Goal: Information Seeking & Learning: Learn about a topic

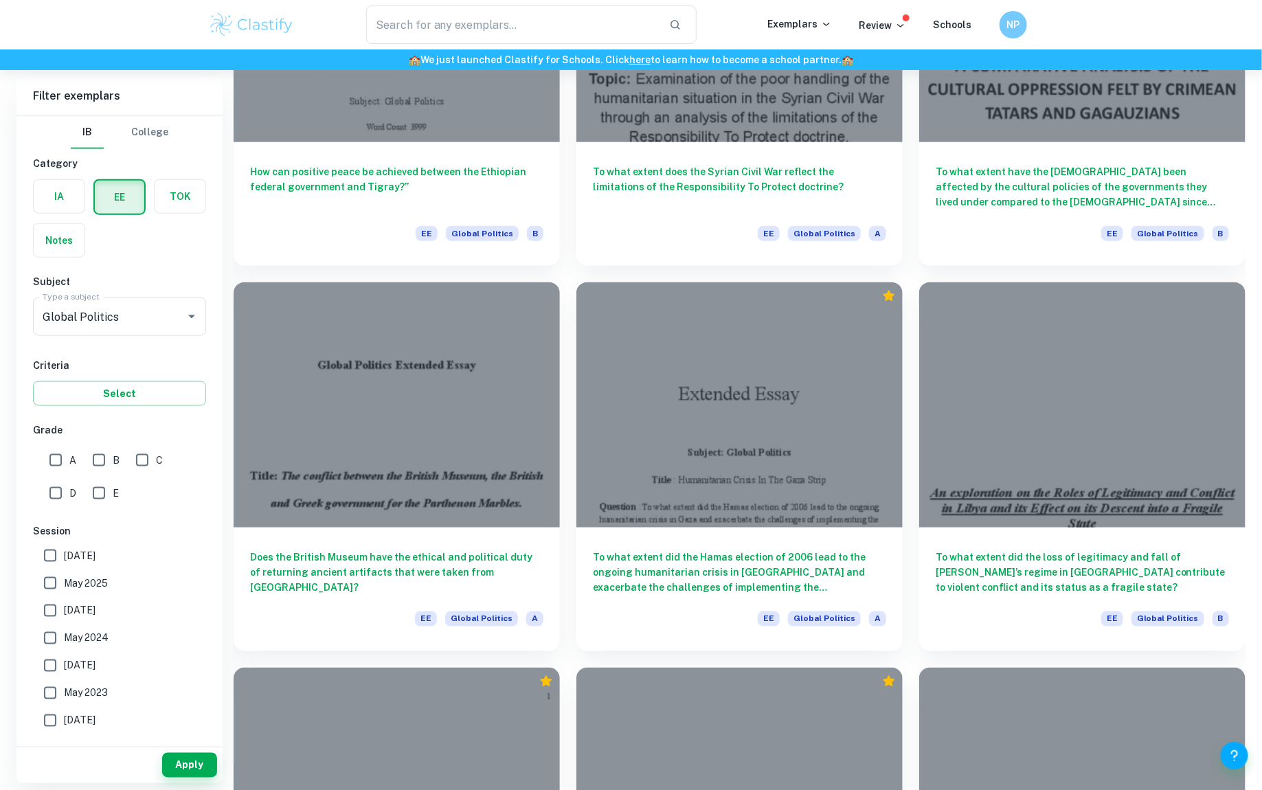
scroll to position [665, 0]
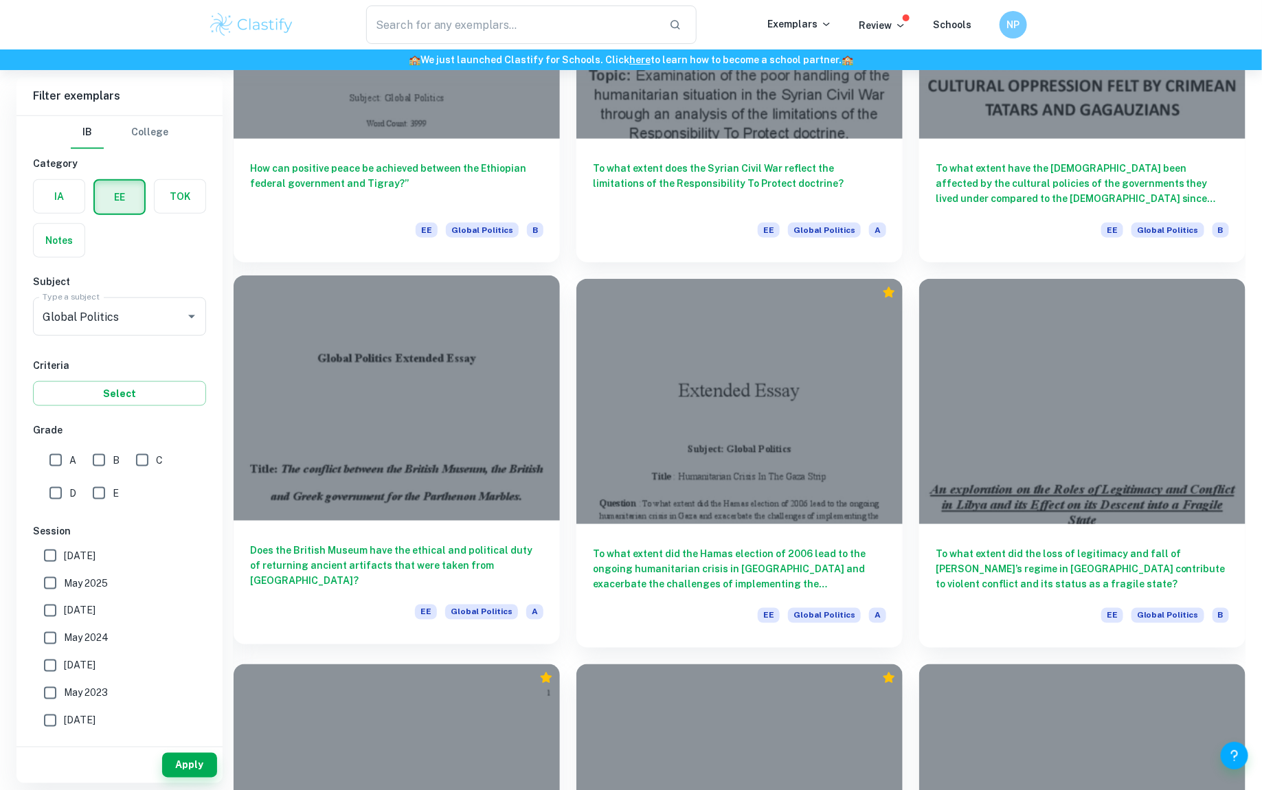
click at [499, 499] on div at bounding box center [397, 397] width 326 height 245
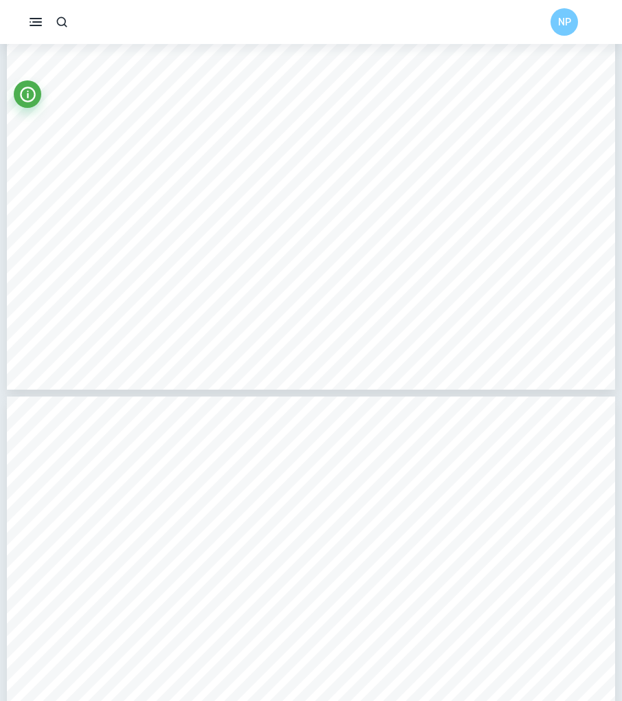
scroll to position [253, 0]
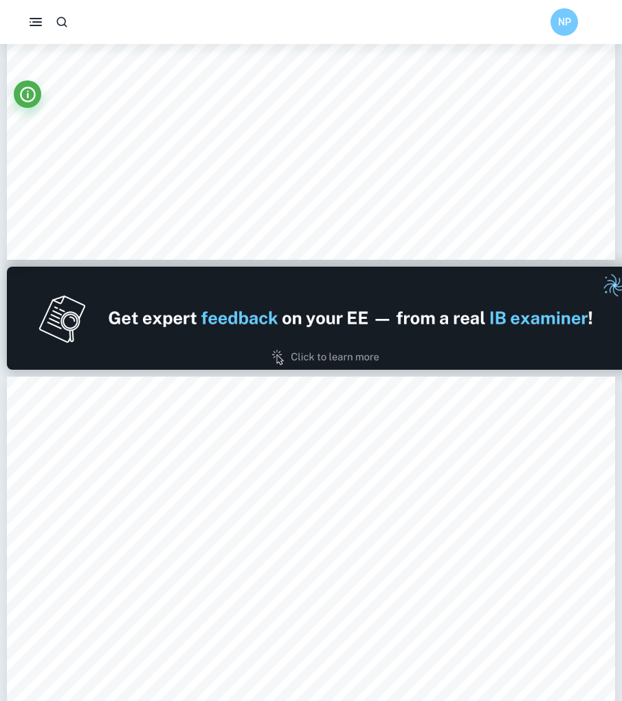
type input "1"
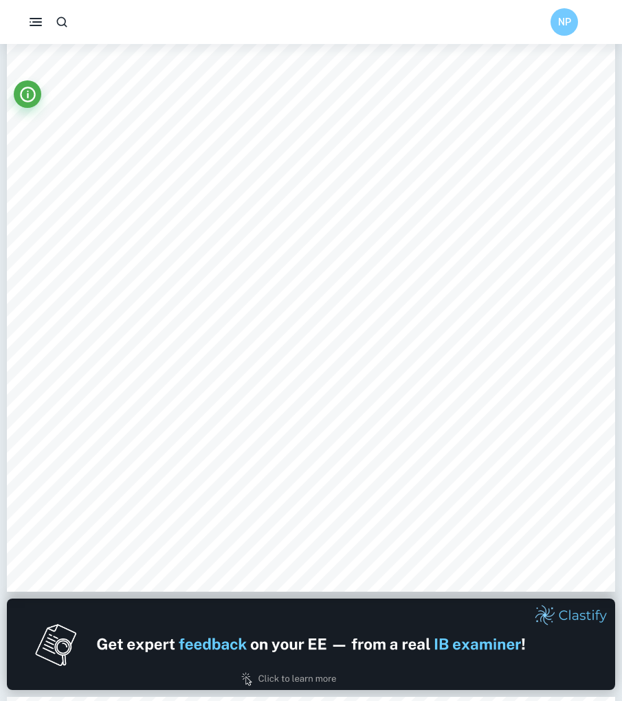
scroll to position [0, 0]
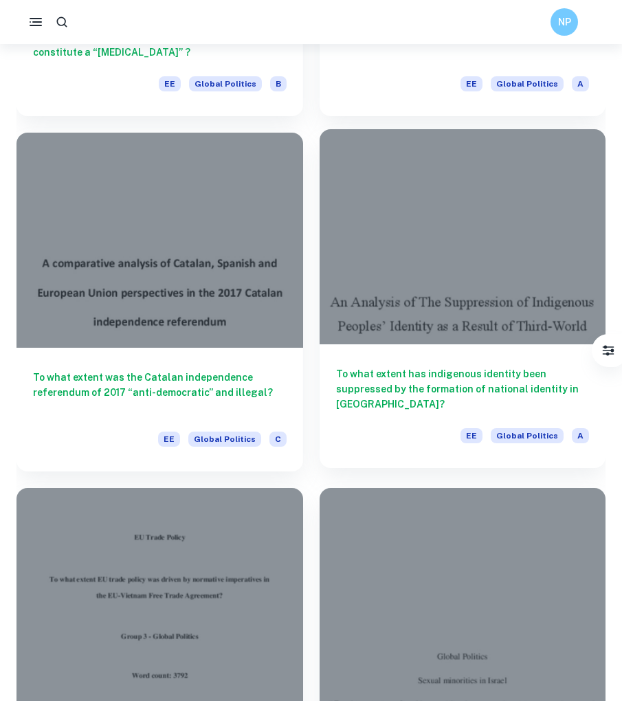
scroll to position [2139, 0]
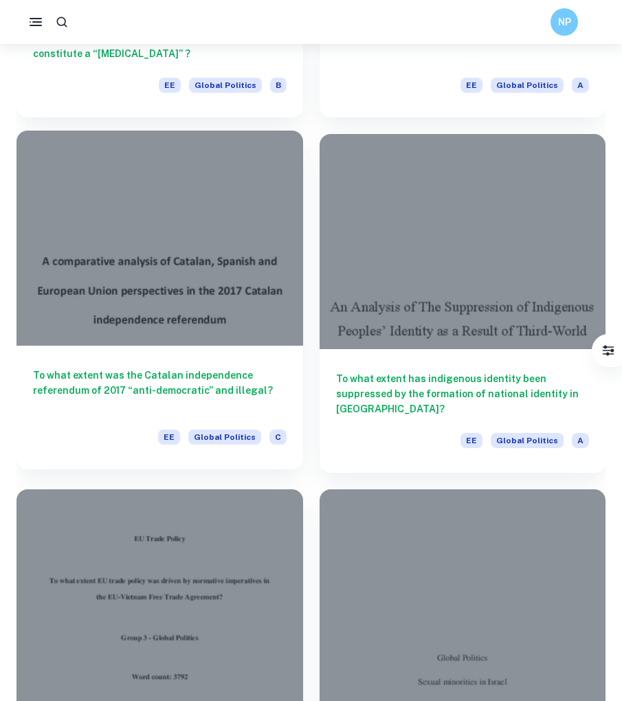
click at [241, 347] on div "To what extent was the Catalan independence referendum of 2017 “anti-democratic…" at bounding box center [159, 408] width 286 height 124
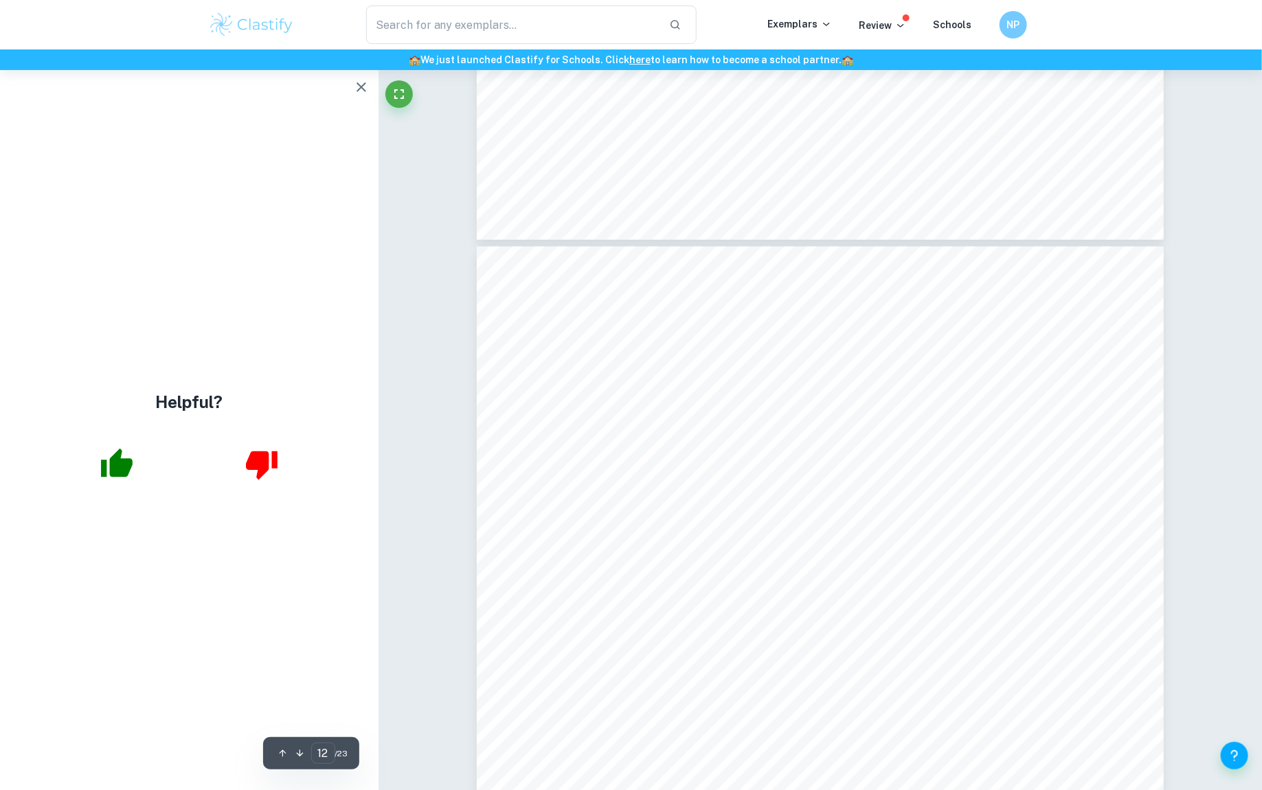
scroll to position [10992, 0]
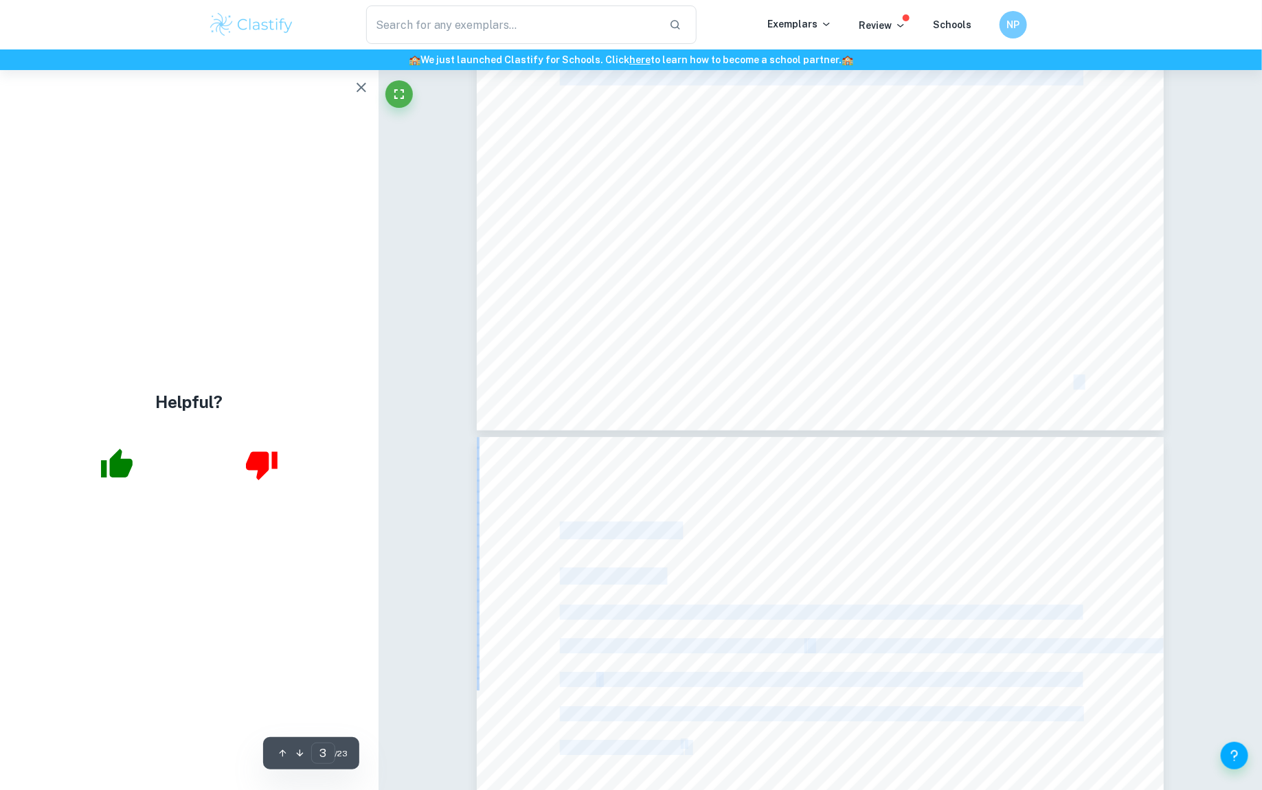
type input "2"
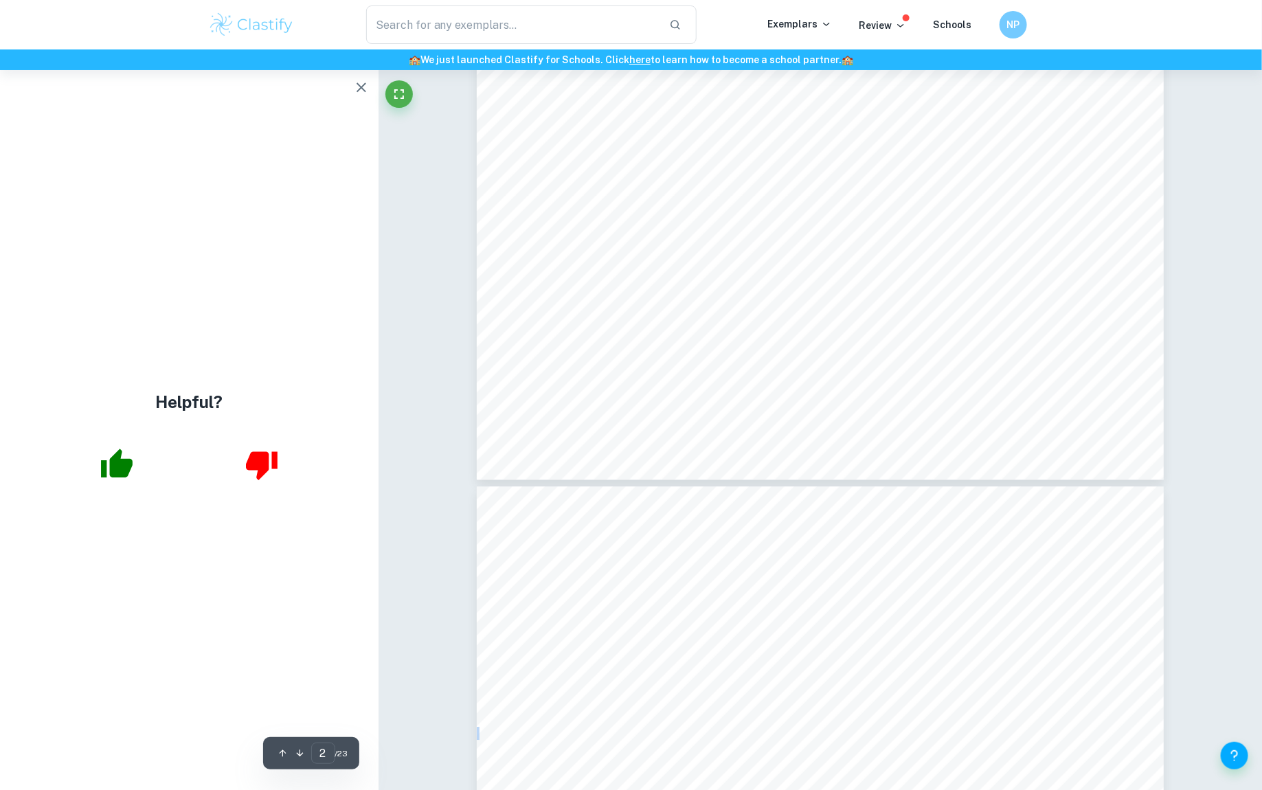
scroll to position [1713, 0]
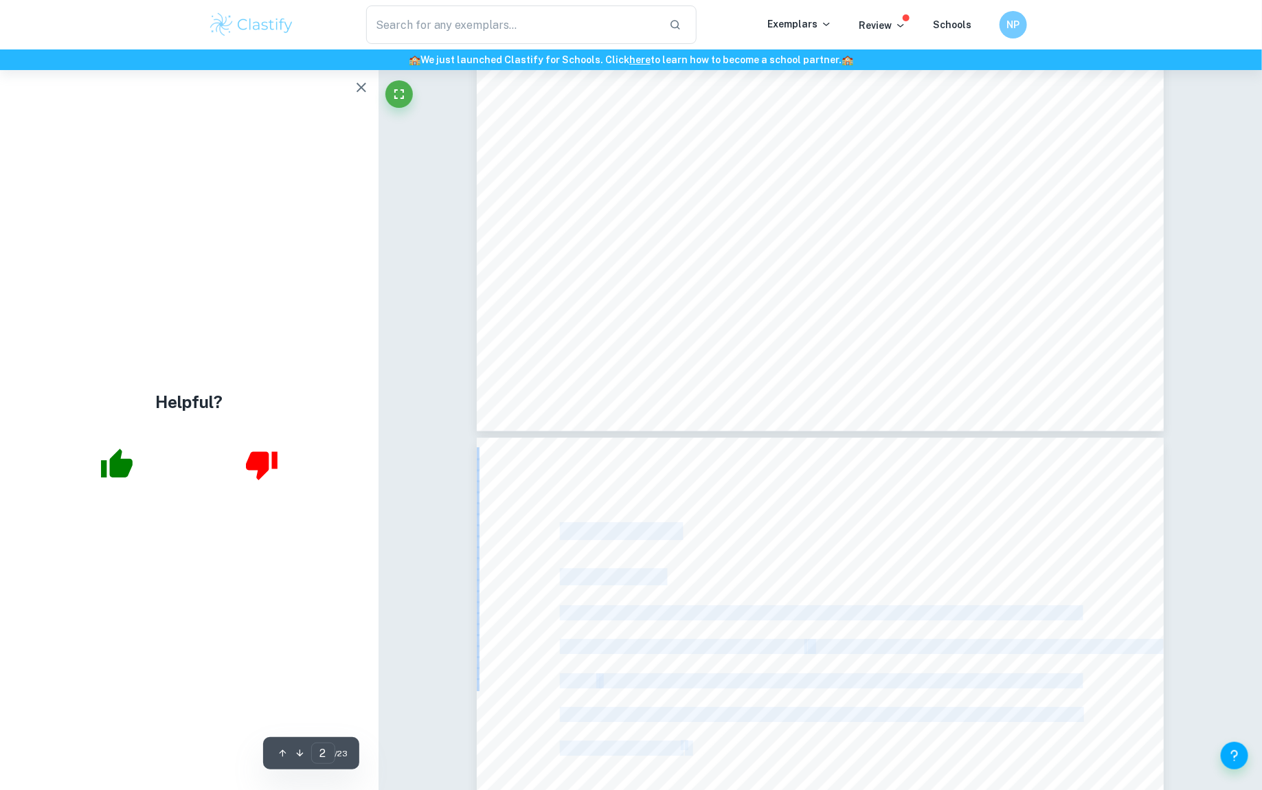
drag, startPoint x: 711, startPoint y: 374, endPoint x: 561, endPoint y: 530, distance: 216.7
copy div "LOREMIPSUMDO Sit am con adipi Elitseddoeiu, tempo inc utlaboreetd magnaal enim …"
click at [354, 85] on icon "button" at bounding box center [361, 87] width 16 height 16
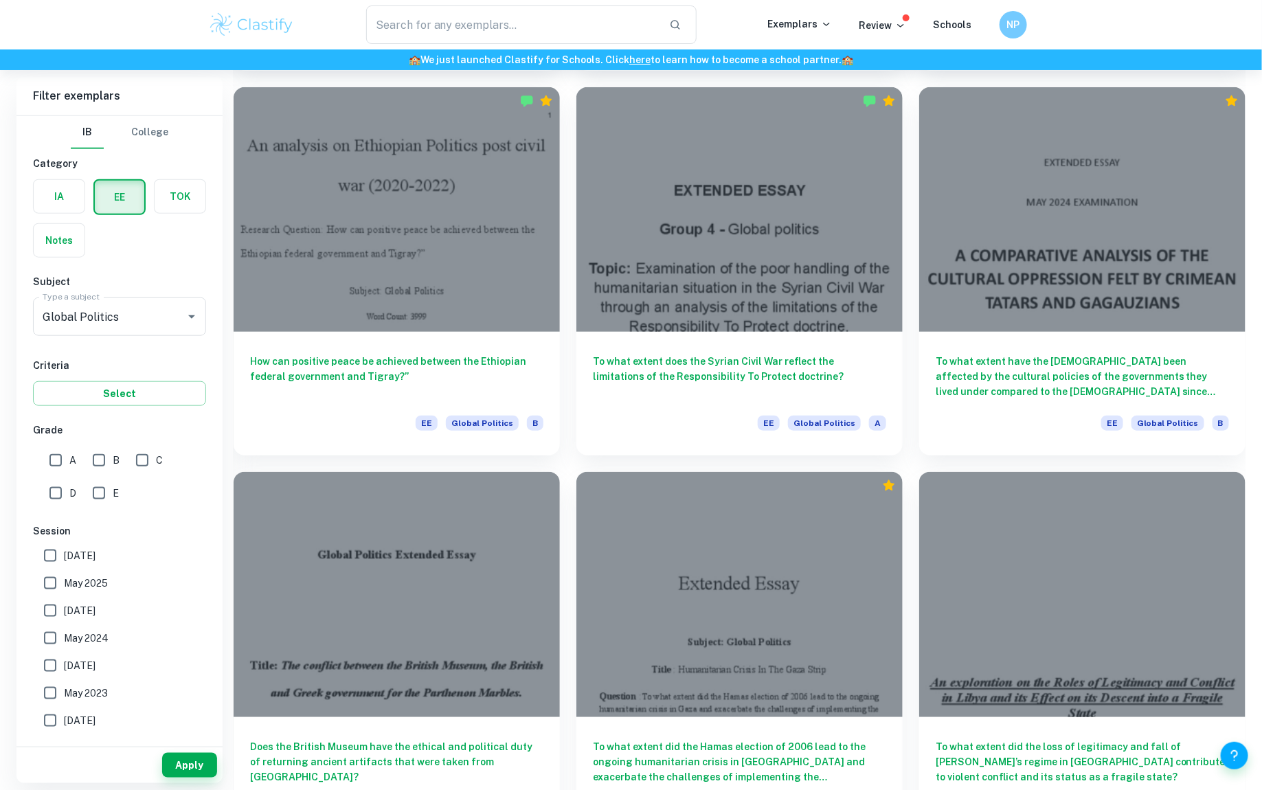
scroll to position [442, 0]
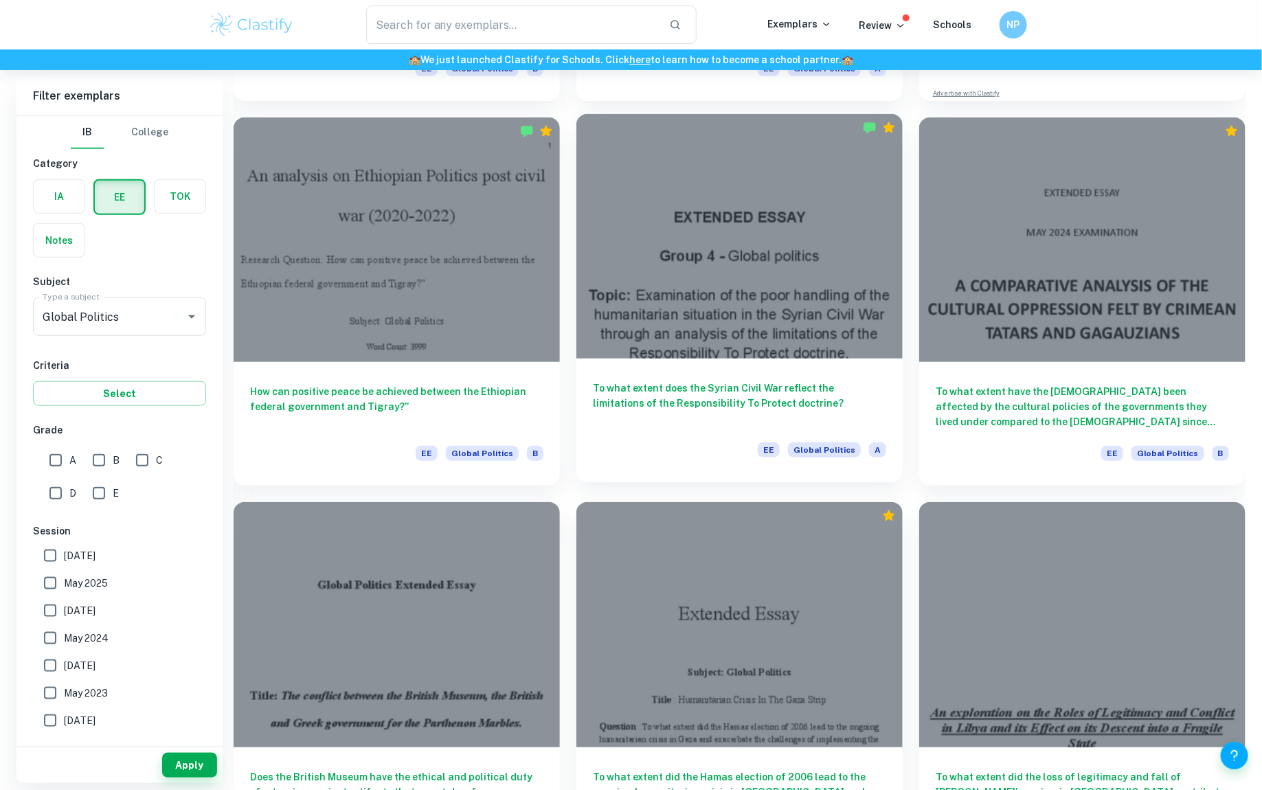
click at [639, 396] on h6 "To what extent does the Syrian Civil War reflect the limitations of the Respons…" at bounding box center [739, 403] width 293 height 45
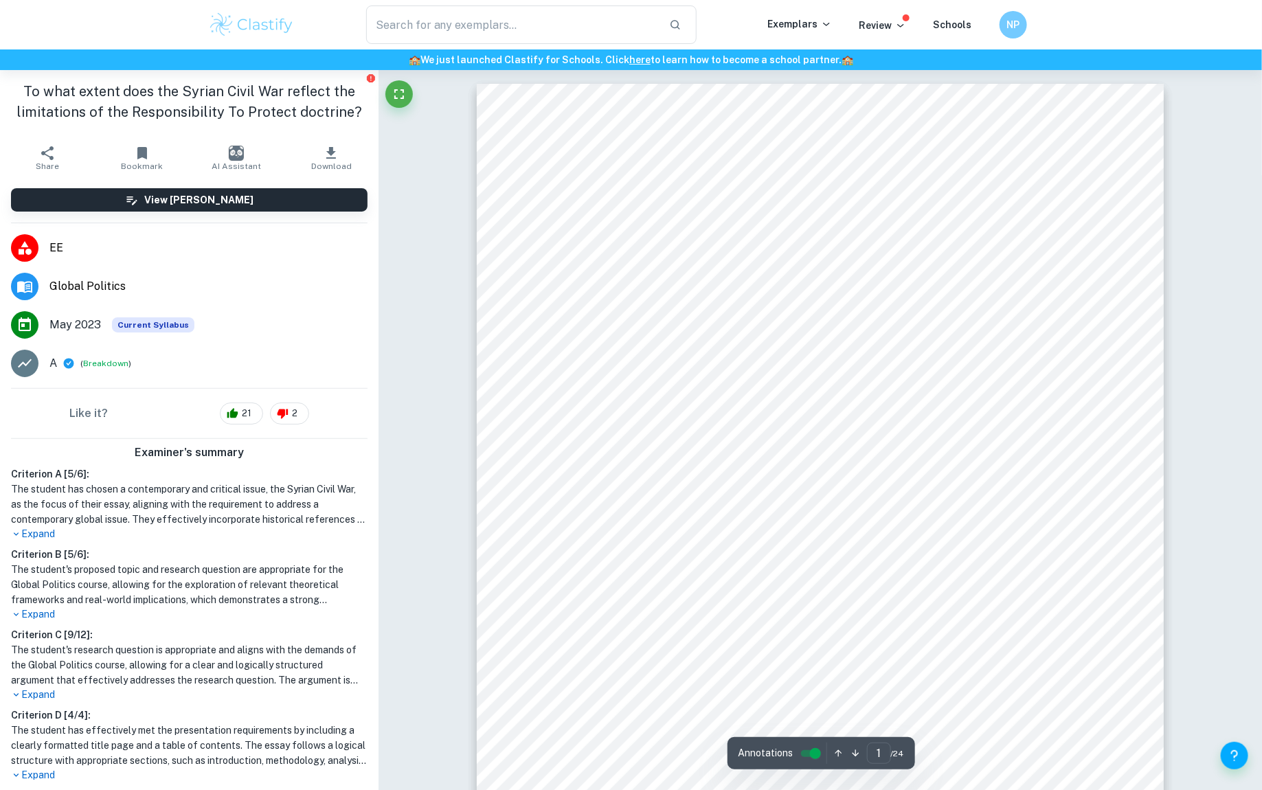
drag, startPoint x: 707, startPoint y: 255, endPoint x: 845, endPoint y: 666, distance: 434.1
click at [845, 668] on div "EXTENDED ESSAY Group 4 - Global politics Topic: Examination of the poor handlin…" at bounding box center [820, 528] width 687 height 889
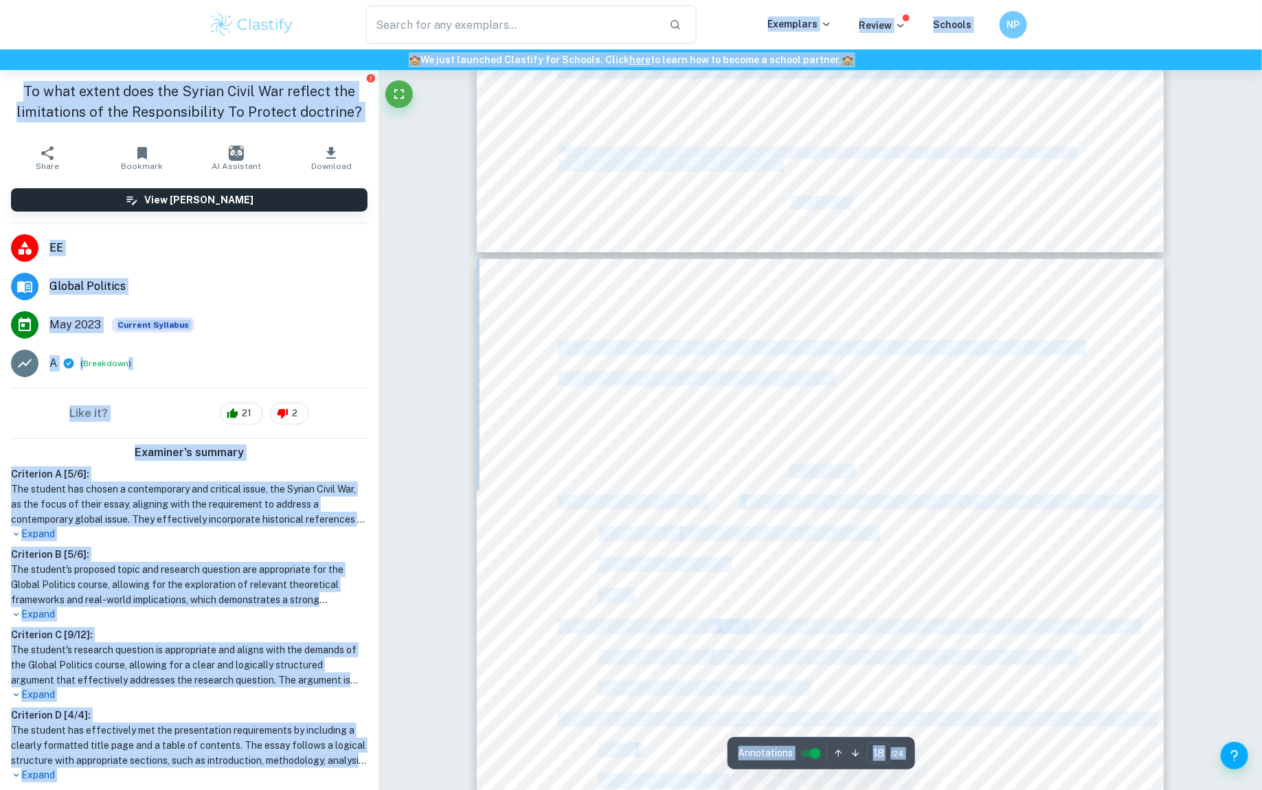
scroll to position [15160, 0]
drag, startPoint x: 846, startPoint y: 362, endPoint x: 774, endPoint y: 175, distance: 200.7
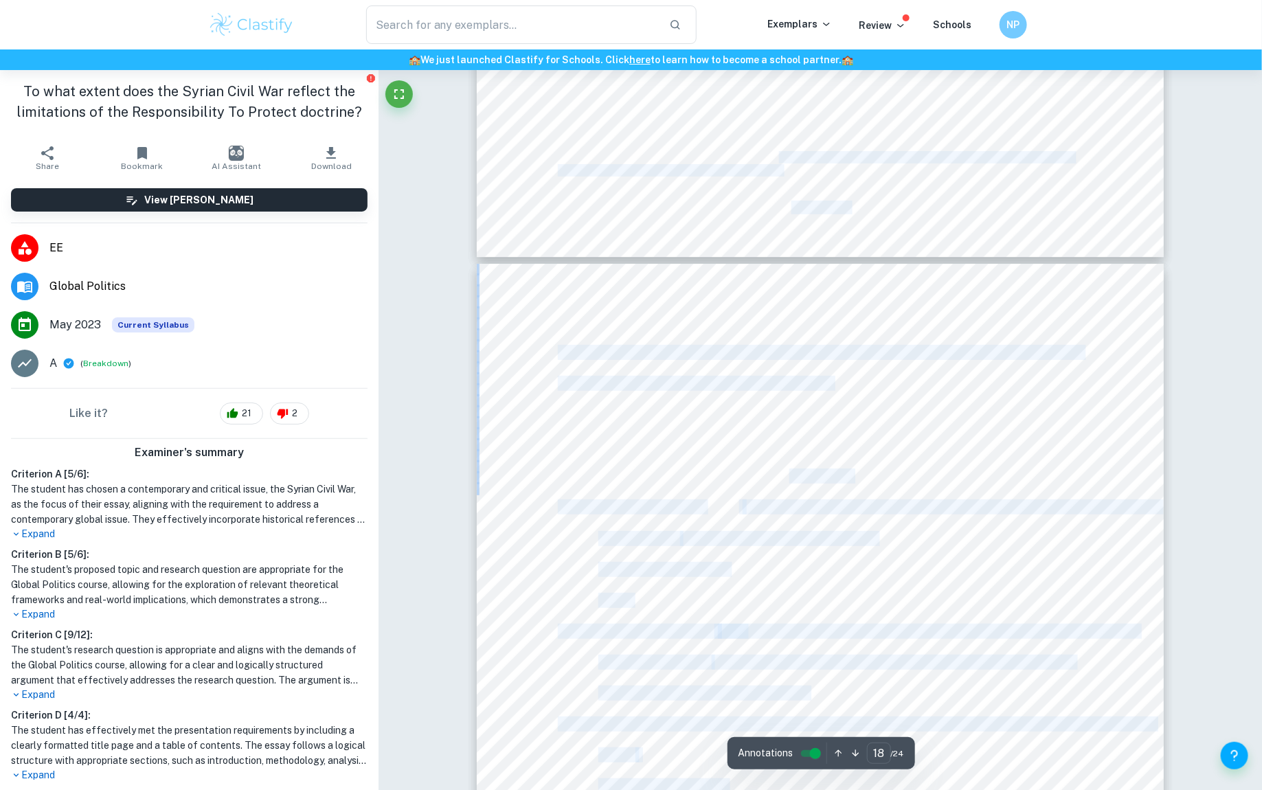
click at [859, 419] on div at bounding box center [820, 708] width 687 height 889
click at [867, 400] on div "to situations involving the commission of mass atrocities”, reiterating that th…" at bounding box center [820, 708] width 687 height 889
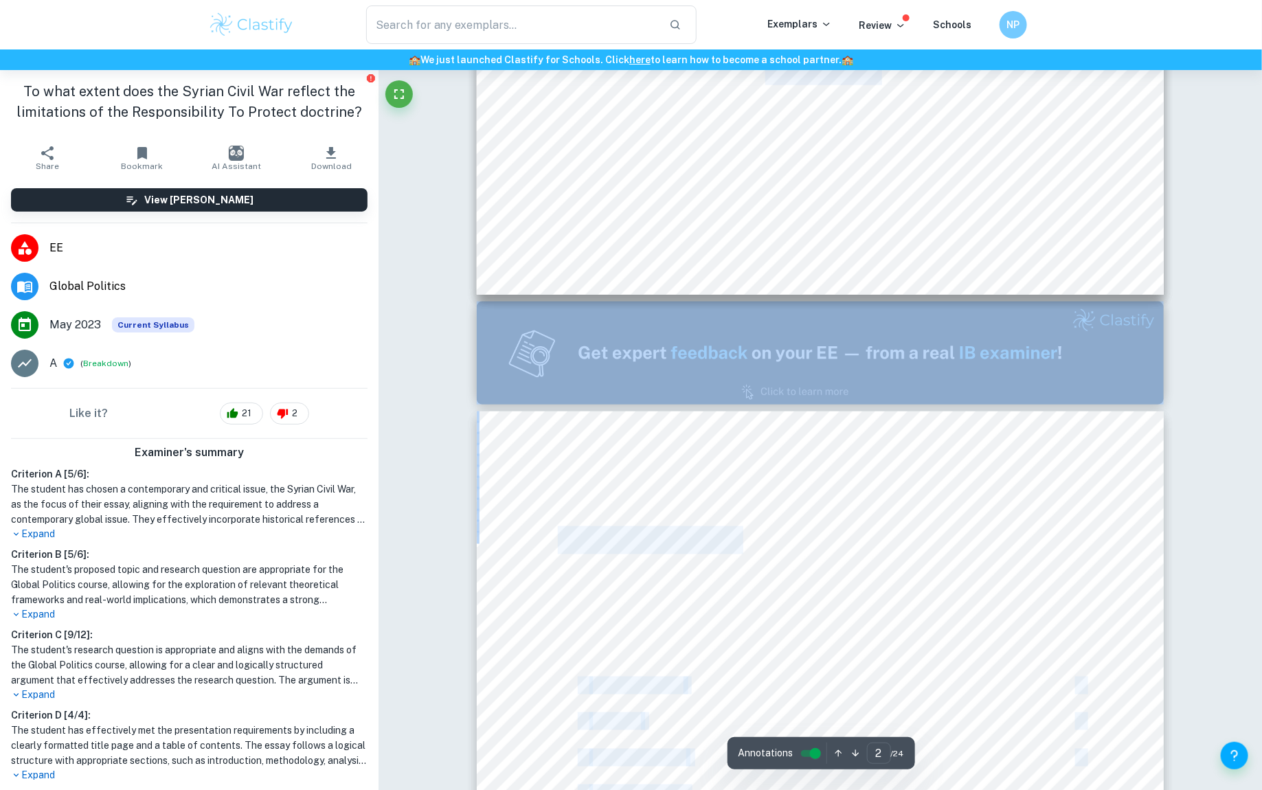
type input "1"
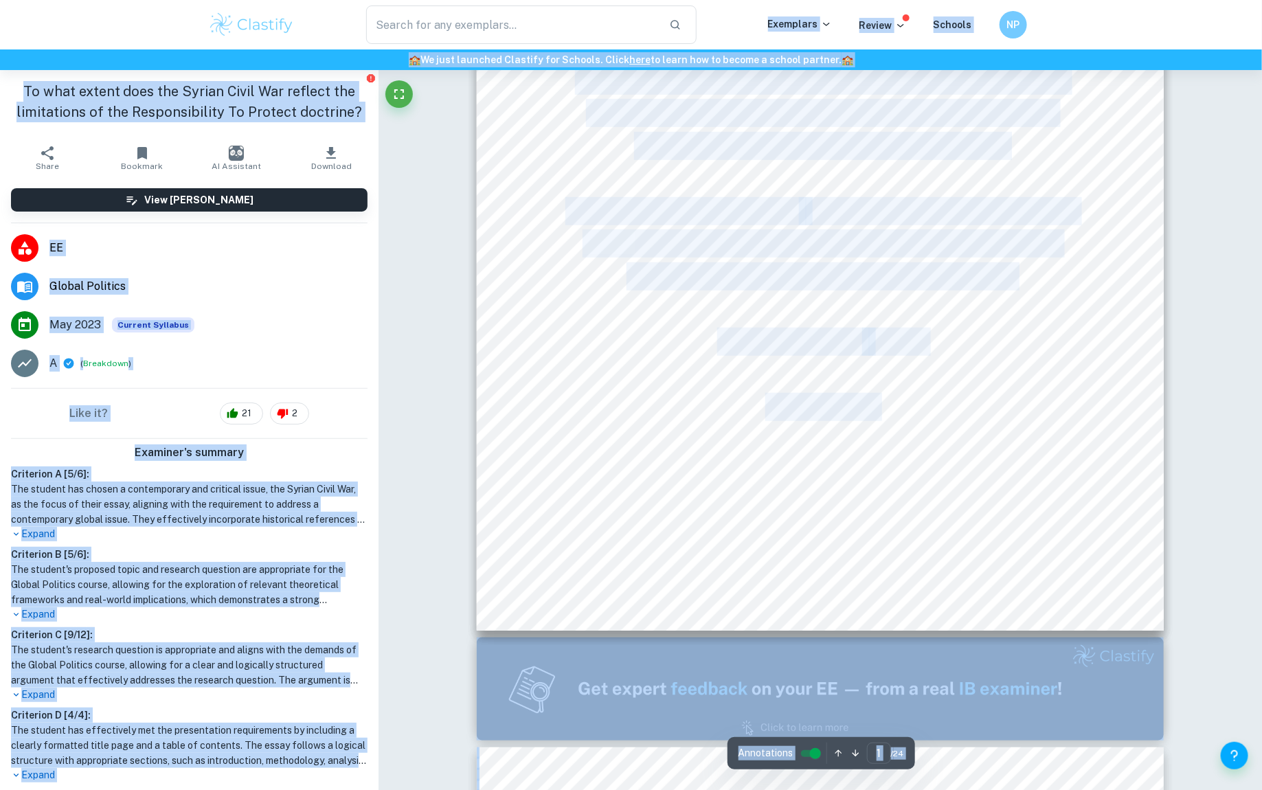
scroll to position [328, 0]
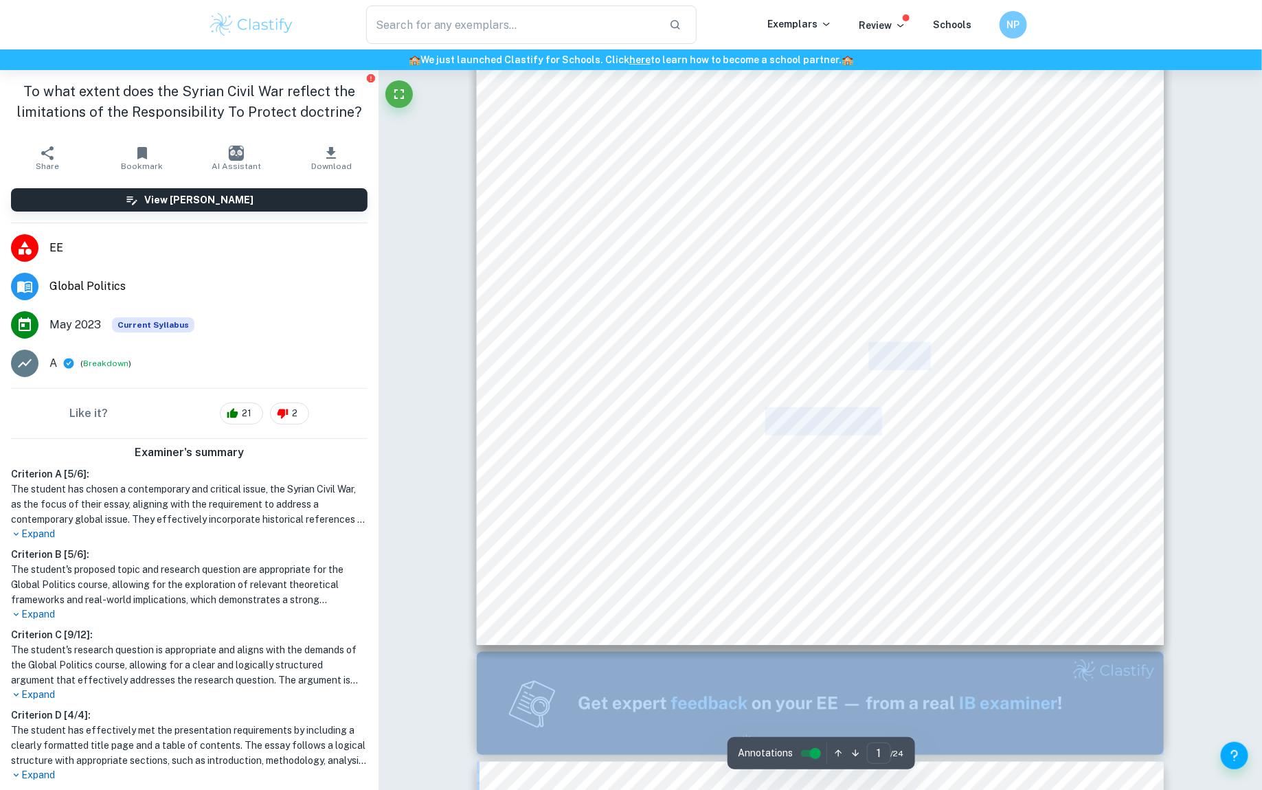
drag, startPoint x: 830, startPoint y: 385, endPoint x: 691, endPoint y: 552, distance: 217.1
copy div "3747 [DATE] Table of contents 1. Introduction 1 2. Thesis 4 3. Methodology 4 4.…"
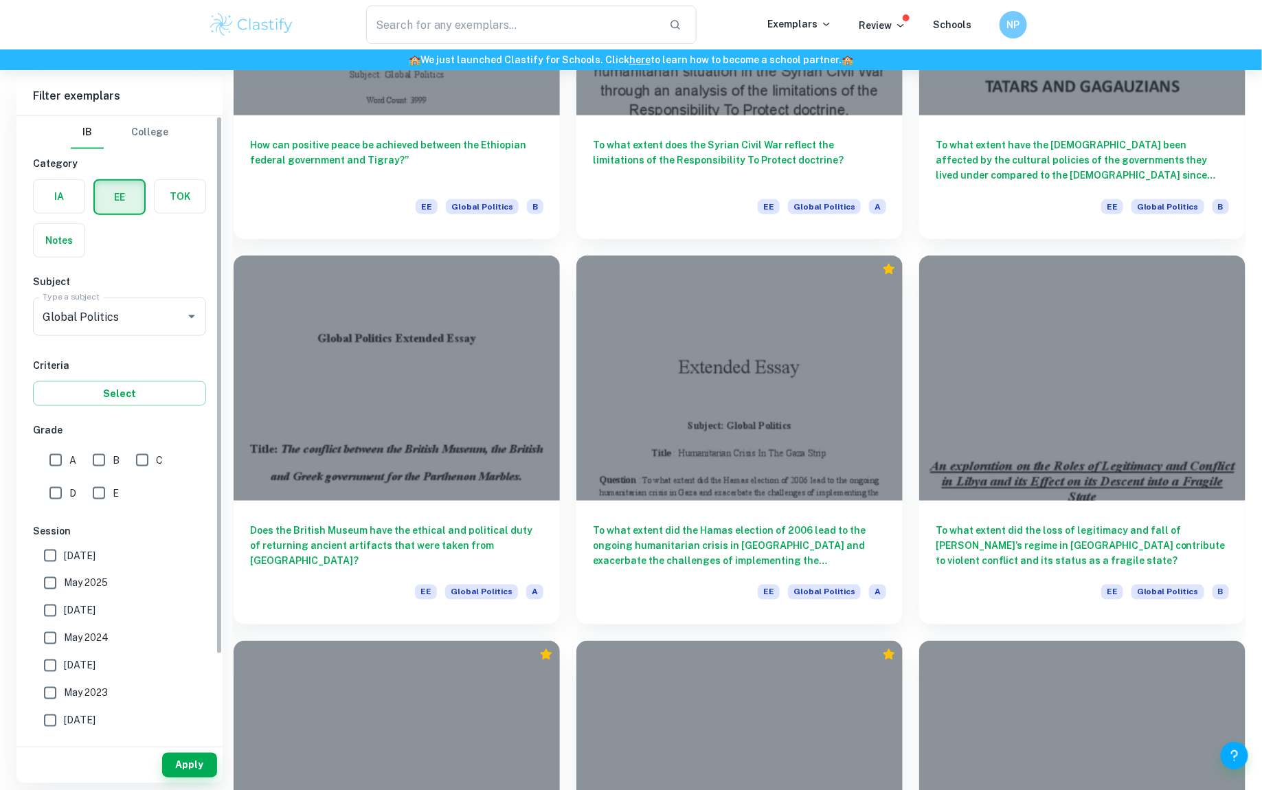
scroll to position [973, 0]
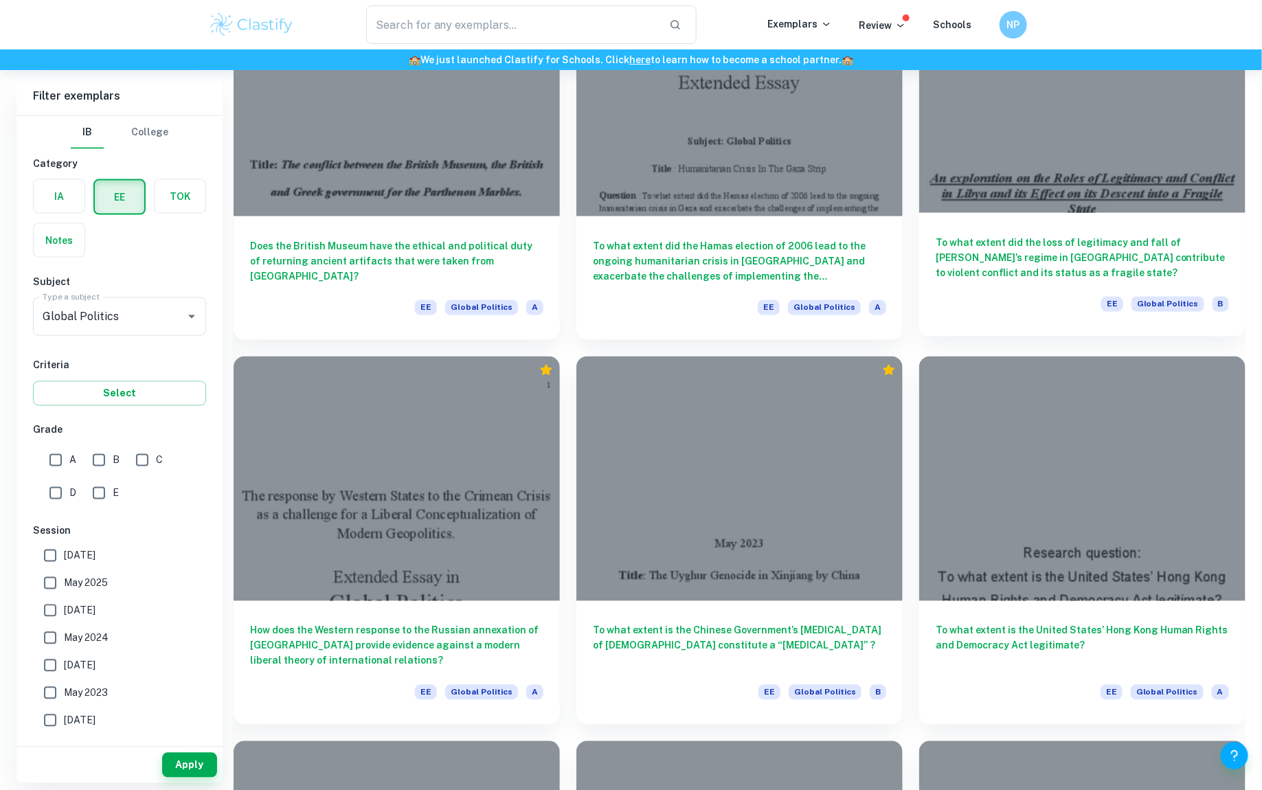
click at [1025, 258] on h6 "To what extent did the loss of legitimacy and fall of [PERSON_NAME]’s regime in…" at bounding box center [1082, 257] width 293 height 45
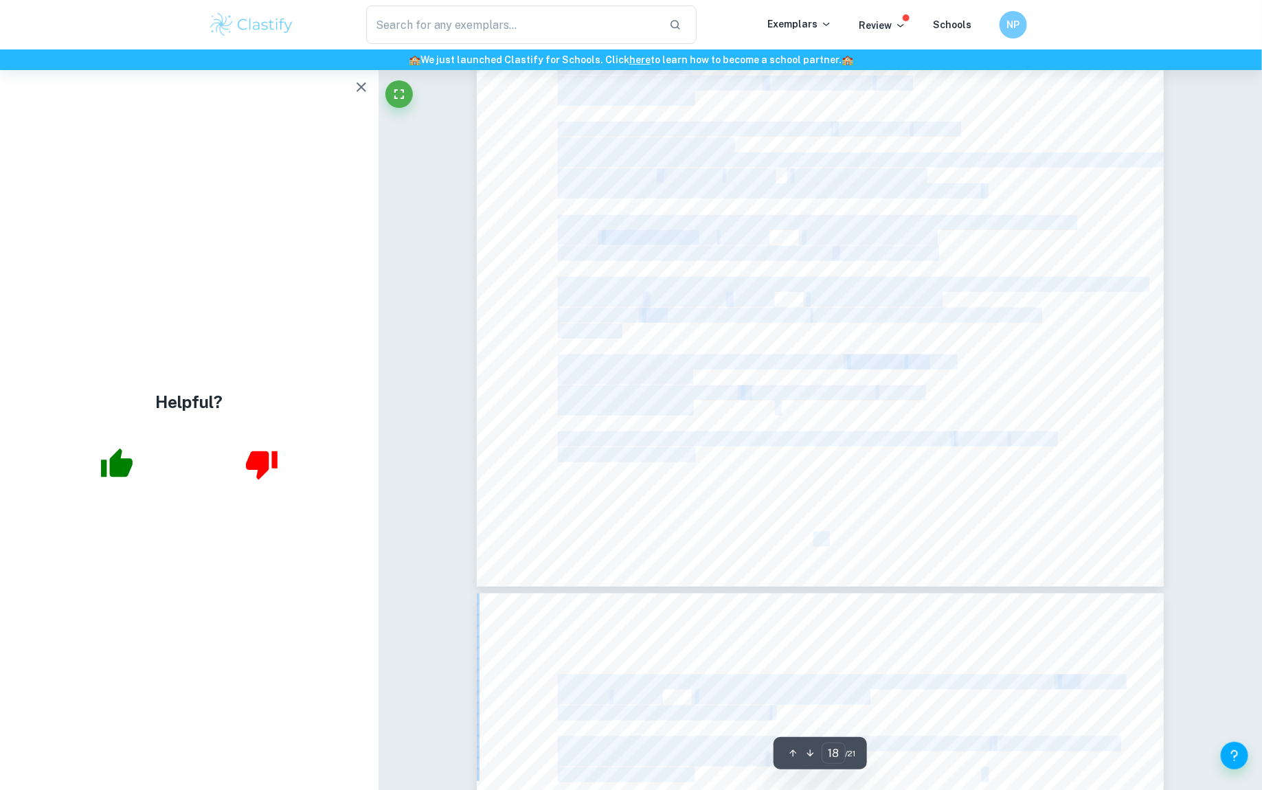
drag, startPoint x: 574, startPoint y: 440, endPoint x: 1055, endPoint y: 789, distance: 594.6
copy div "n exploration on the Roles of Legitimacy and Conflict in [GEOGRAPHIC_DATA] and …"
click at [478, 245] on div "18 rule in comparison to modern-day [GEOGRAPHIC_DATA] would have aided in analy…" at bounding box center [820, 133] width 687 height 889
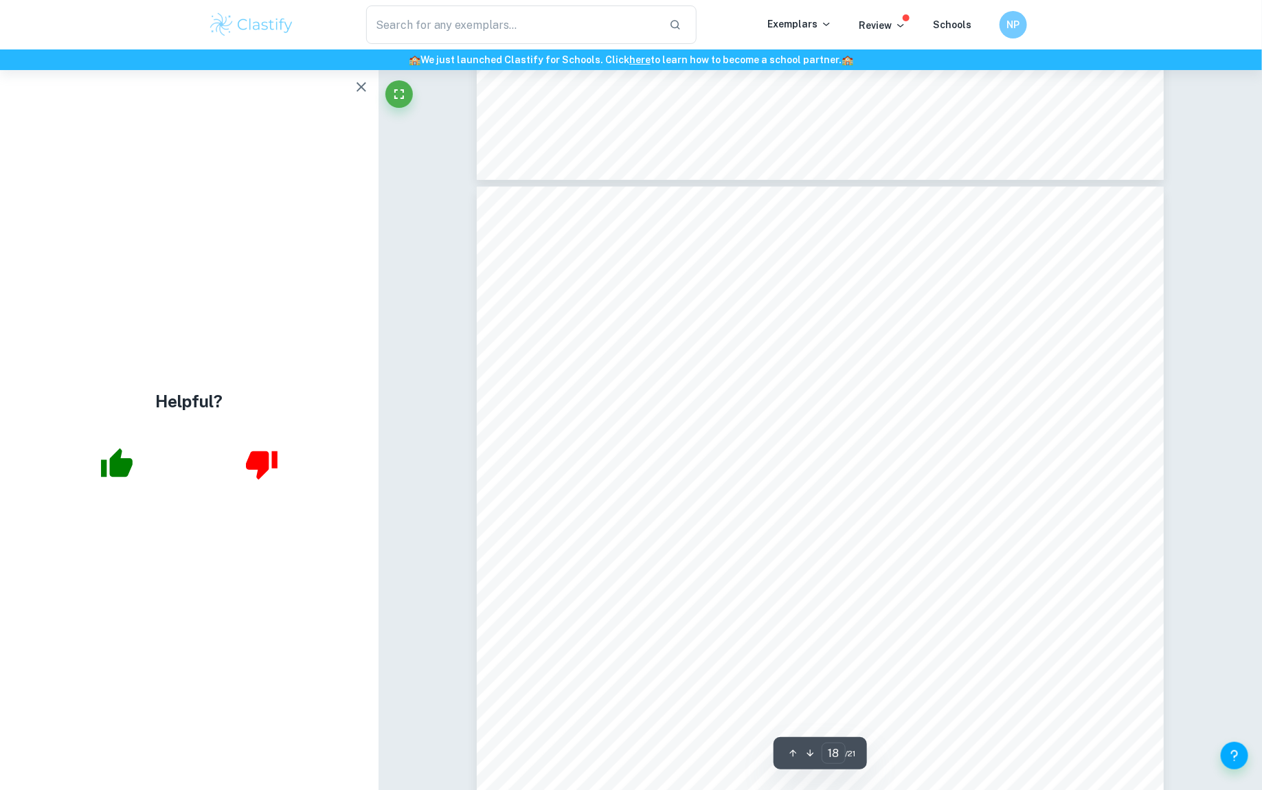
scroll to position [15827, 0]
type input "12"
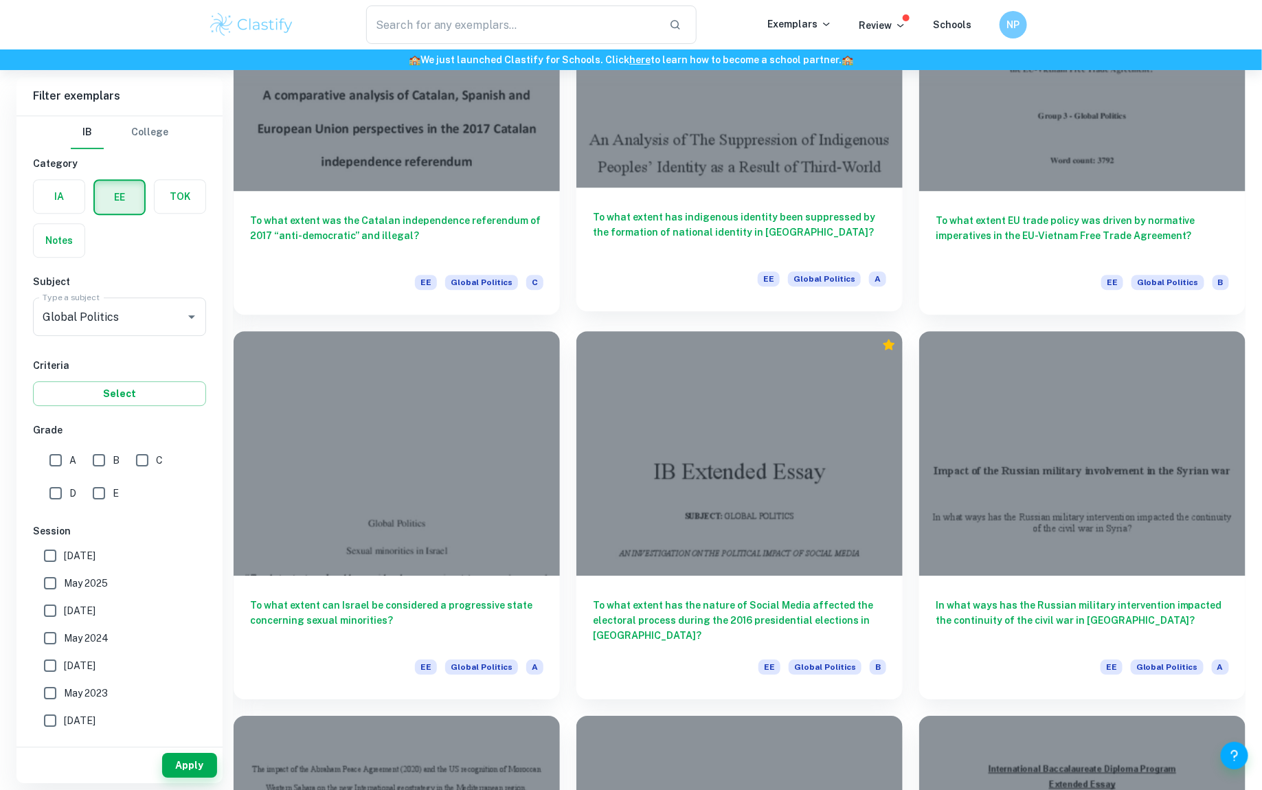
scroll to position [2176, 0]
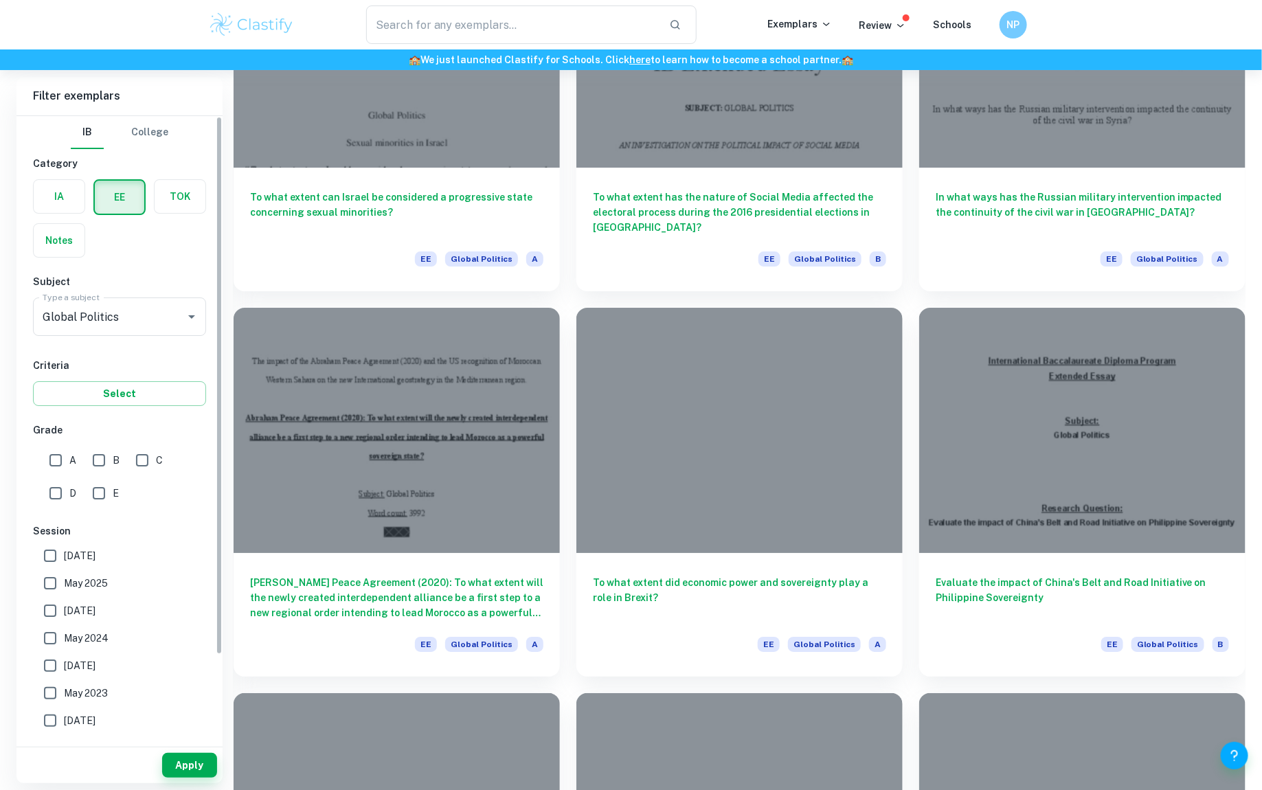
click at [103, 492] on input "E" at bounding box center [98, 493] width 27 height 27
checkbox input "true"
click at [64, 493] on input "D" at bounding box center [55, 493] width 27 height 27
checkbox input "true"
click at [198, 756] on button "Apply" at bounding box center [189, 765] width 55 height 25
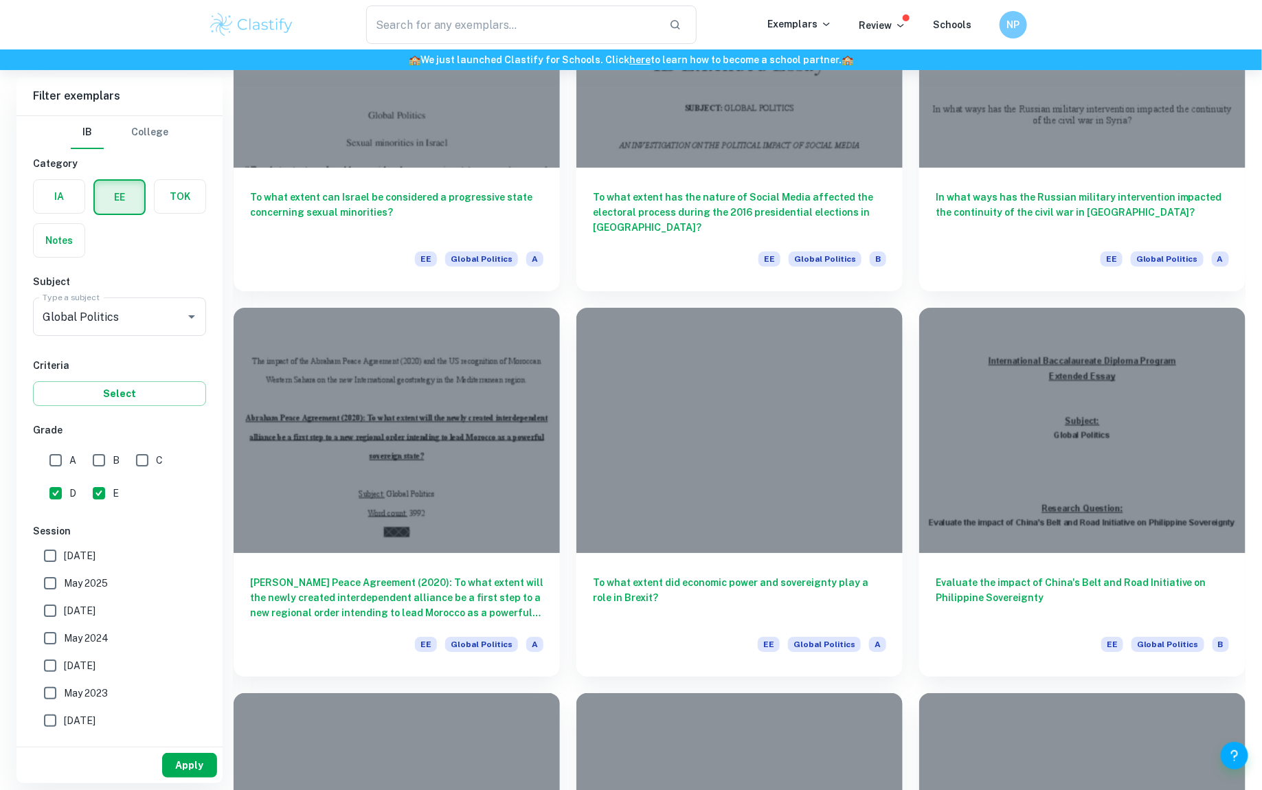
scroll to position [69, 0]
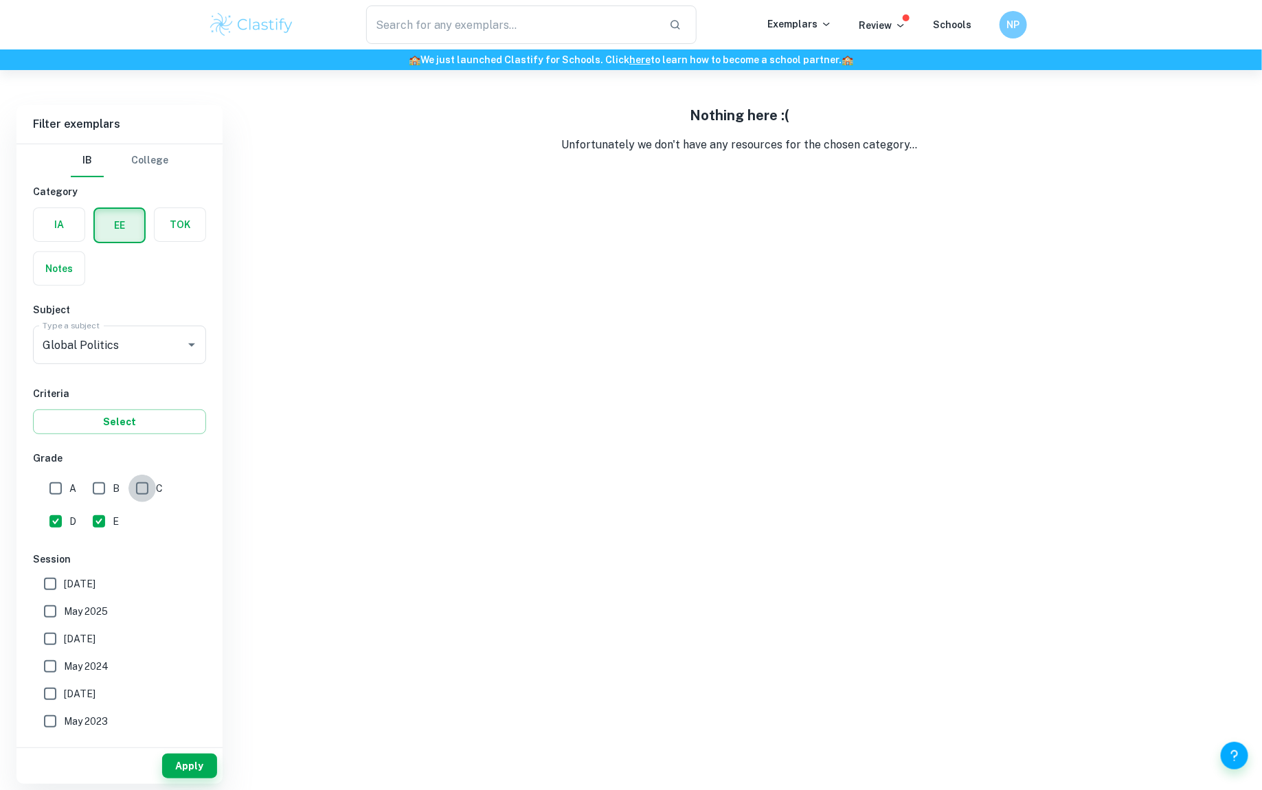
click at [144, 486] on input "C" at bounding box center [141, 488] width 27 height 27
click at [172, 763] on button "Apply" at bounding box center [189, 766] width 55 height 25
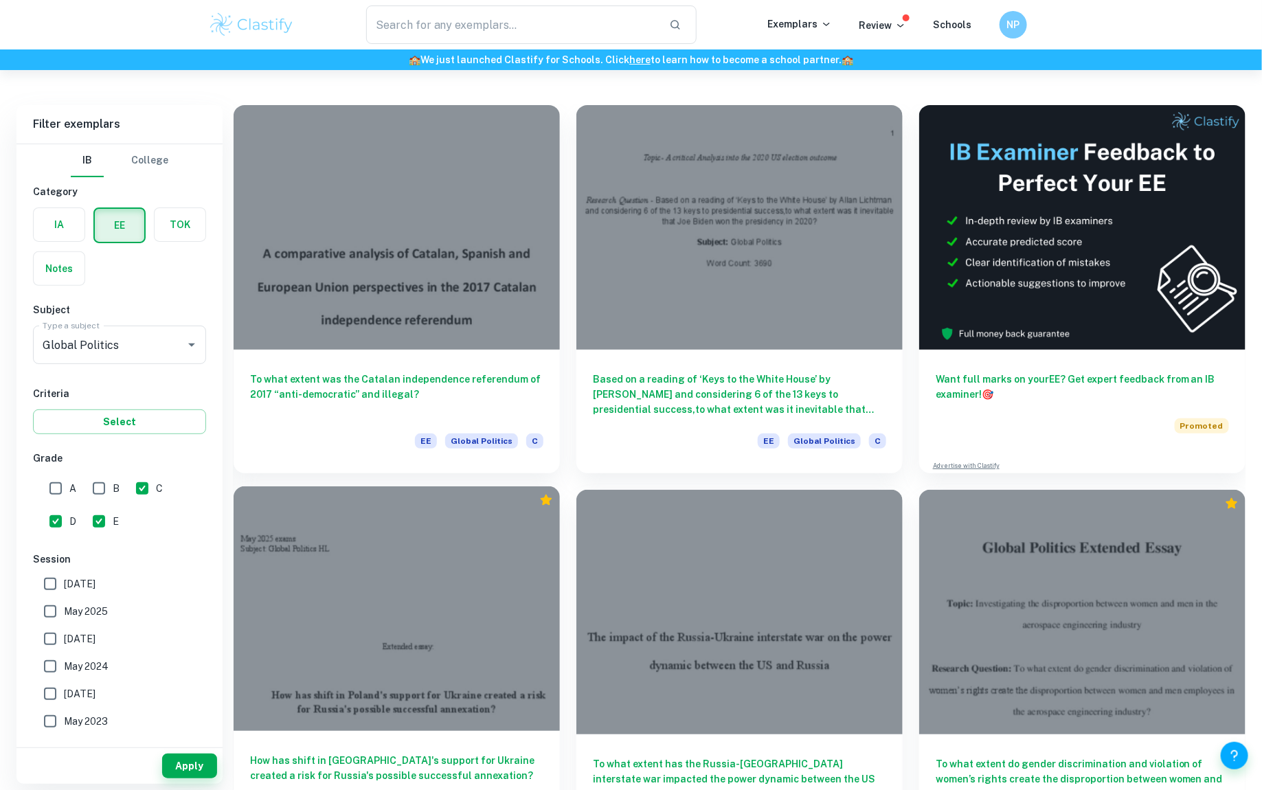
scroll to position [137, 0]
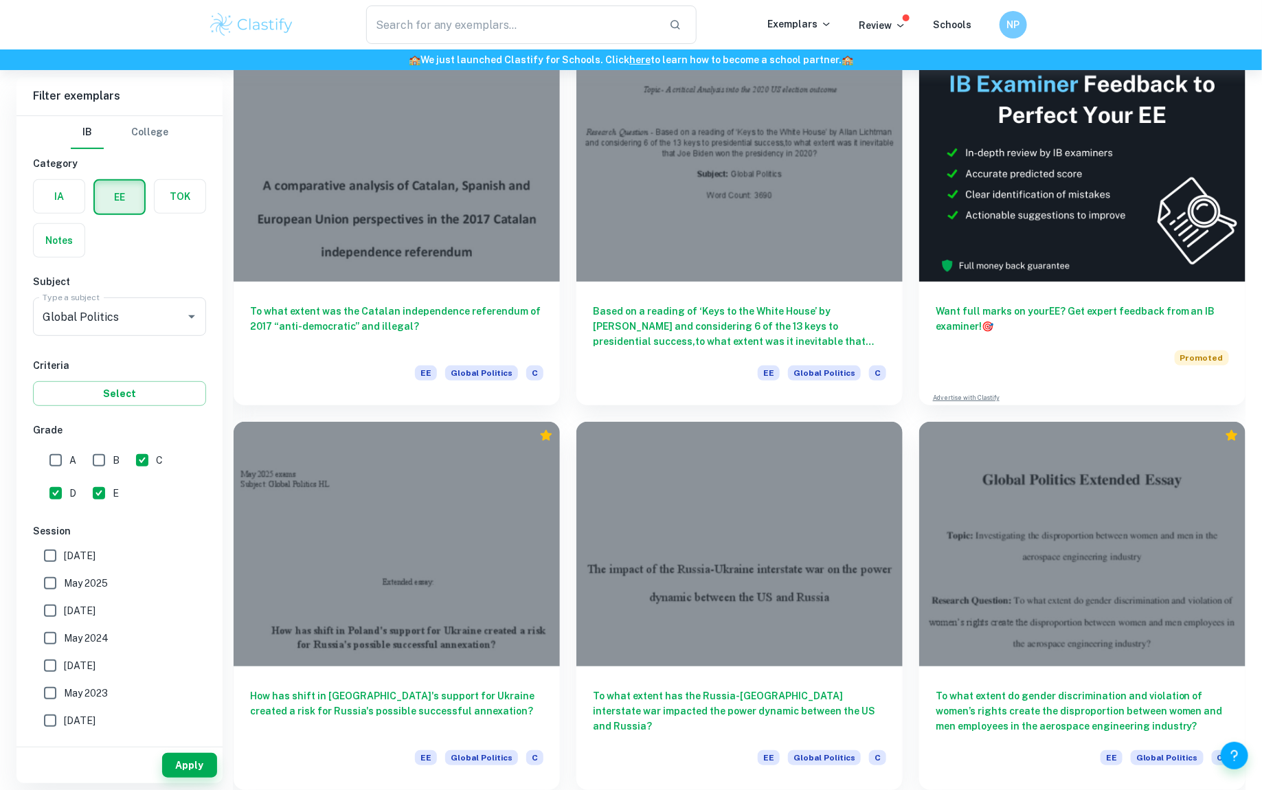
click at [144, 457] on input "C" at bounding box center [141, 460] width 27 height 27
checkbox input "false"
click at [109, 489] on input "E" at bounding box center [98, 493] width 27 height 27
checkbox input "false"
click at [73, 489] on span "D" at bounding box center [72, 493] width 7 height 15
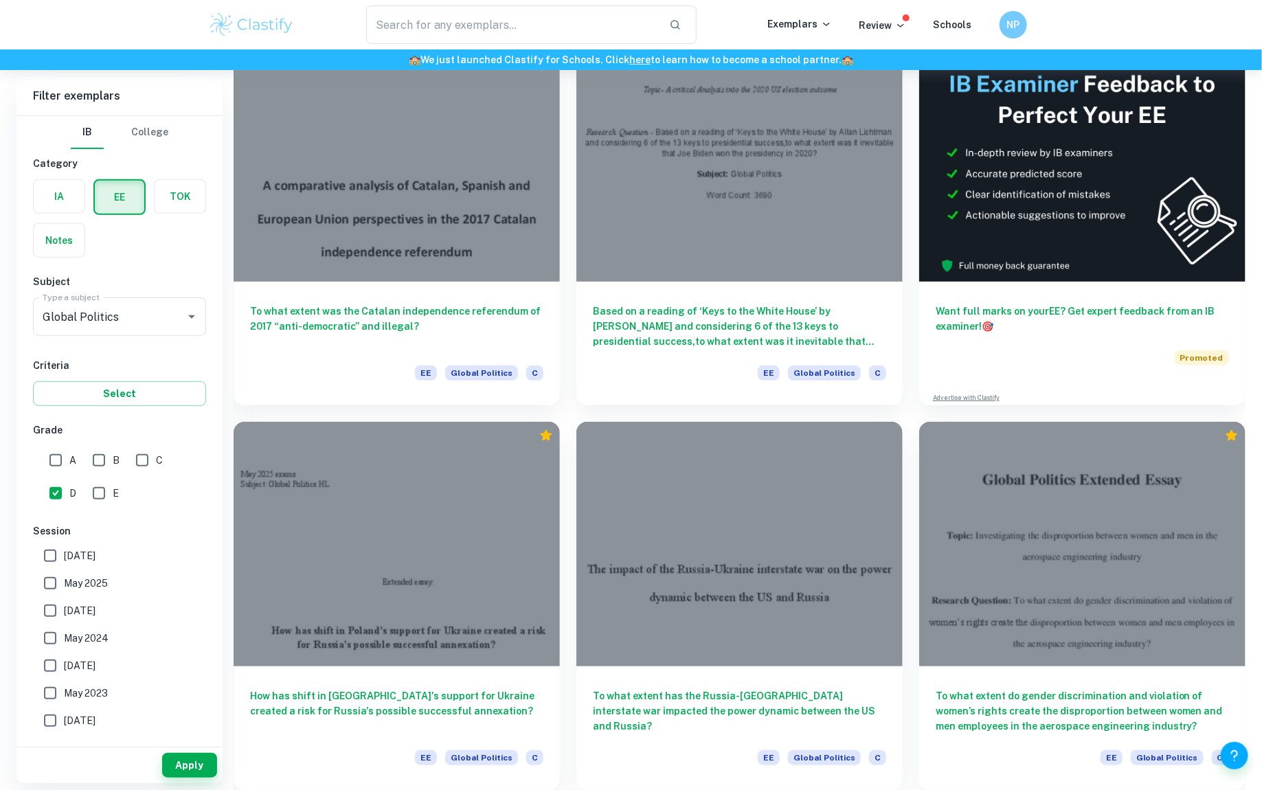
click at [69, 489] on input "D" at bounding box center [55, 493] width 27 height 27
checkbox input "false"
click at [75, 463] on span "A" at bounding box center [72, 460] width 7 height 15
click at [69, 463] on input "A" at bounding box center [55, 460] width 27 height 27
checkbox input "true"
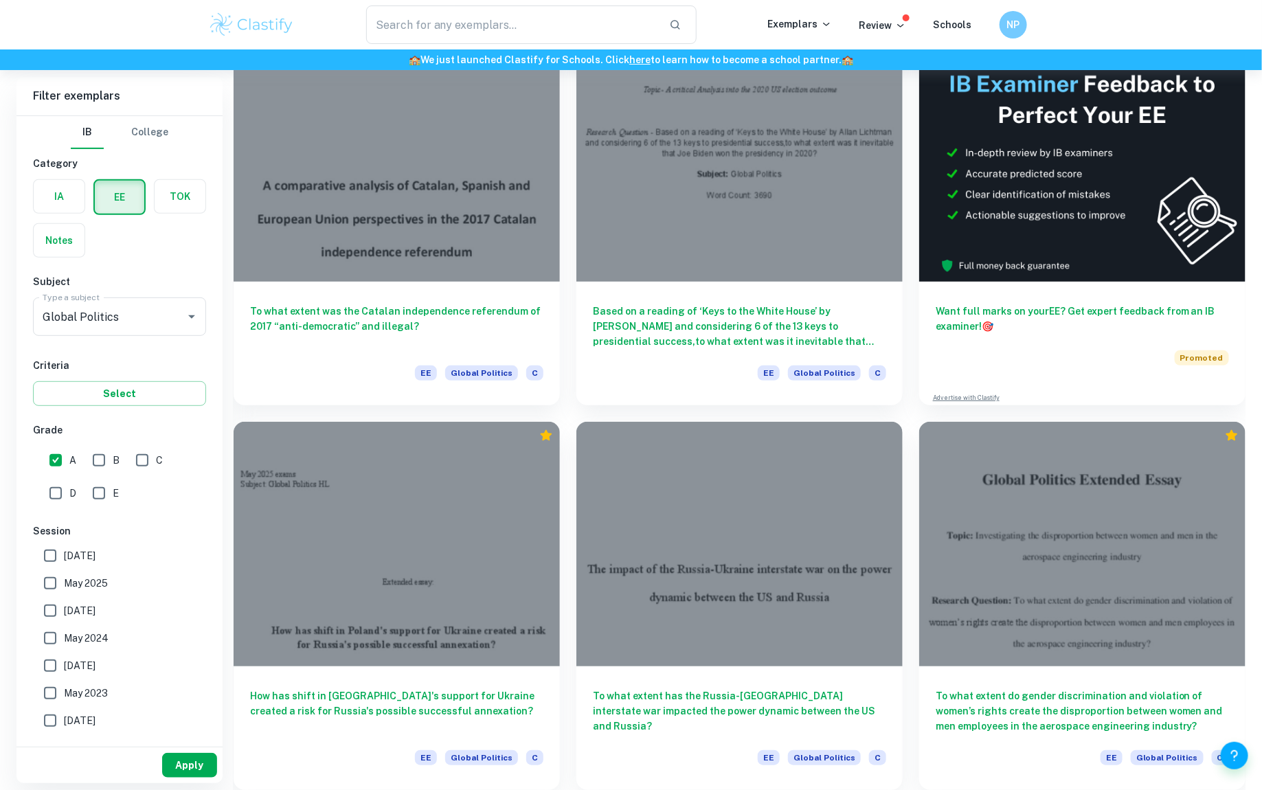
click at [185, 770] on button "Apply" at bounding box center [189, 765] width 55 height 25
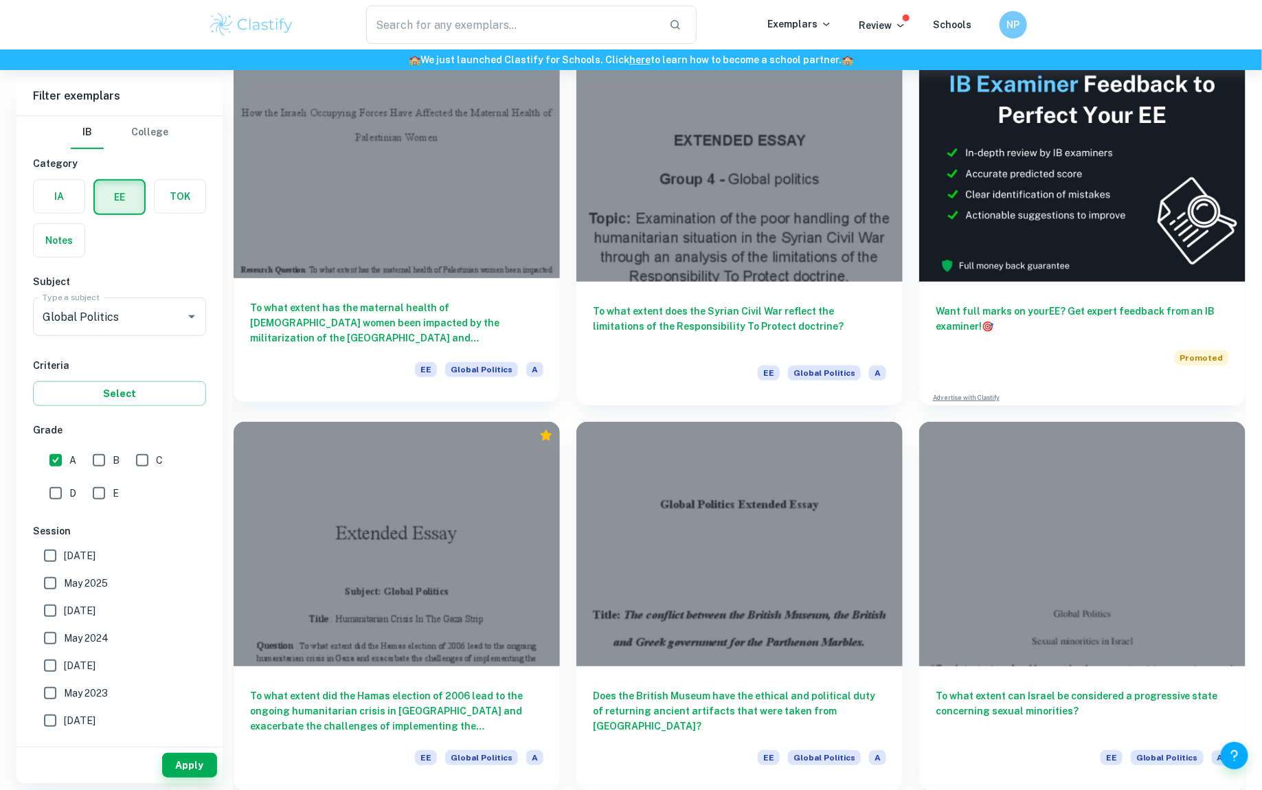
click at [432, 289] on div "To what extent has the maternal health of [DEMOGRAPHIC_DATA] women been impacte…" at bounding box center [397, 340] width 326 height 124
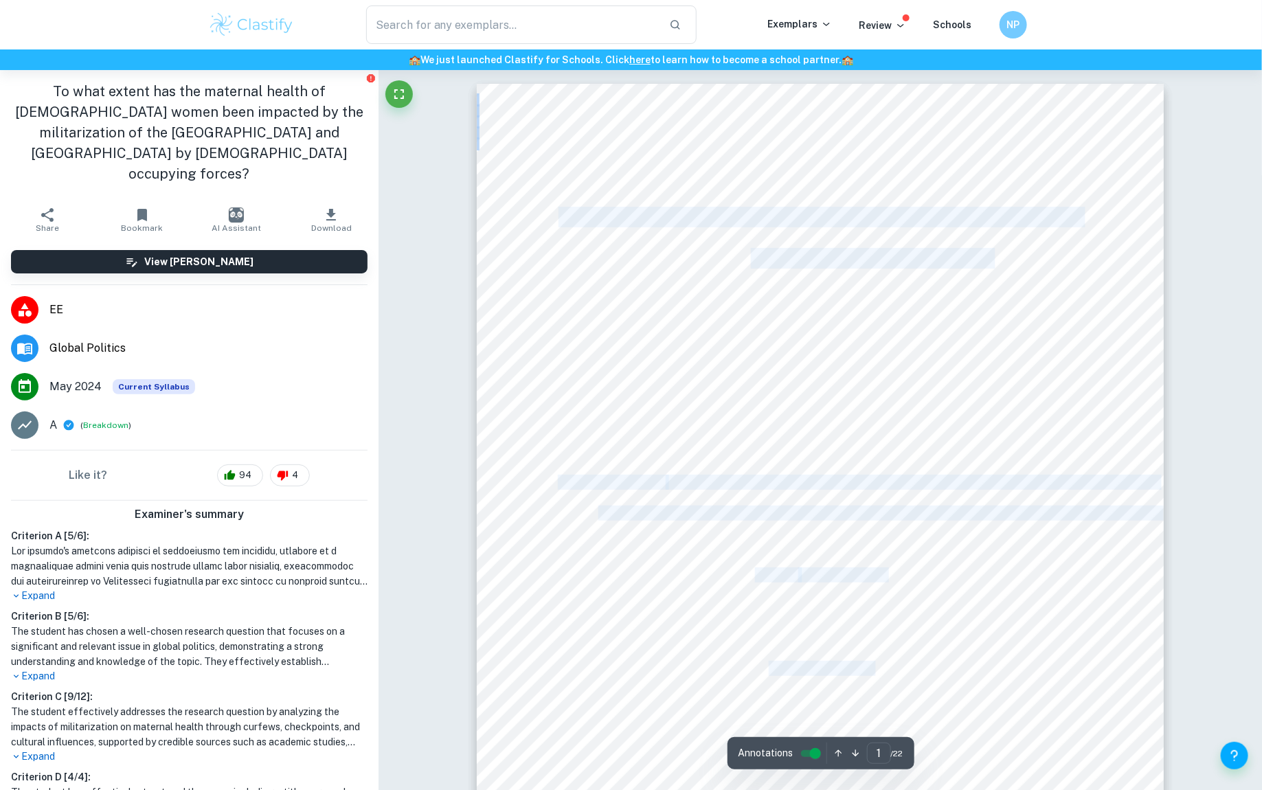
drag, startPoint x: 560, startPoint y: 214, endPoint x: 682, endPoint y: 591, distance: 396.3
click at [682, 596] on div "1 How the [DEMOGRAPHIC_DATA] Occupying Forces Have Affected the Maternal Health…" at bounding box center [820, 528] width 687 height 889
drag, startPoint x: 959, startPoint y: 717, endPoint x: 643, endPoint y: 484, distance: 392.6
copy div "tion : To what extent has the maternal health of [DEMOGRAPHIC_DATA] women been …"
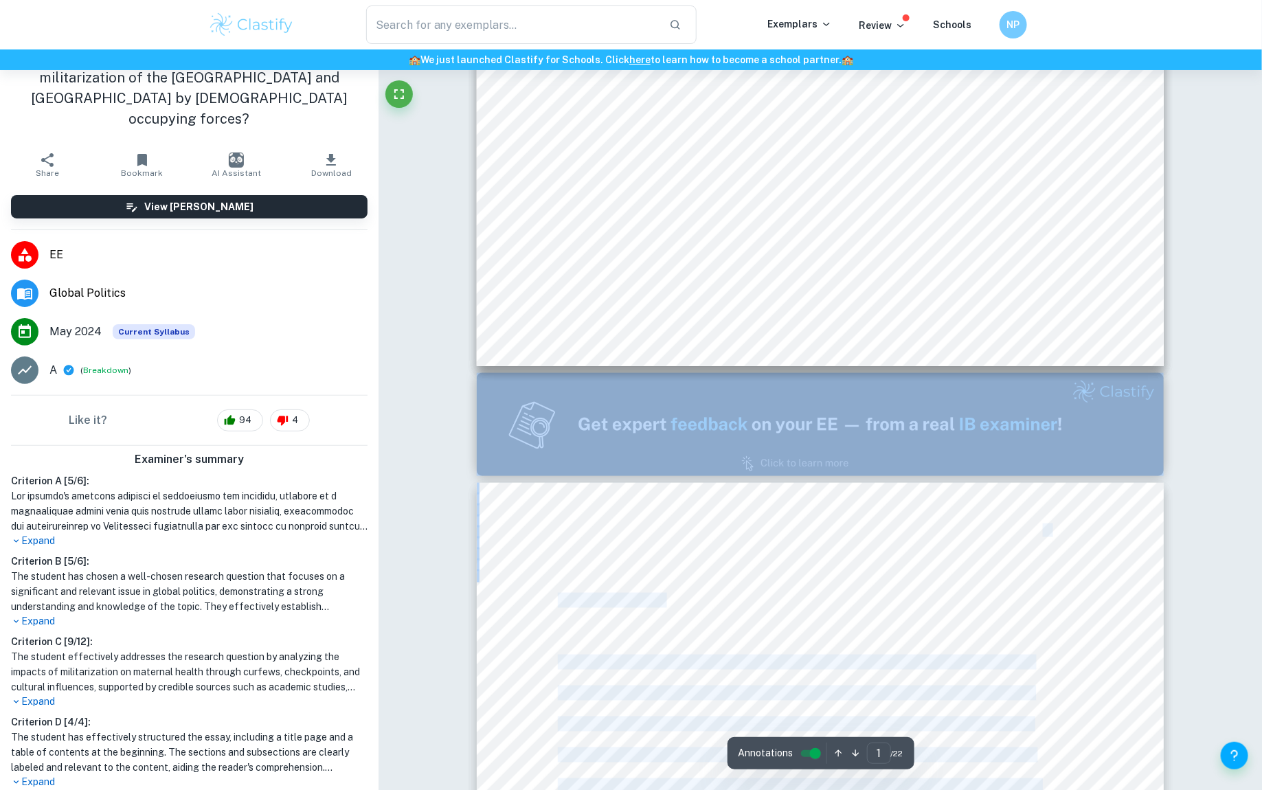
scroll to position [610, 0]
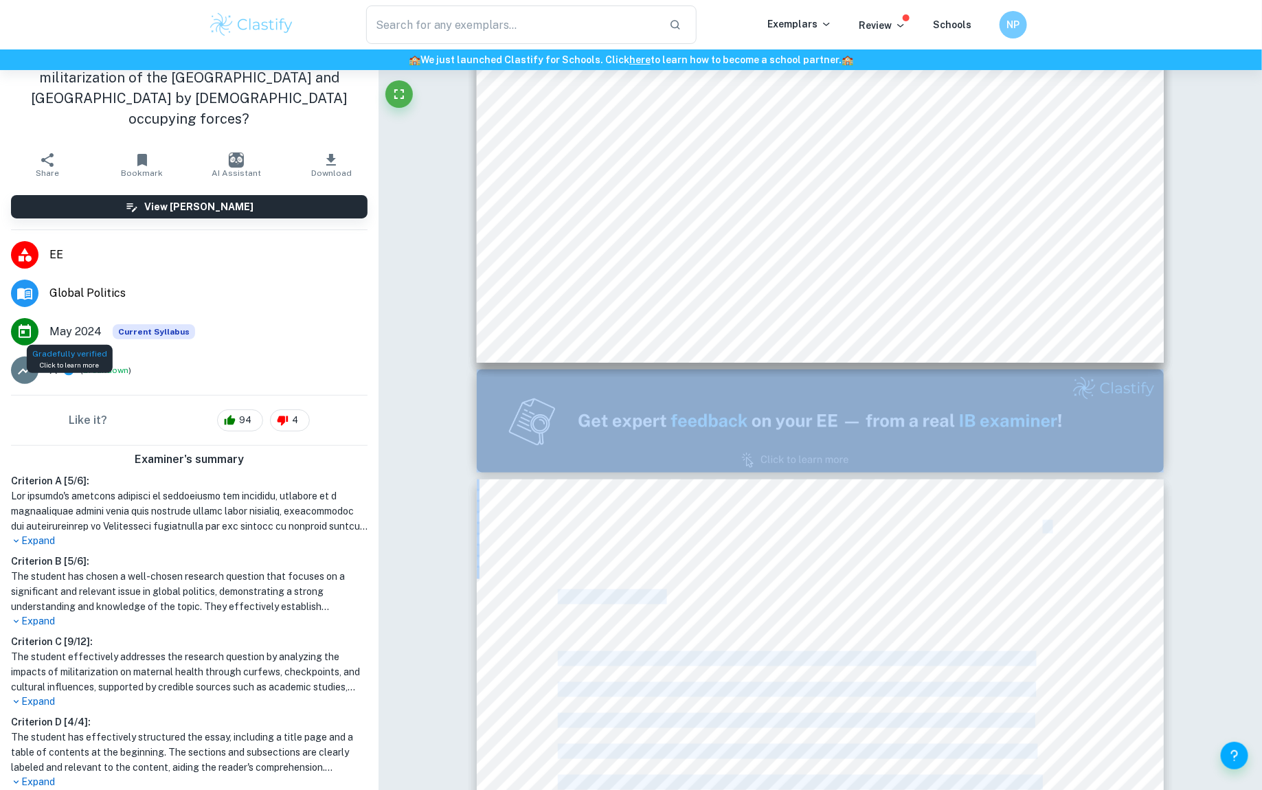
click at [68, 365] on icon at bounding box center [69, 370] width 10 height 10
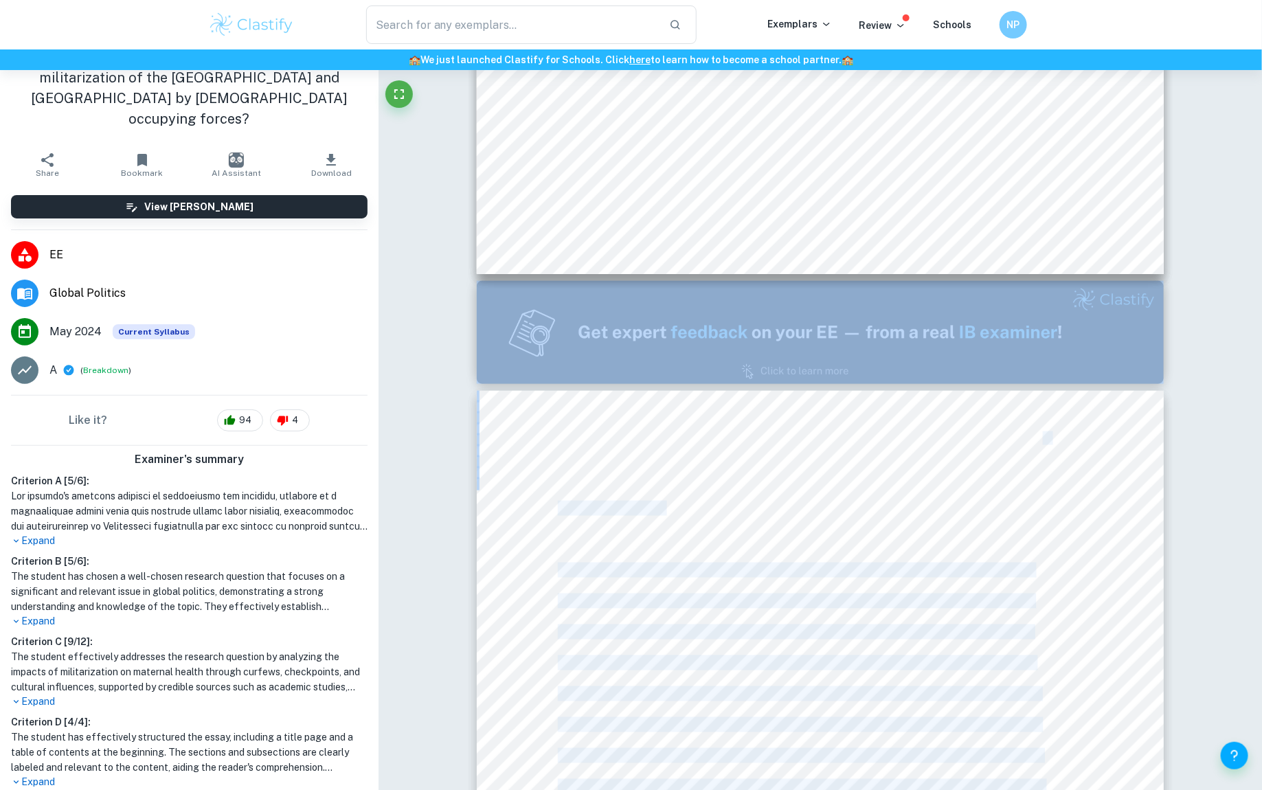
type input "2"
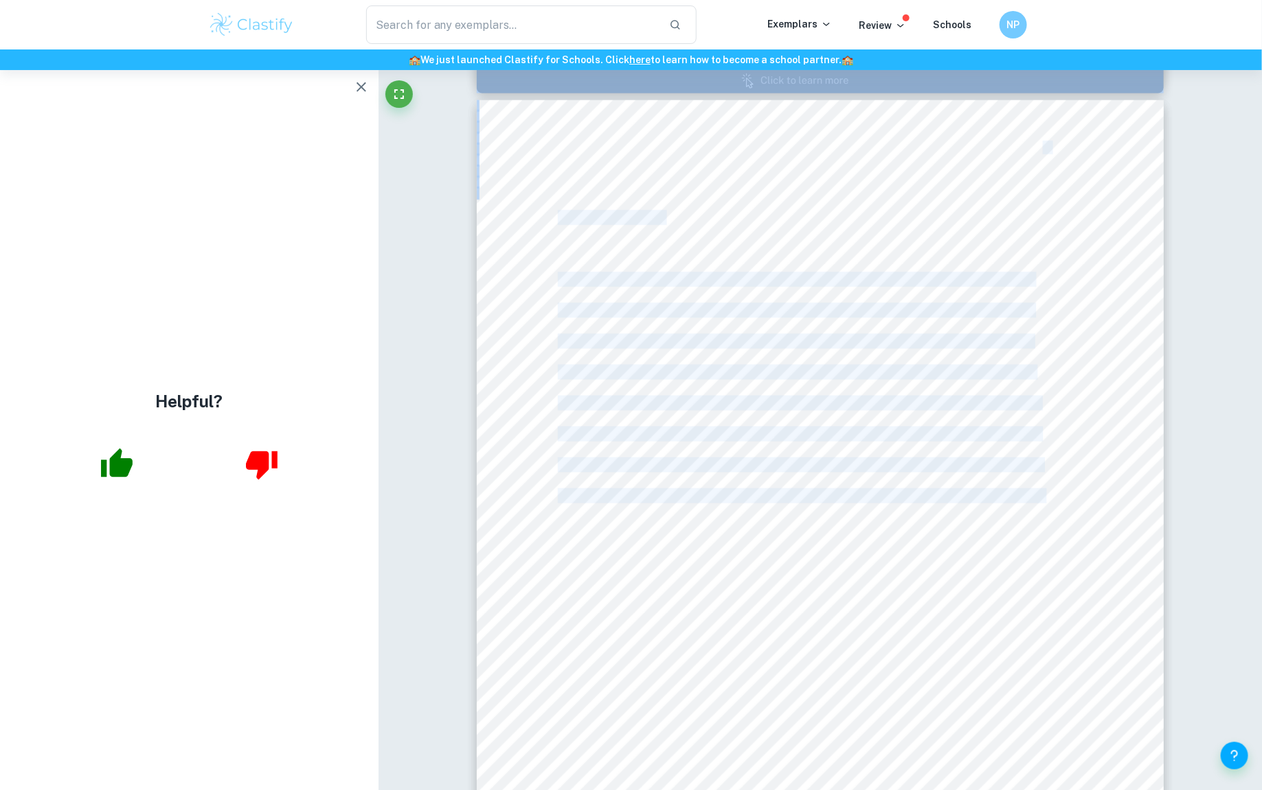
scroll to position [0, 0]
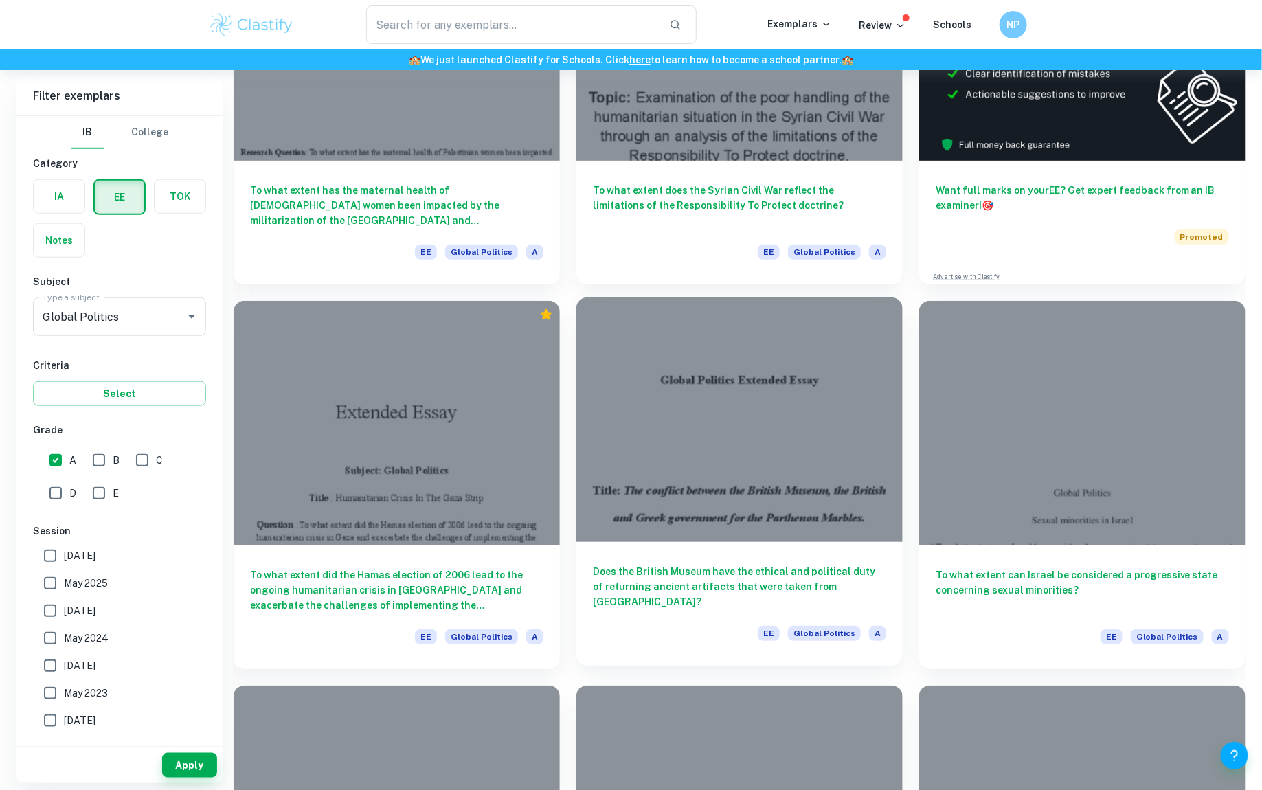
scroll to position [260, 0]
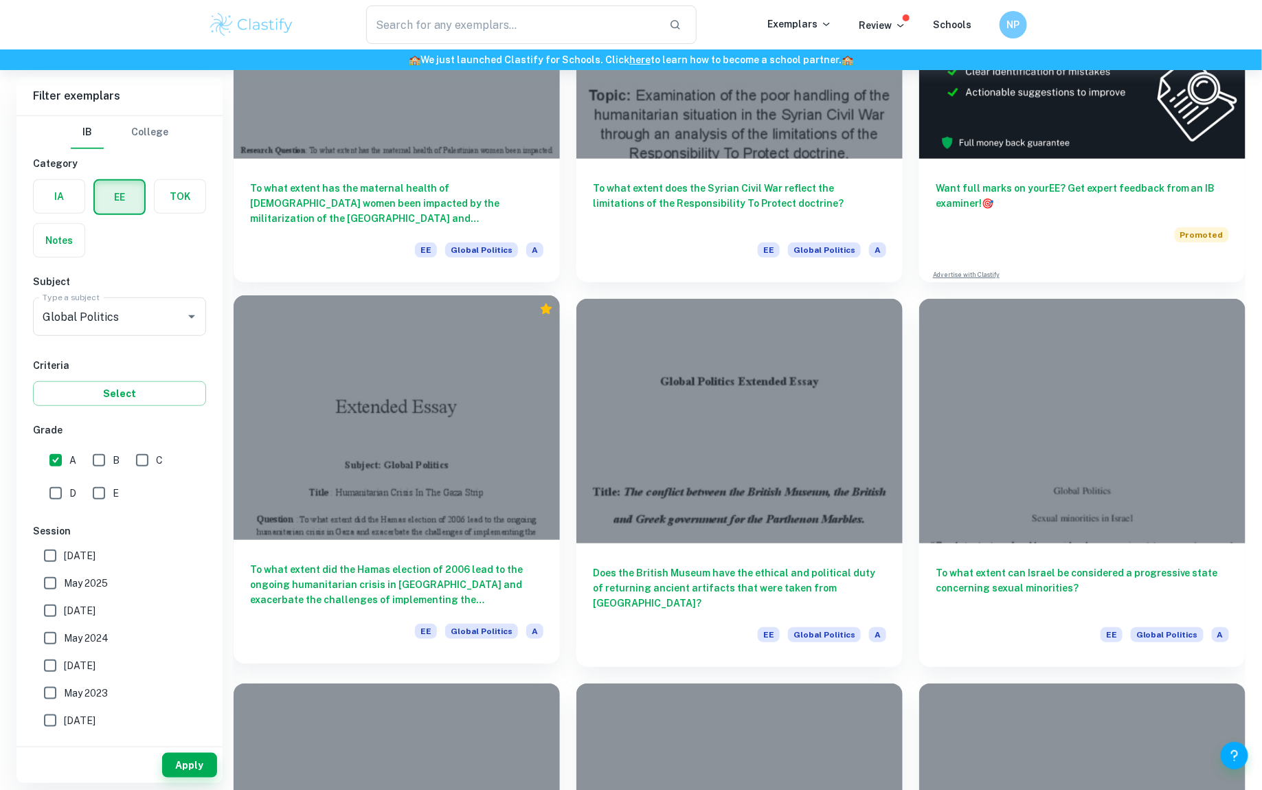
click at [434, 572] on h6 "To what extent did the Hamas election of 2006 lead to the ongoing humanitarian …" at bounding box center [396, 584] width 293 height 45
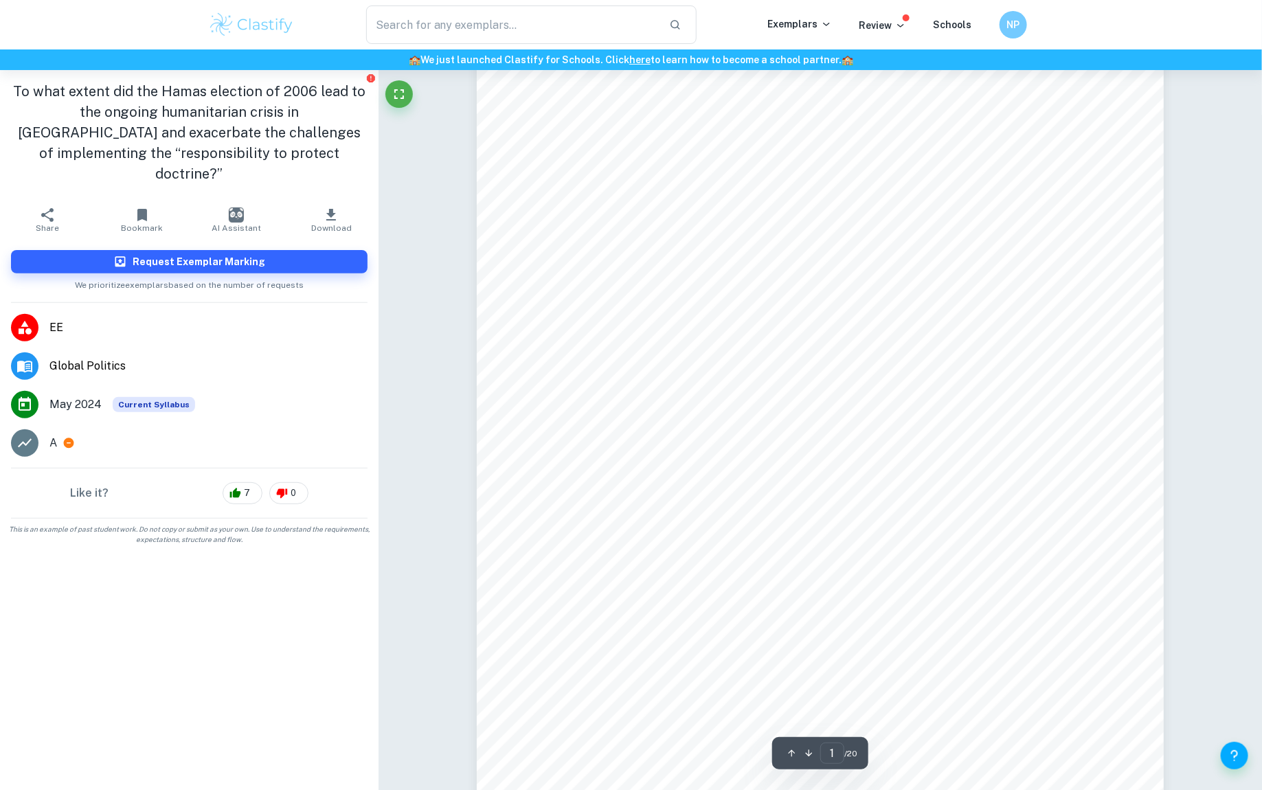
drag, startPoint x: 715, startPoint y: 265, endPoint x: 754, endPoint y: 789, distance: 525.7
click at [754, 789] on div "Extended Essay Subject: Global Politics Title : Humanitarian Crisis In The Gaza…" at bounding box center [820, 508] width 687 height 971
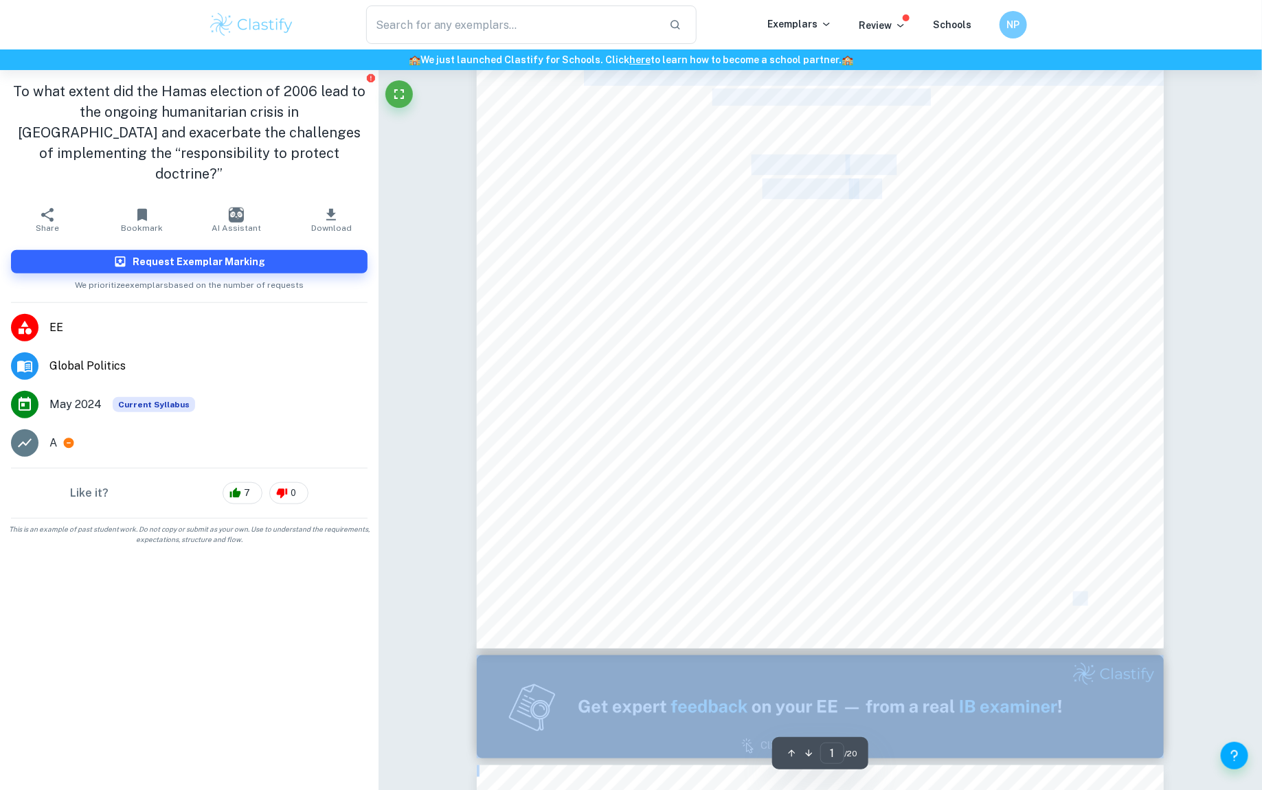
drag, startPoint x: 725, startPoint y: 161, endPoint x: 875, endPoint y: 787, distance: 642.9
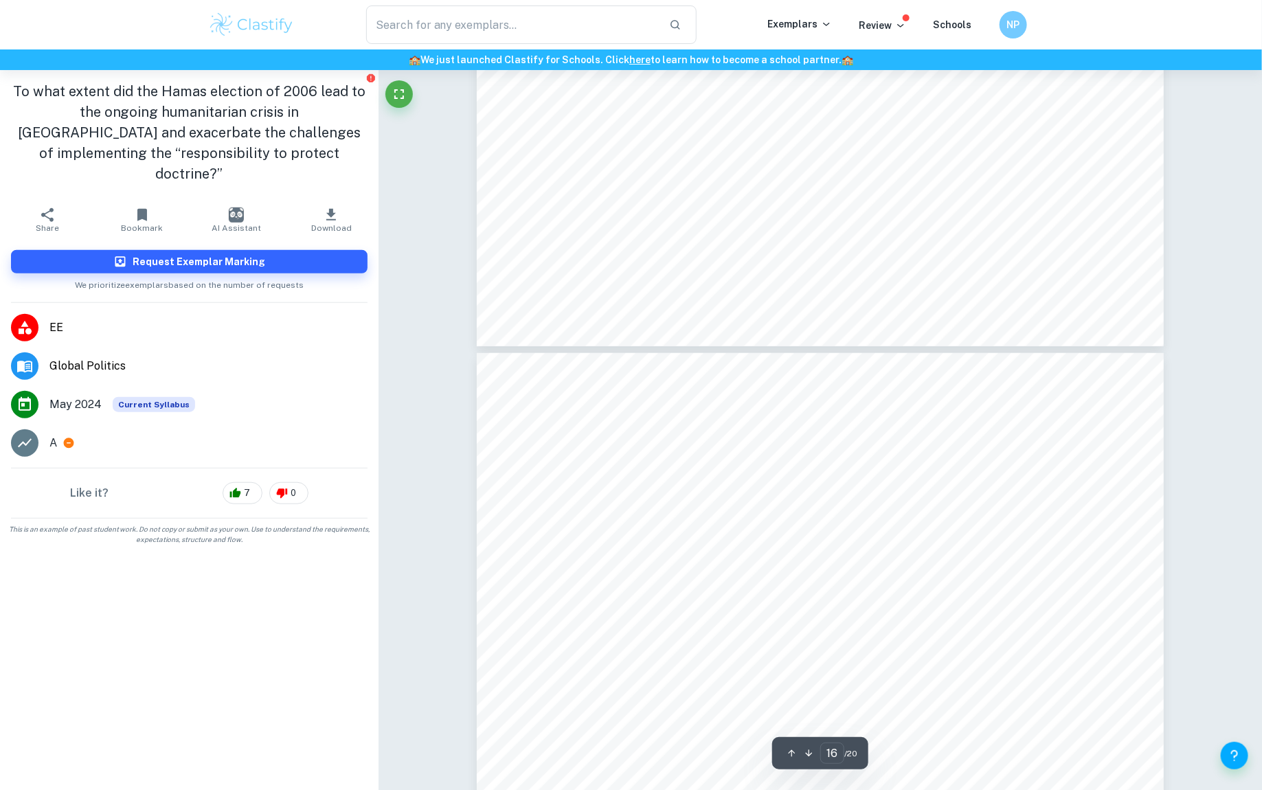
scroll to position [15290, 0]
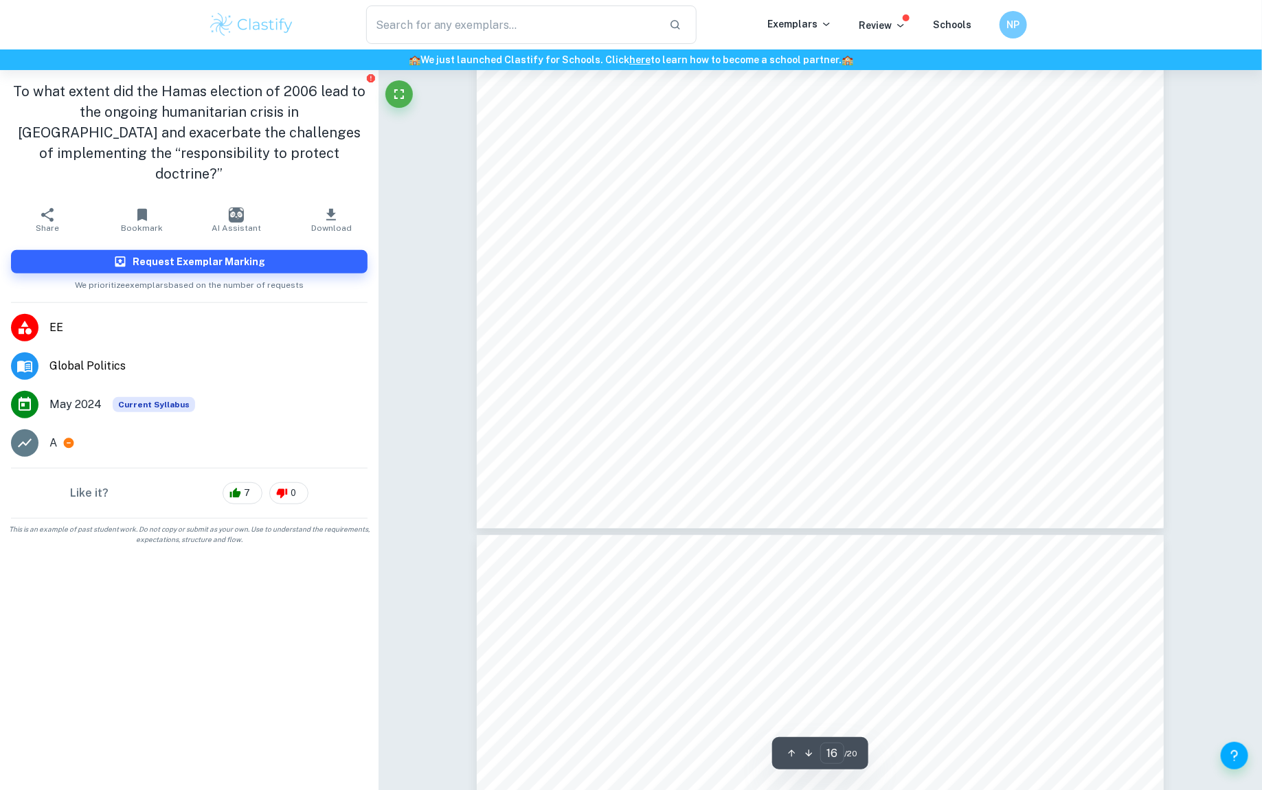
click at [844, 268] on div "that a cessation of hostilities might allow Hamas to regroup, rearm, and streng…" at bounding box center [820, 43] width 687 height 971
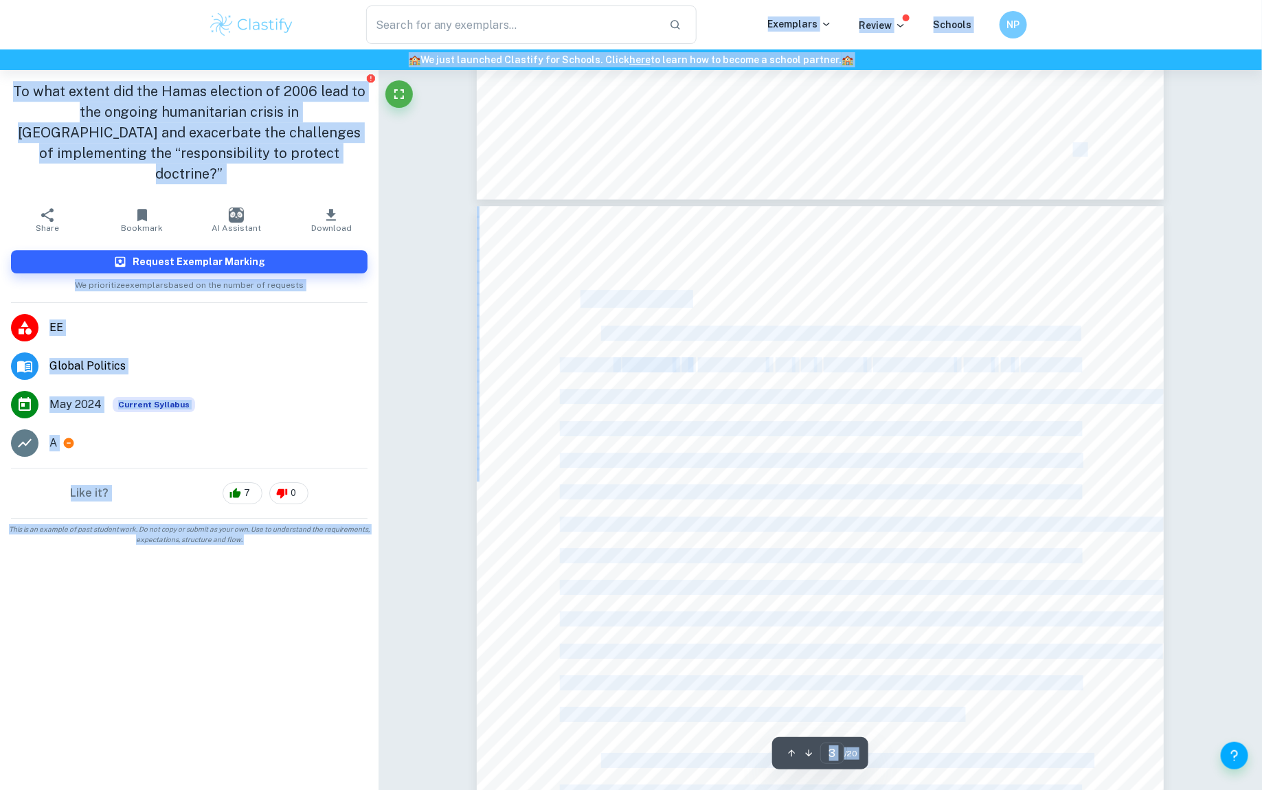
scroll to position [1920, 0]
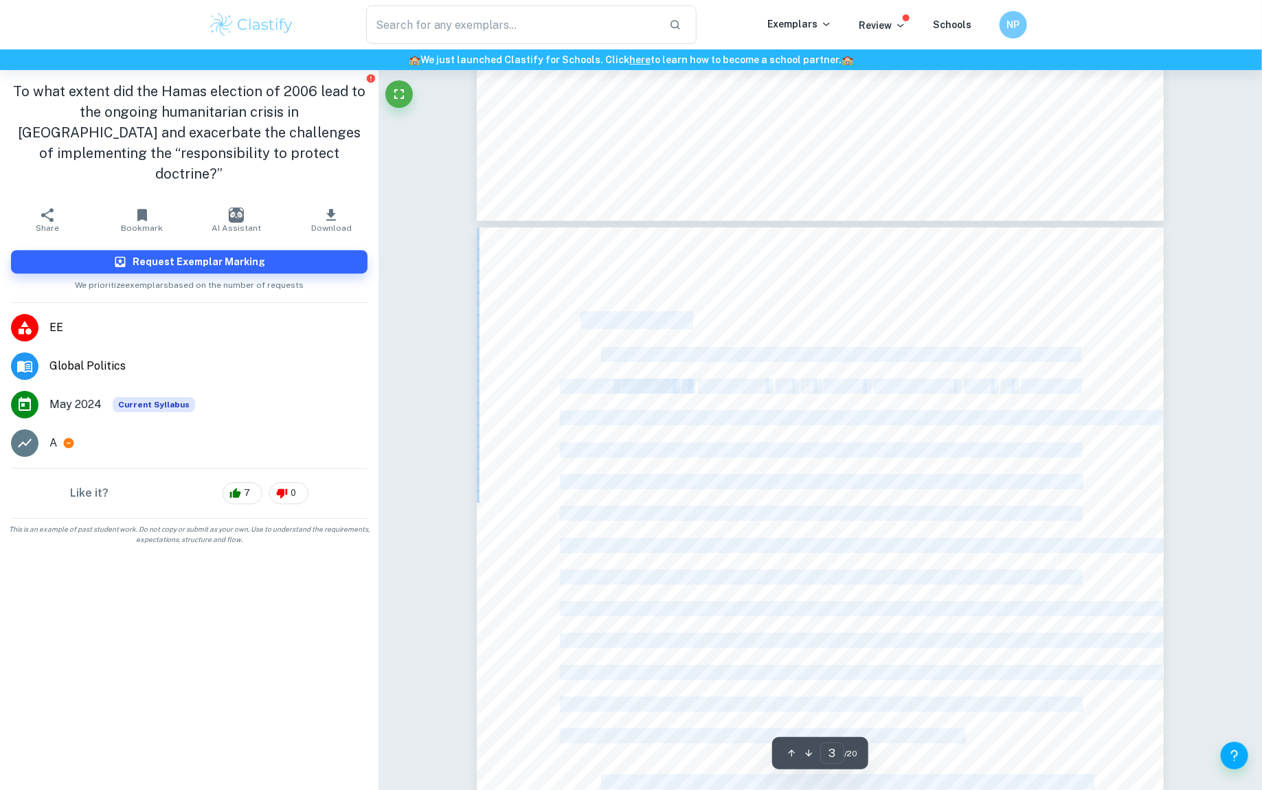
drag, startPoint x: 826, startPoint y: 259, endPoint x: 584, endPoint y: 318, distance: 248.9
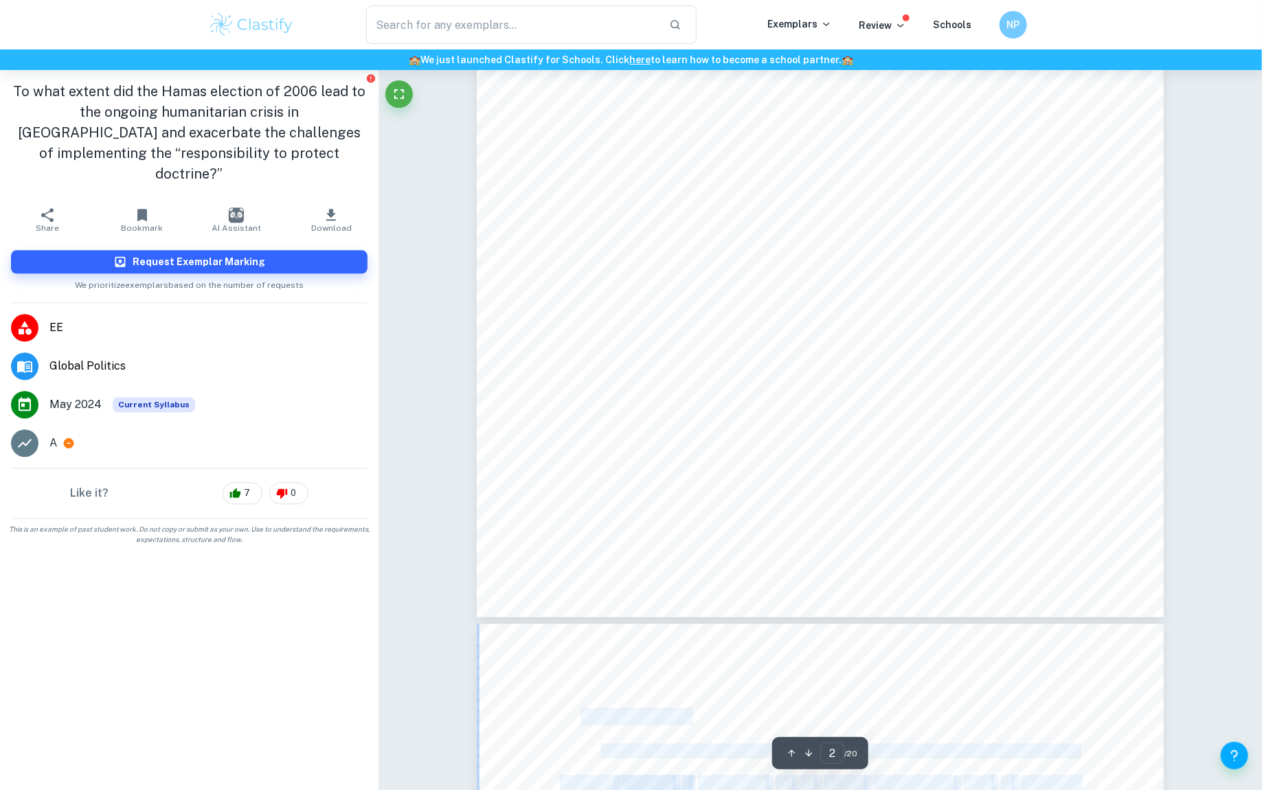
scroll to position [1413, 0]
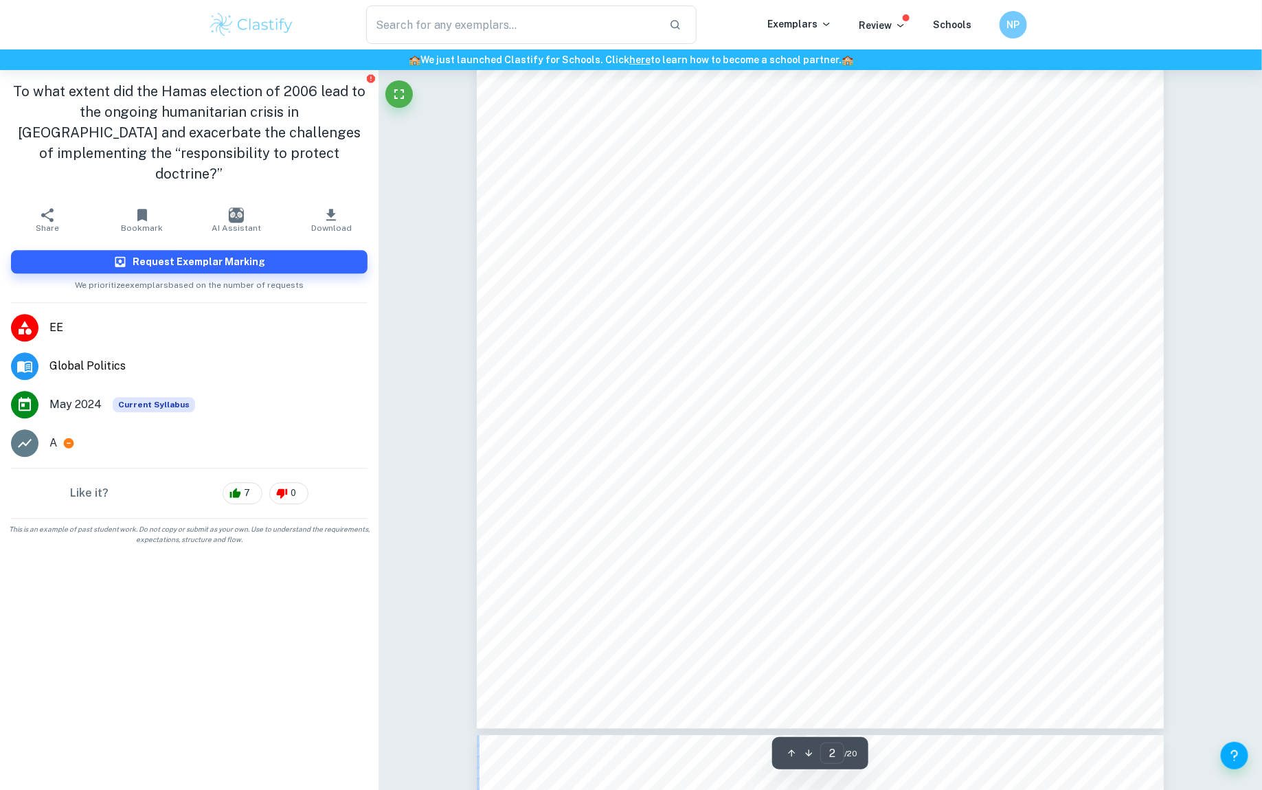
copy div "1. Introduction The Oslo Accord (1993) marked a point of recognition between th…"
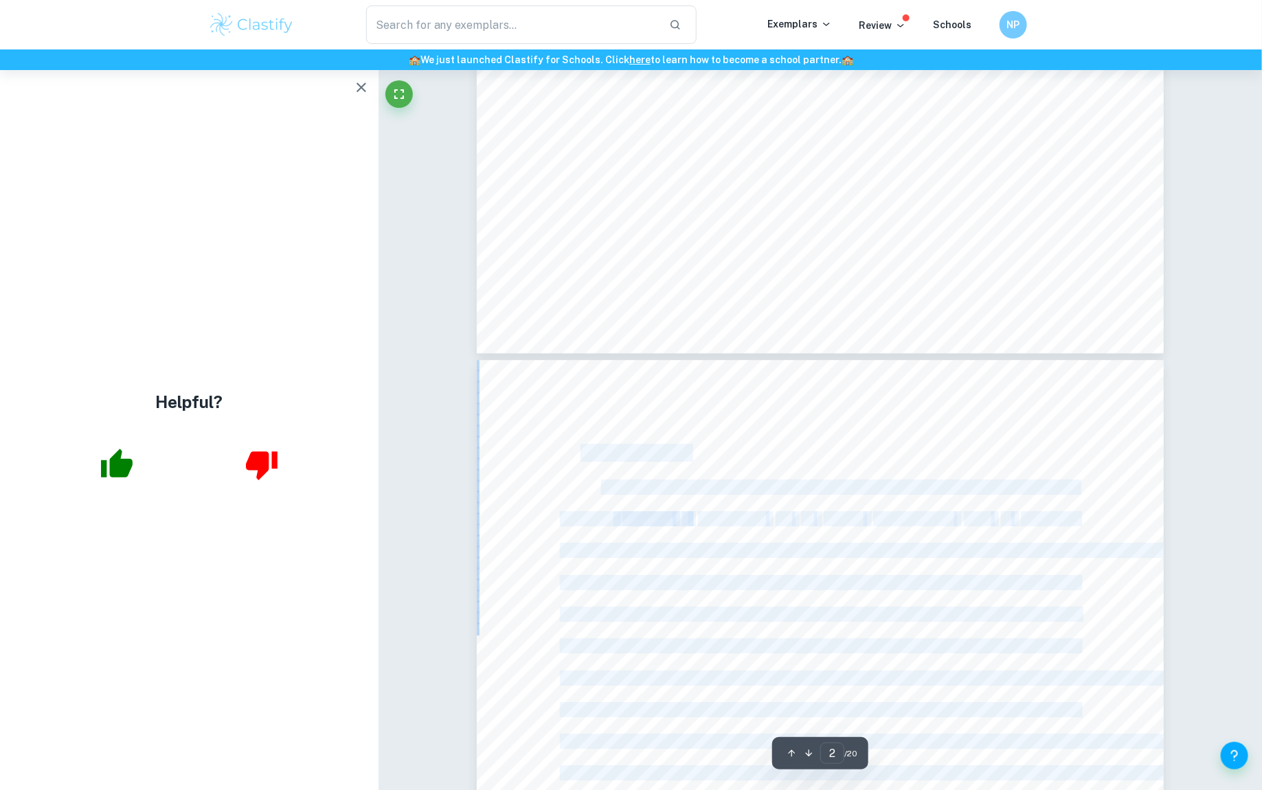
type input "3"
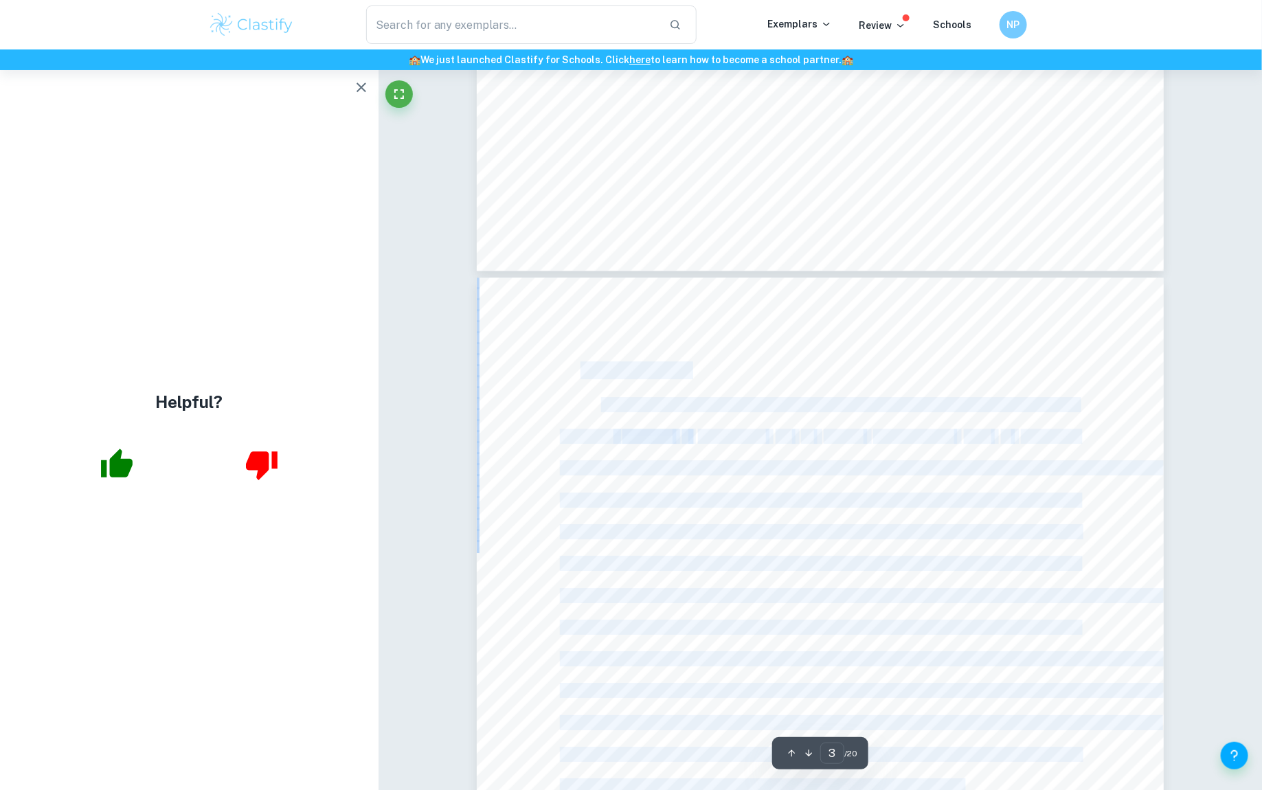
scroll to position [1903, 0]
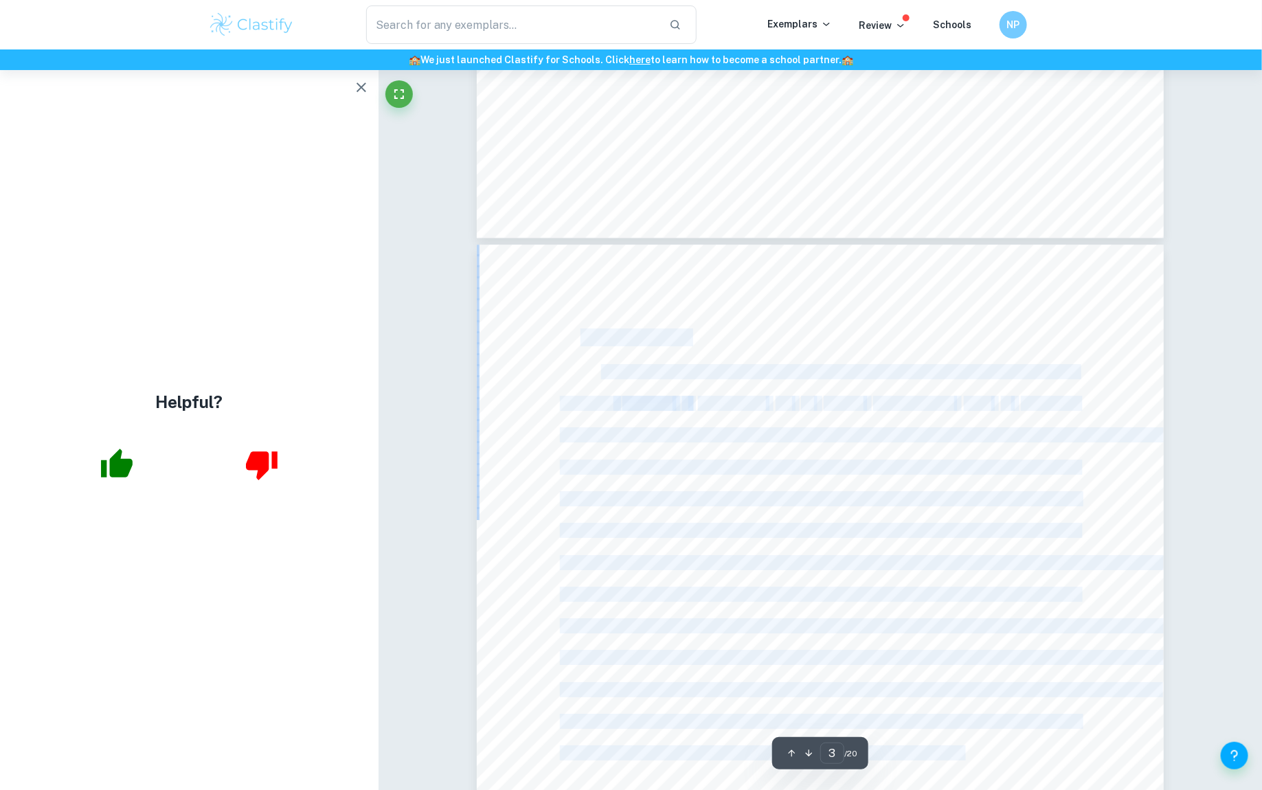
click at [719, 331] on div "1. Introduction The Oslo Accord (1993) marked a point of recognition between th…" at bounding box center [820, 730] width 687 height 971
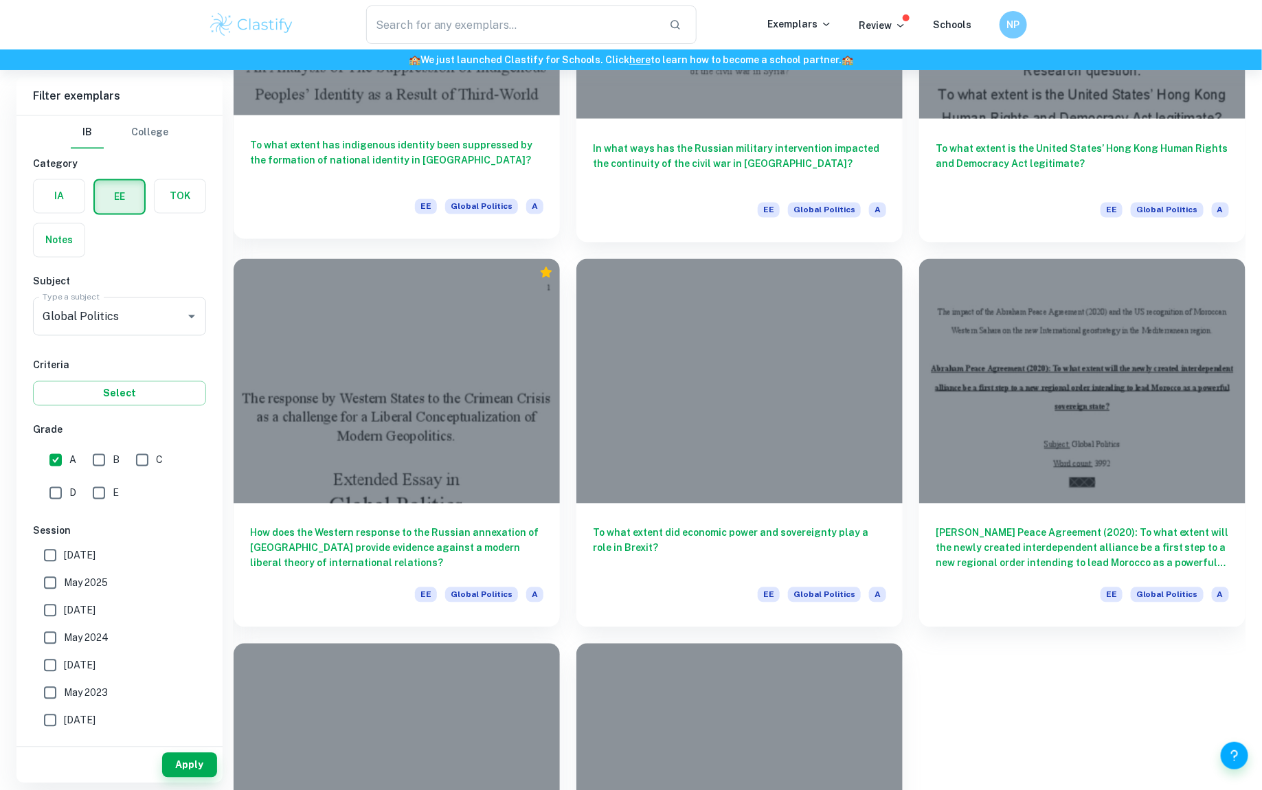
scroll to position [1292, 0]
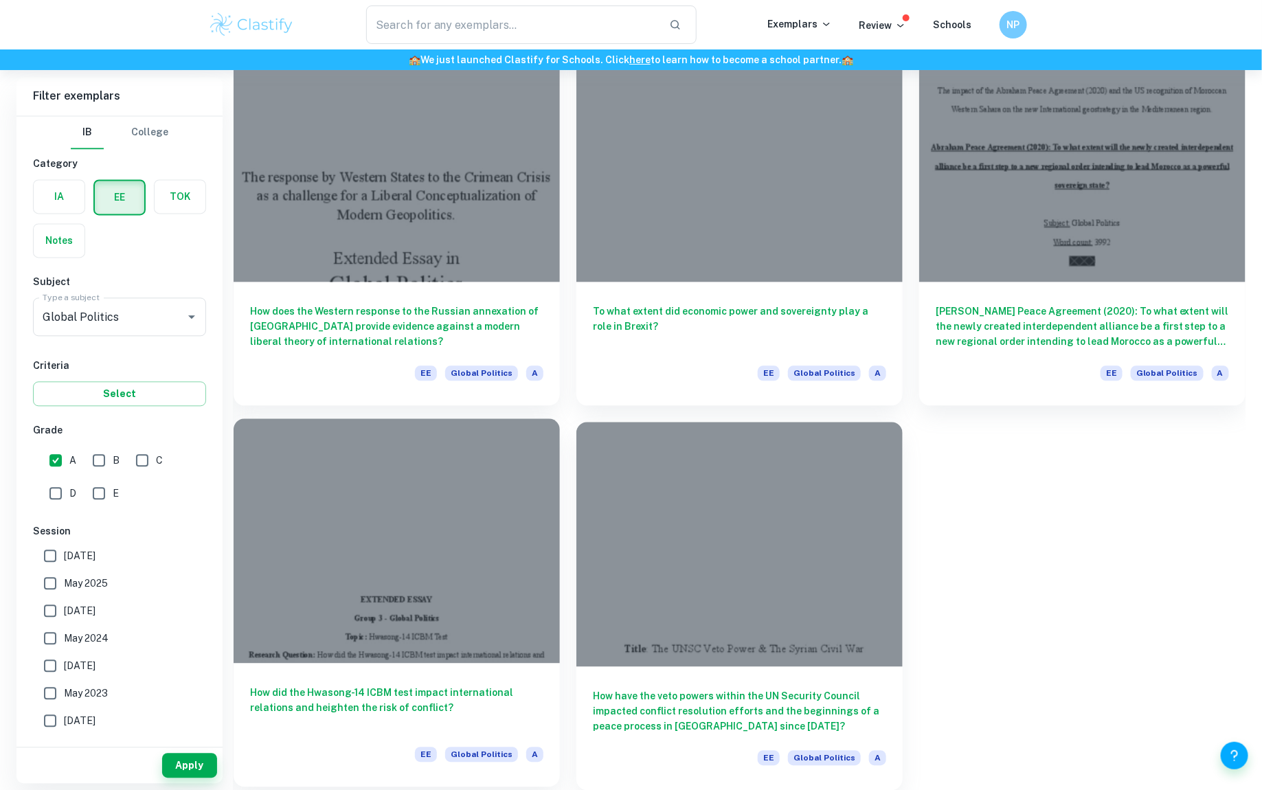
click at [465, 580] on div at bounding box center [397, 540] width 326 height 245
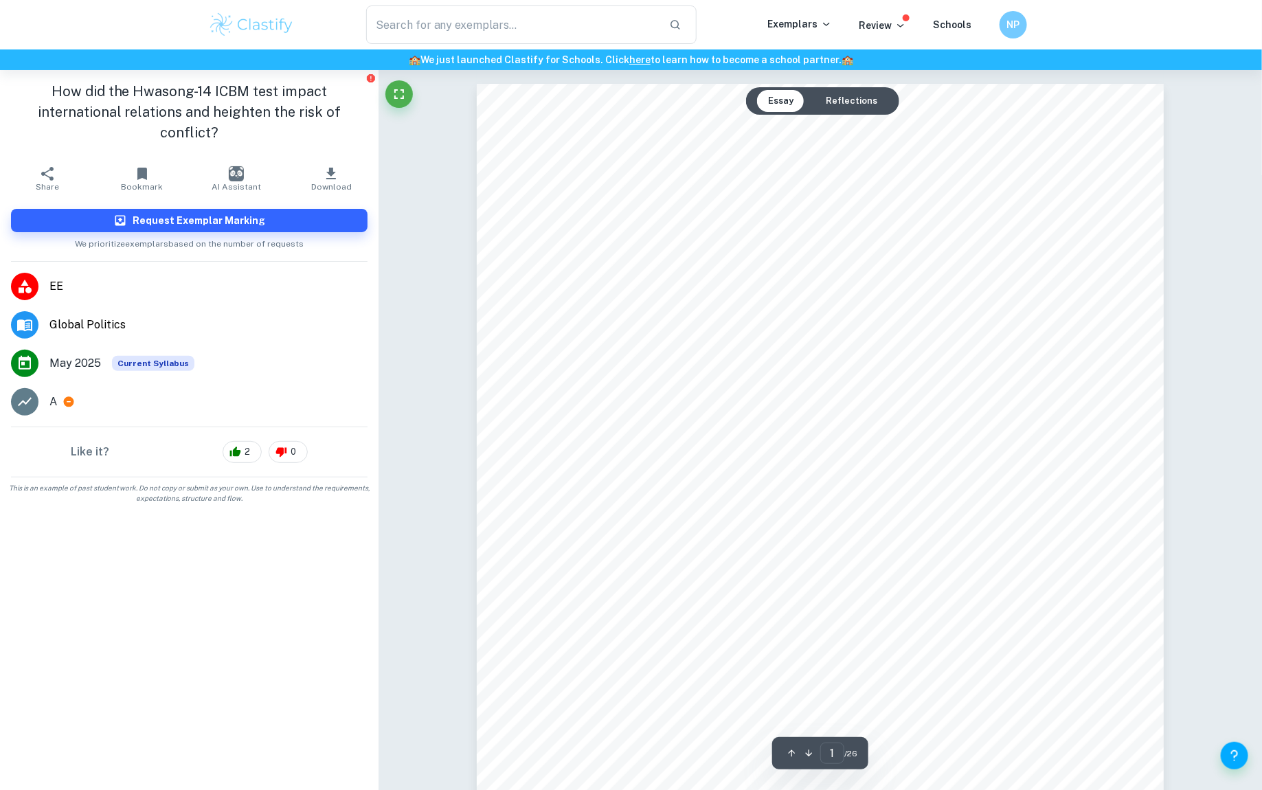
drag, startPoint x: 721, startPoint y: 350, endPoint x: 770, endPoint y: 552, distance: 208.0
click at [775, 553] on div "EXTENDED ESSAY Group 3 - Global Politics Topic: Hwasong-14 ICBM Test Research Q…" at bounding box center [820, 528] width 687 height 889
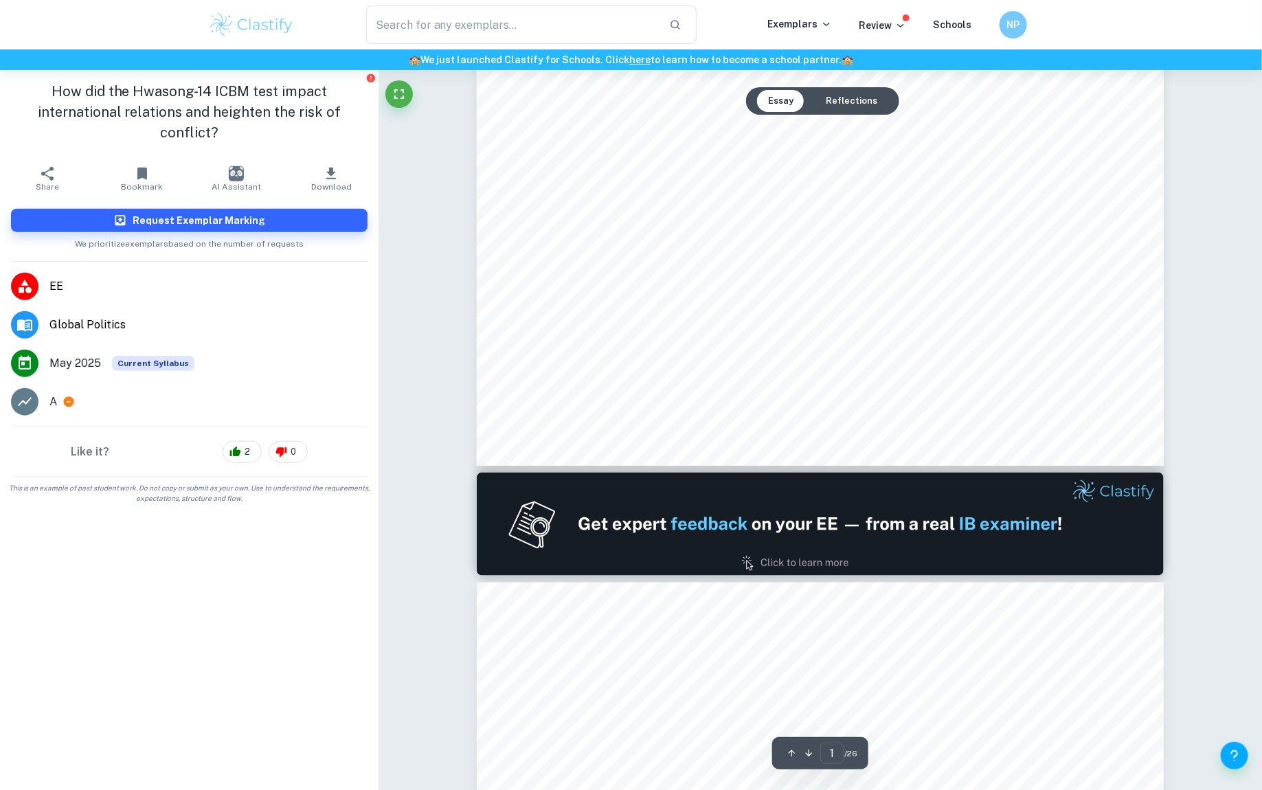
scroll to position [393, 0]
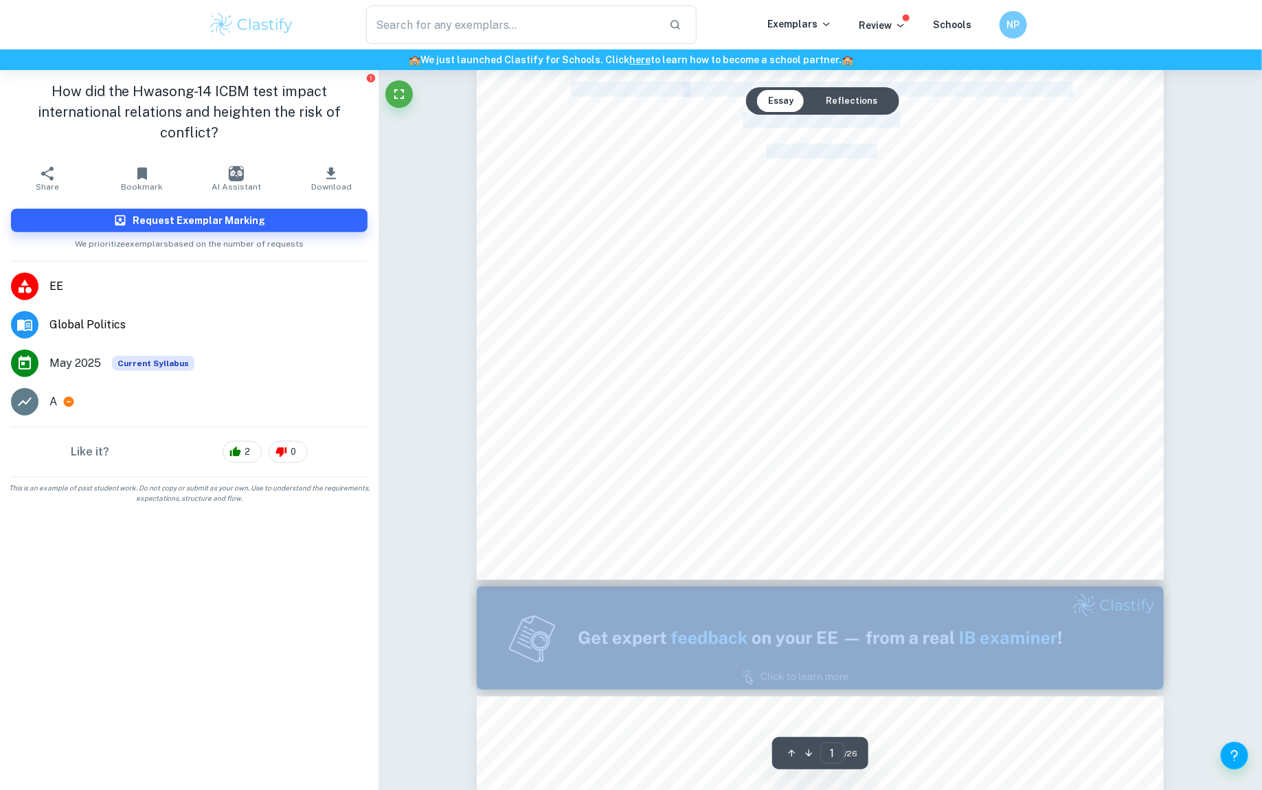
drag, startPoint x: 572, startPoint y: 91, endPoint x: 709, endPoint y: 691, distance: 615.3
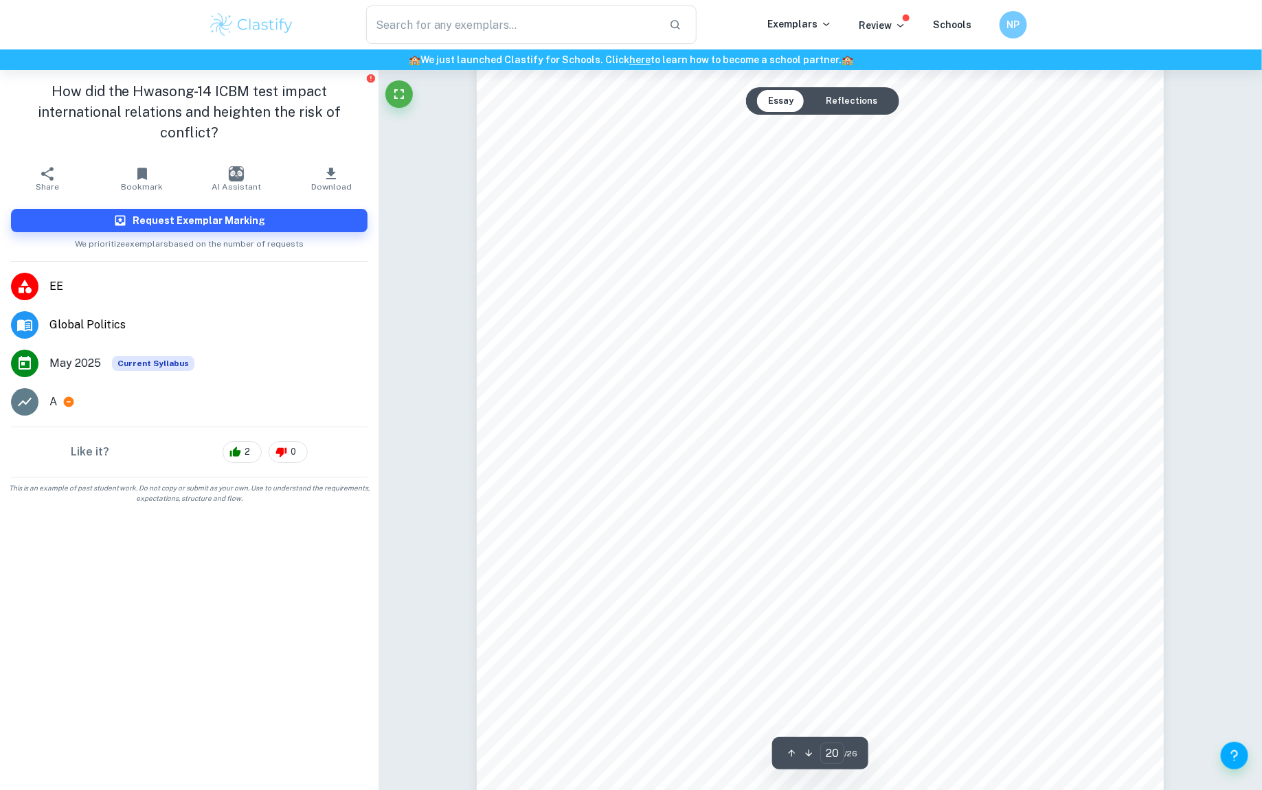
scroll to position [17101, 0]
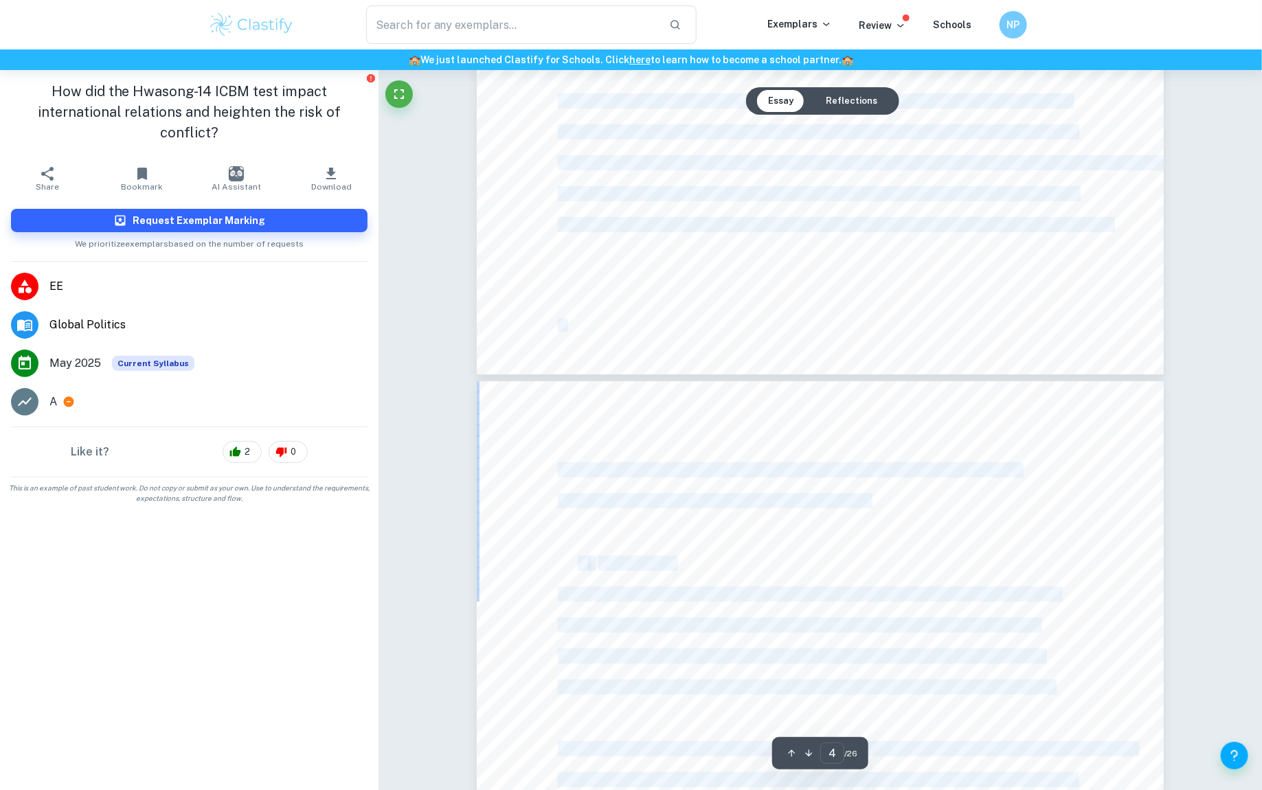
type input "3"
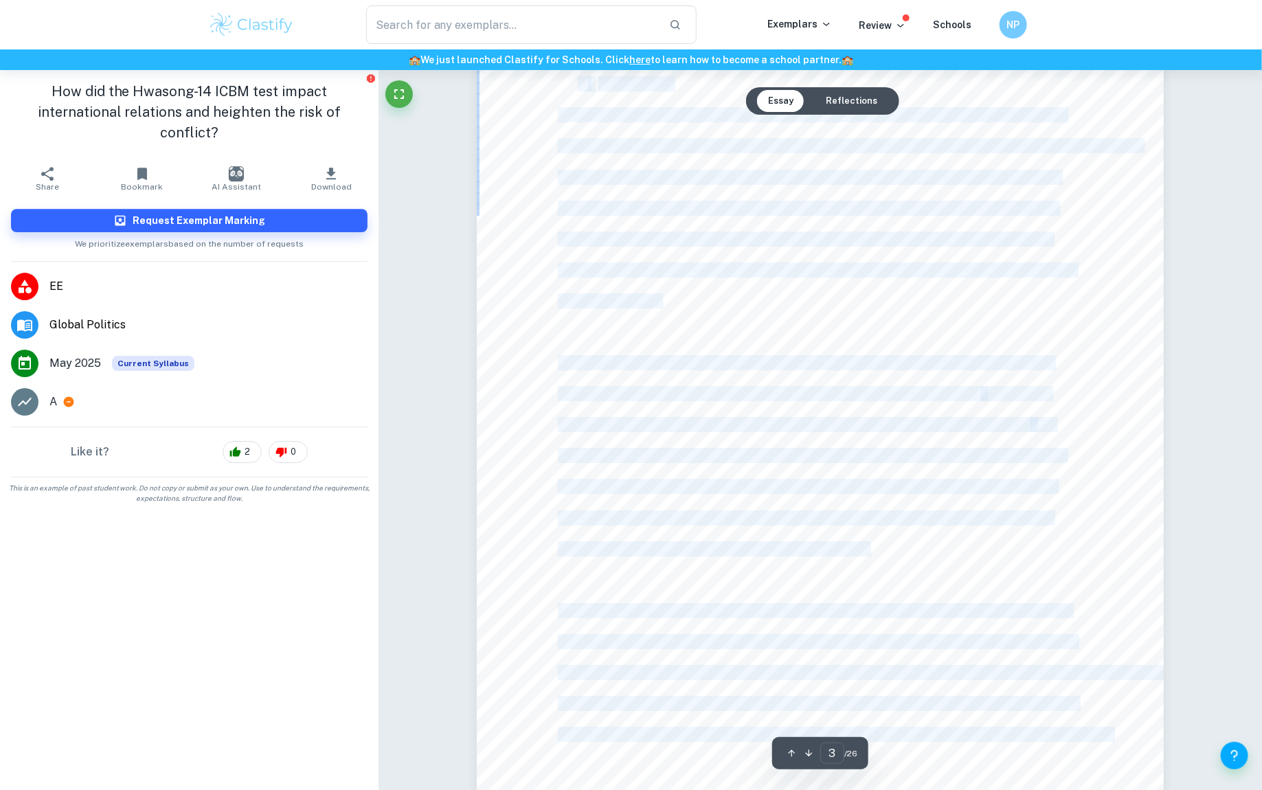
scroll to position [1874, 0]
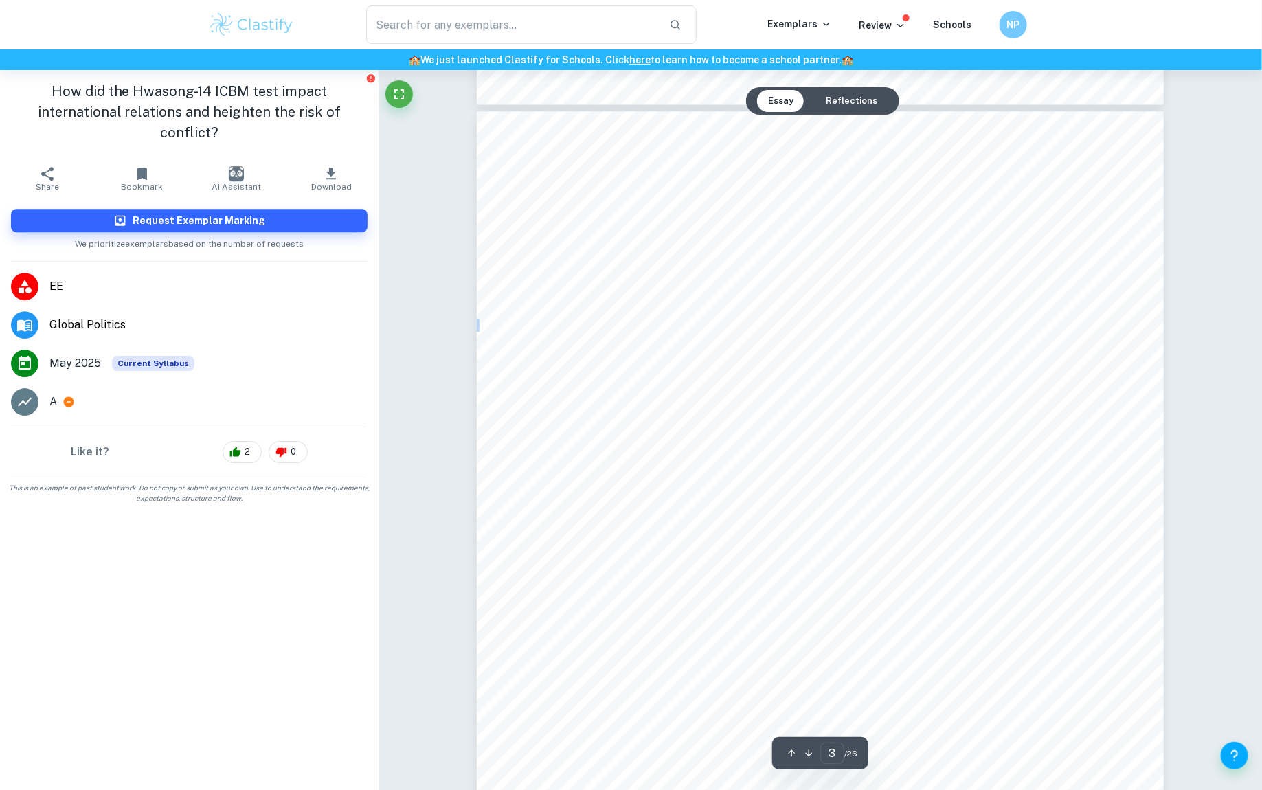
drag, startPoint x: 717, startPoint y: 518, endPoint x: 672, endPoint y: 528, distance: 46.4
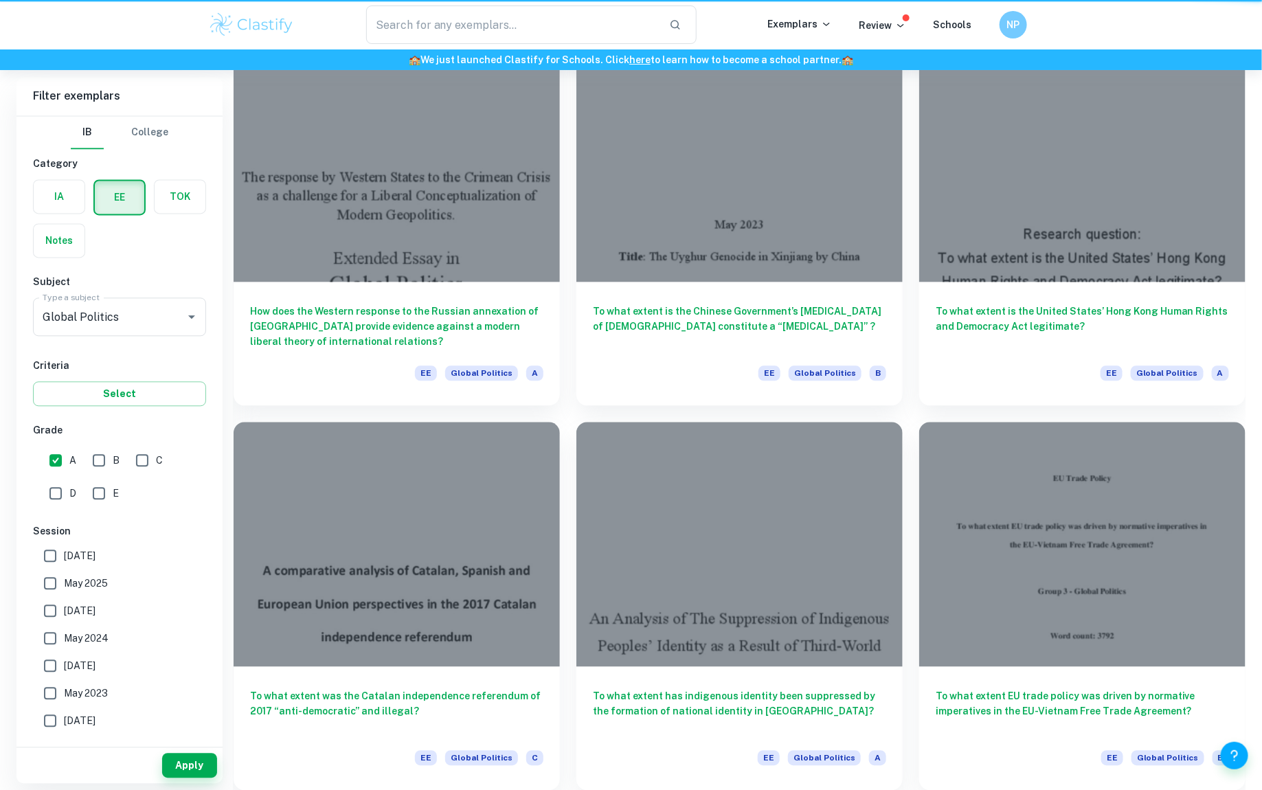
scroll to position [908, 0]
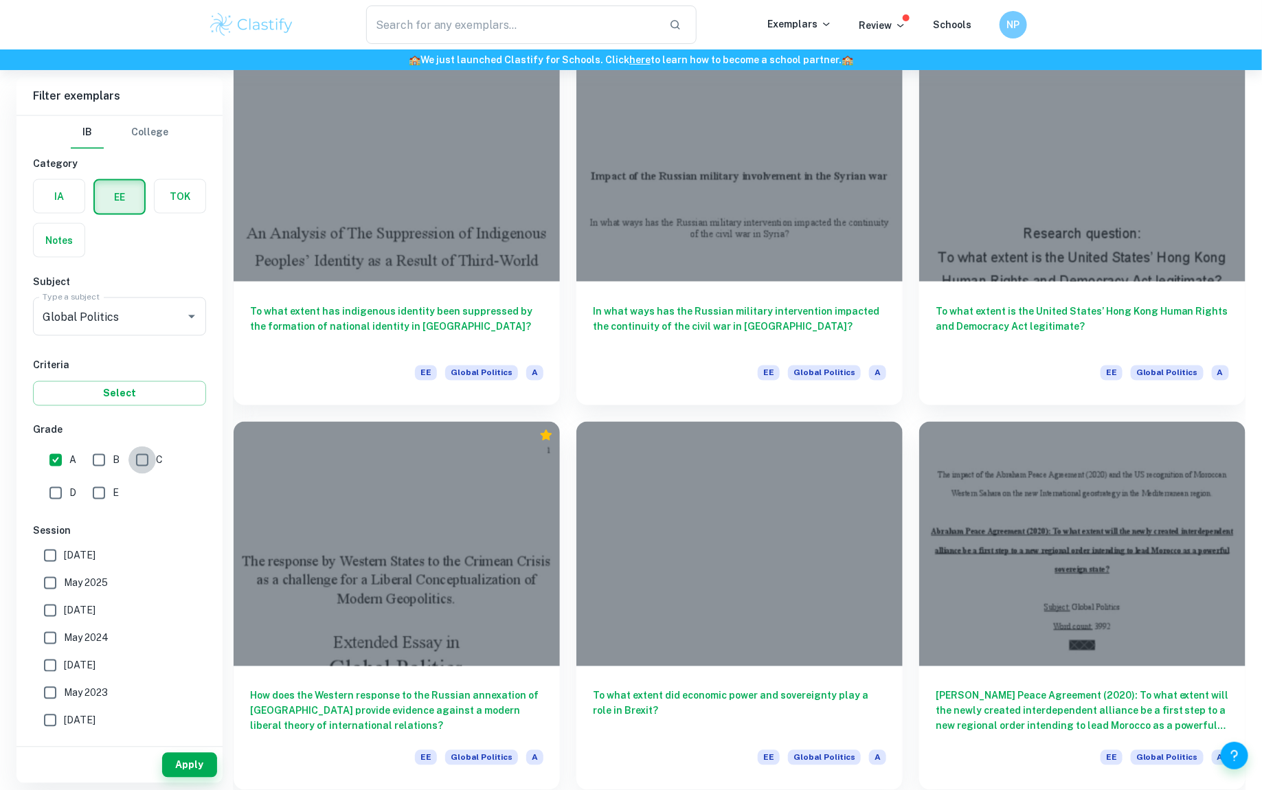
click at [141, 462] on input "C" at bounding box center [141, 460] width 27 height 27
checkbox input "true"
click at [71, 462] on span "A" at bounding box center [72, 460] width 7 height 15
click at [69, 462] on input "A" at bounding box center [55, 460] width 27 height 27
checkbox input "false"
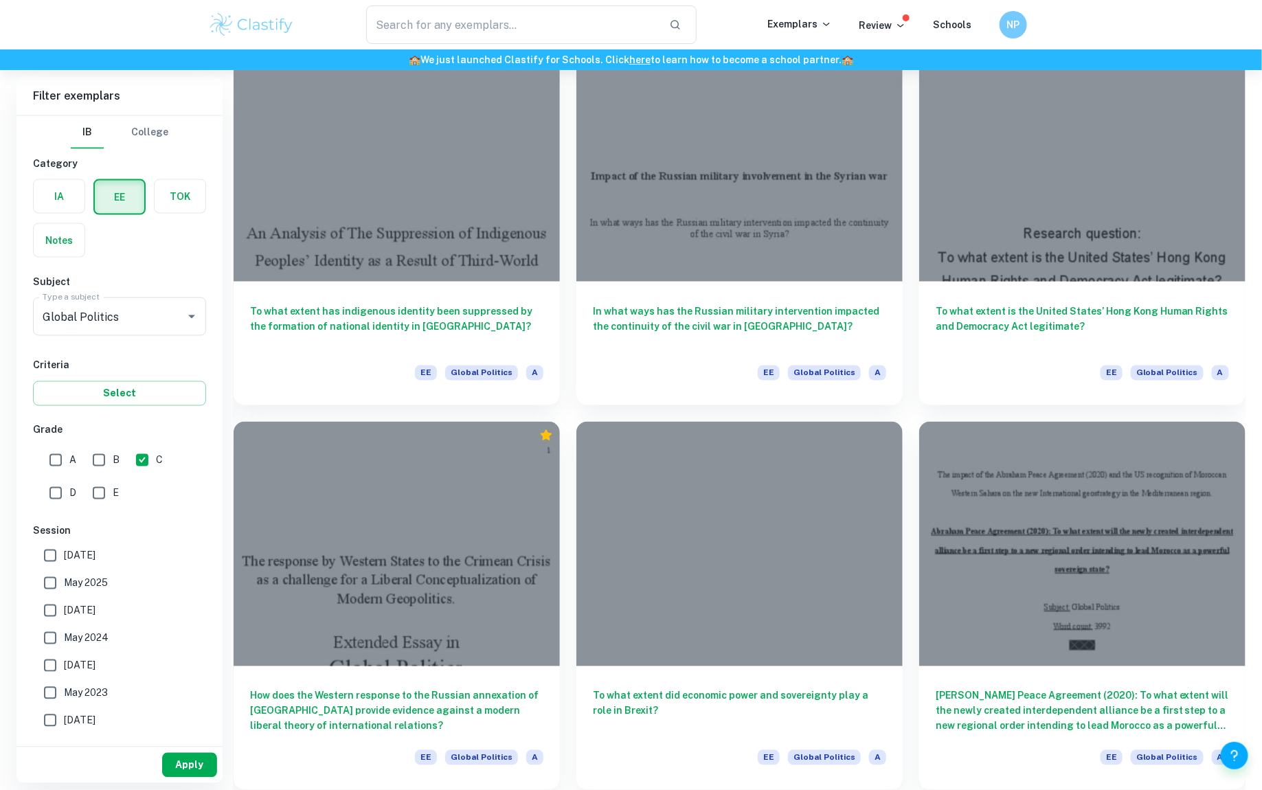
click at [184, 761] on button "Apply" at bounding box center [189, 765] width 55 height 25
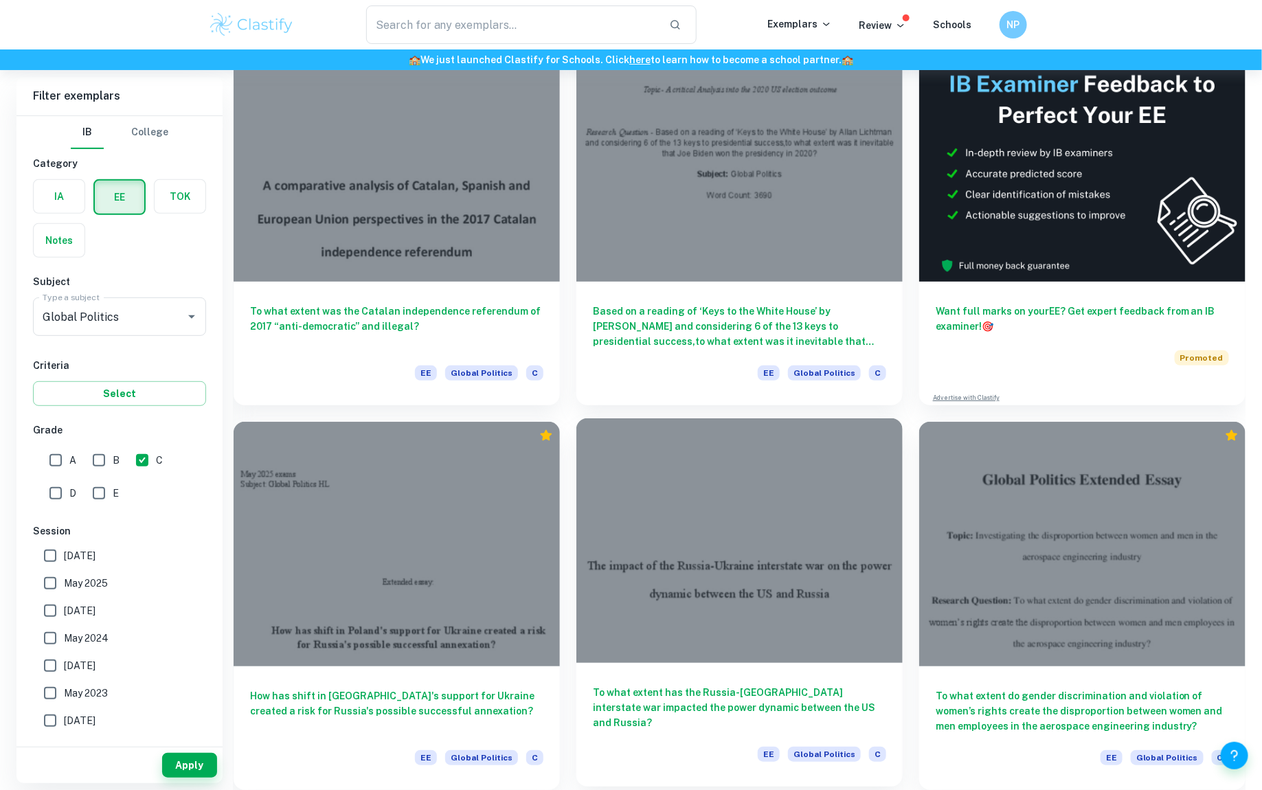
click at [686, 493] on div at bounding box center [739, 540] width 326 height 245
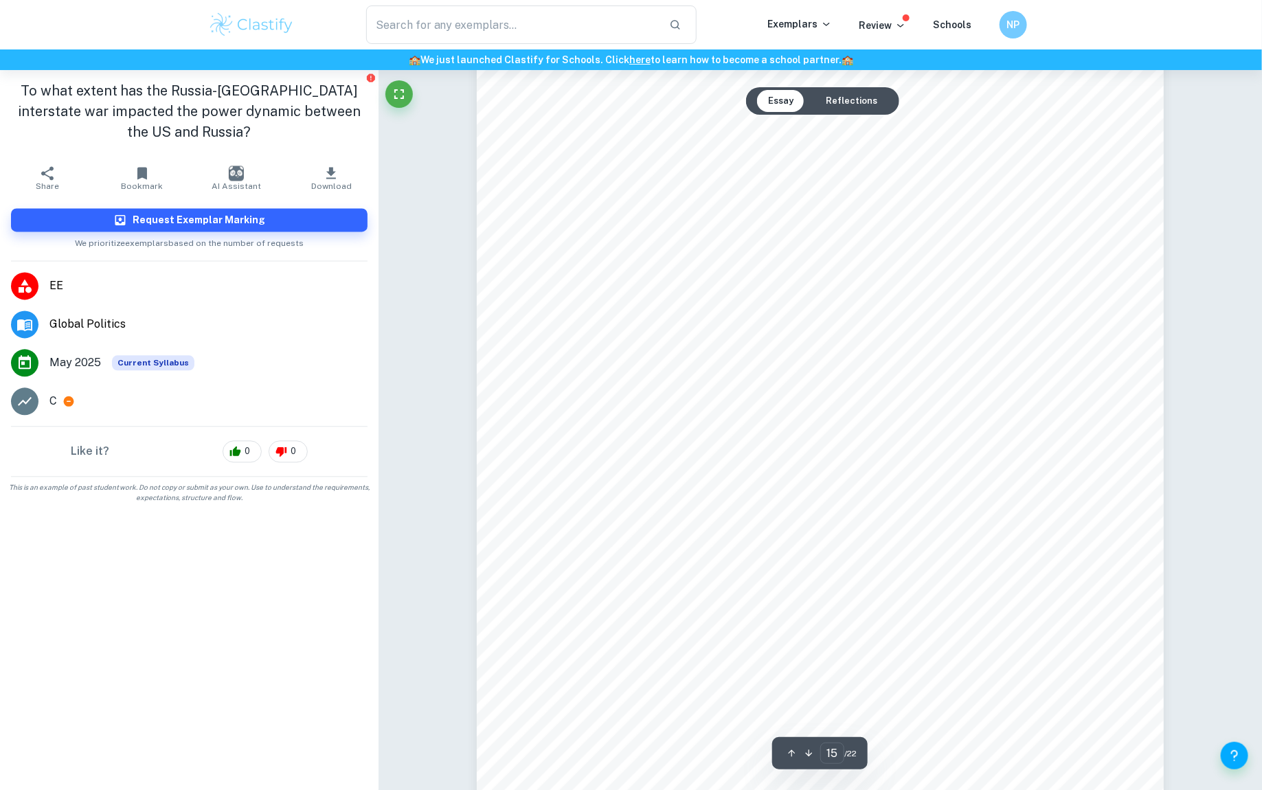
click at [868, 107] on button "Reflections" at bounding box center [852, 101] width 74 height 22
click at [778, 102] on button "Essay" at bounding box center [780, 101] width 47 height 22
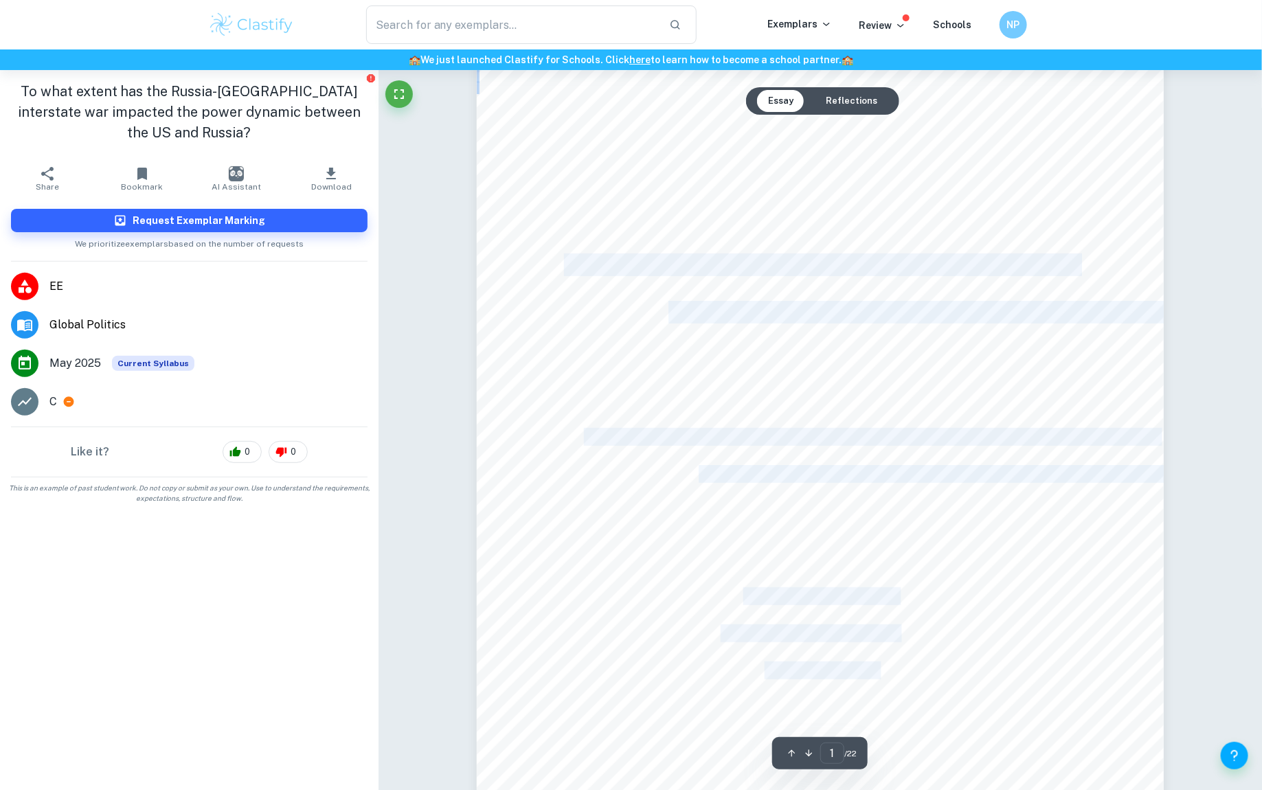
scroll to position [31, 0]
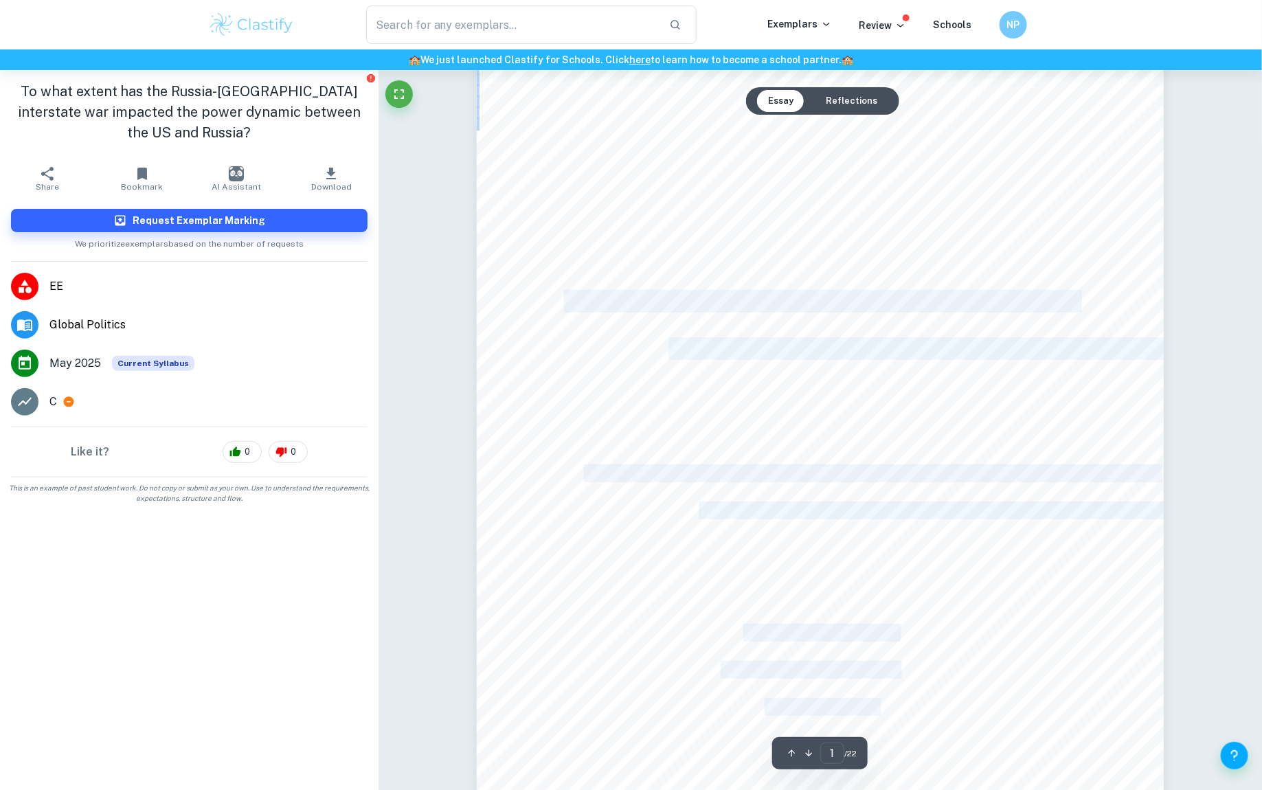
drag, startPoint x: 1096, startPoint y: 390, endPoint x: 567, endPoint y: 300, distance: 535.9
copy div "The impact of the Russia-Ukraine interstate war on the power dynamic between th…"
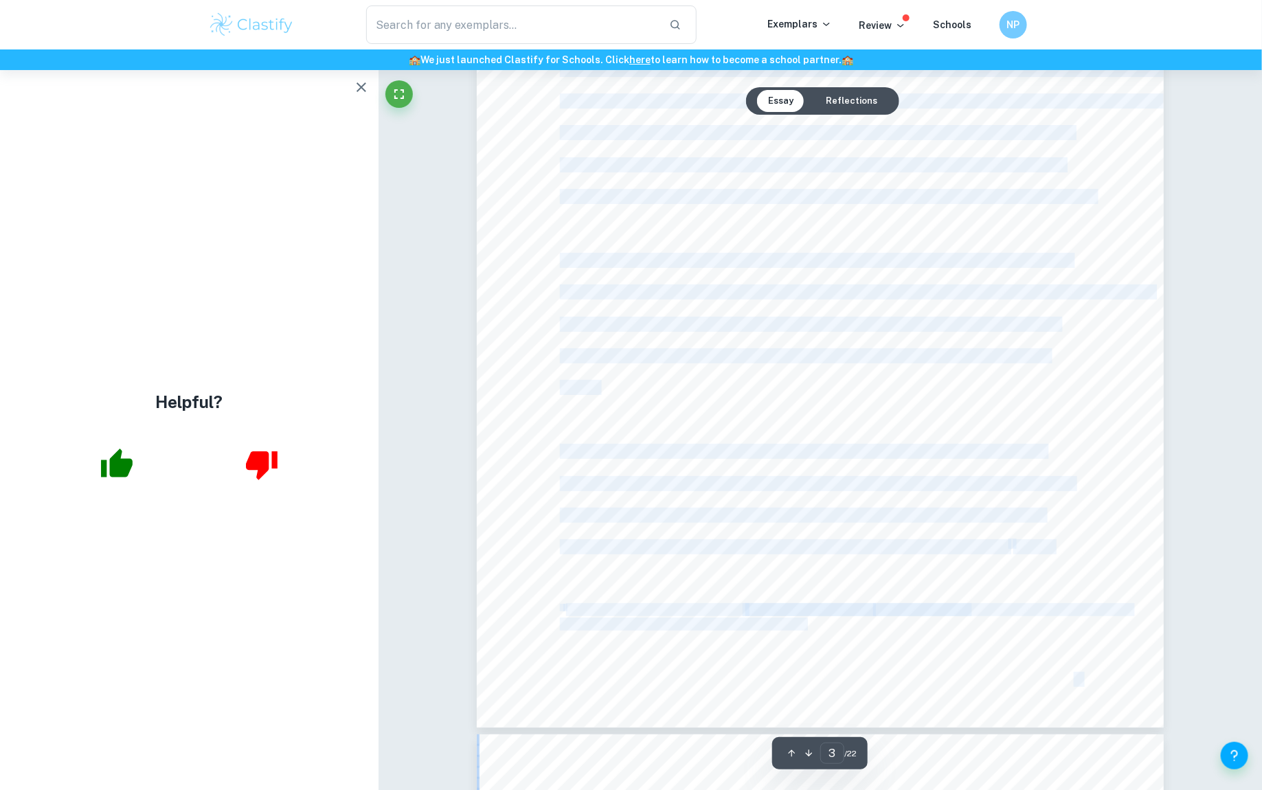
click at [559, 417] on div "3 1. Introduction 1.1. Context and Exploration The ongoing interstate war betwe…" at bounding box center [820, 242] width 687 height 972
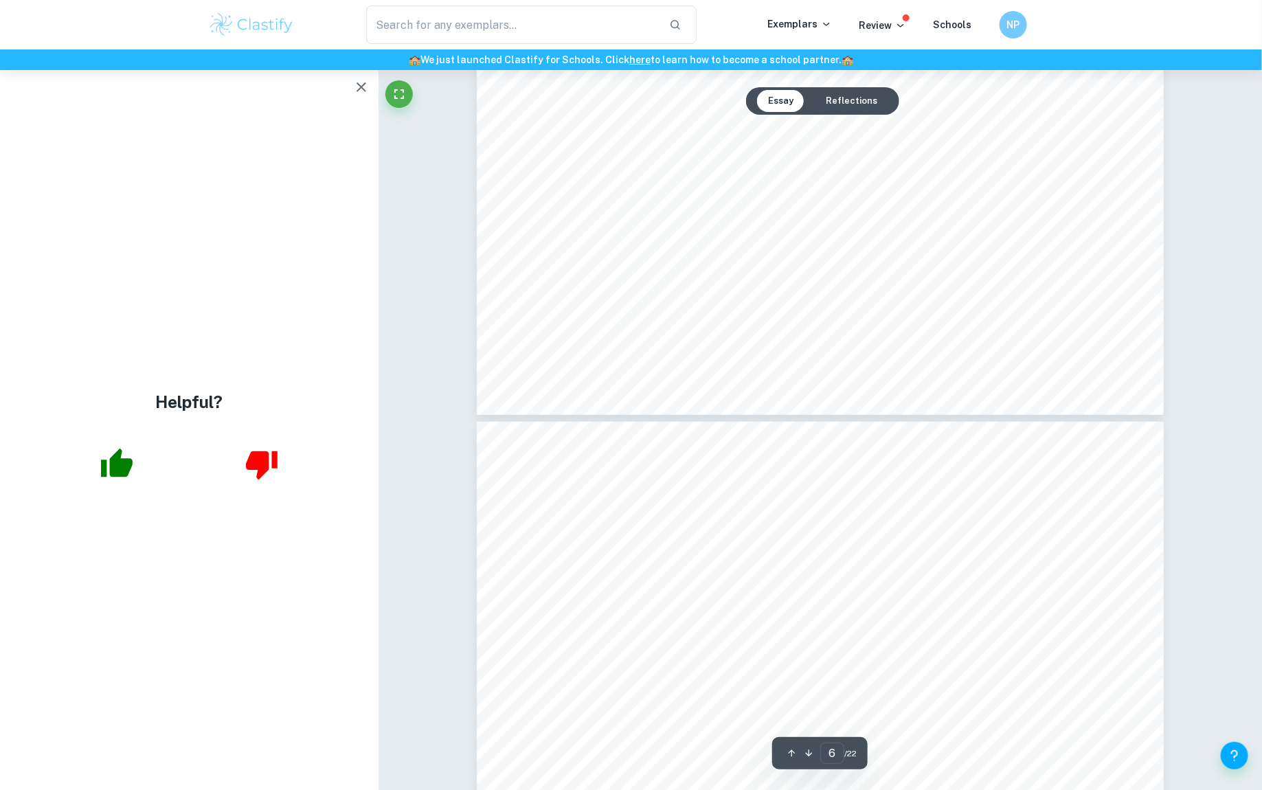
type input "7"
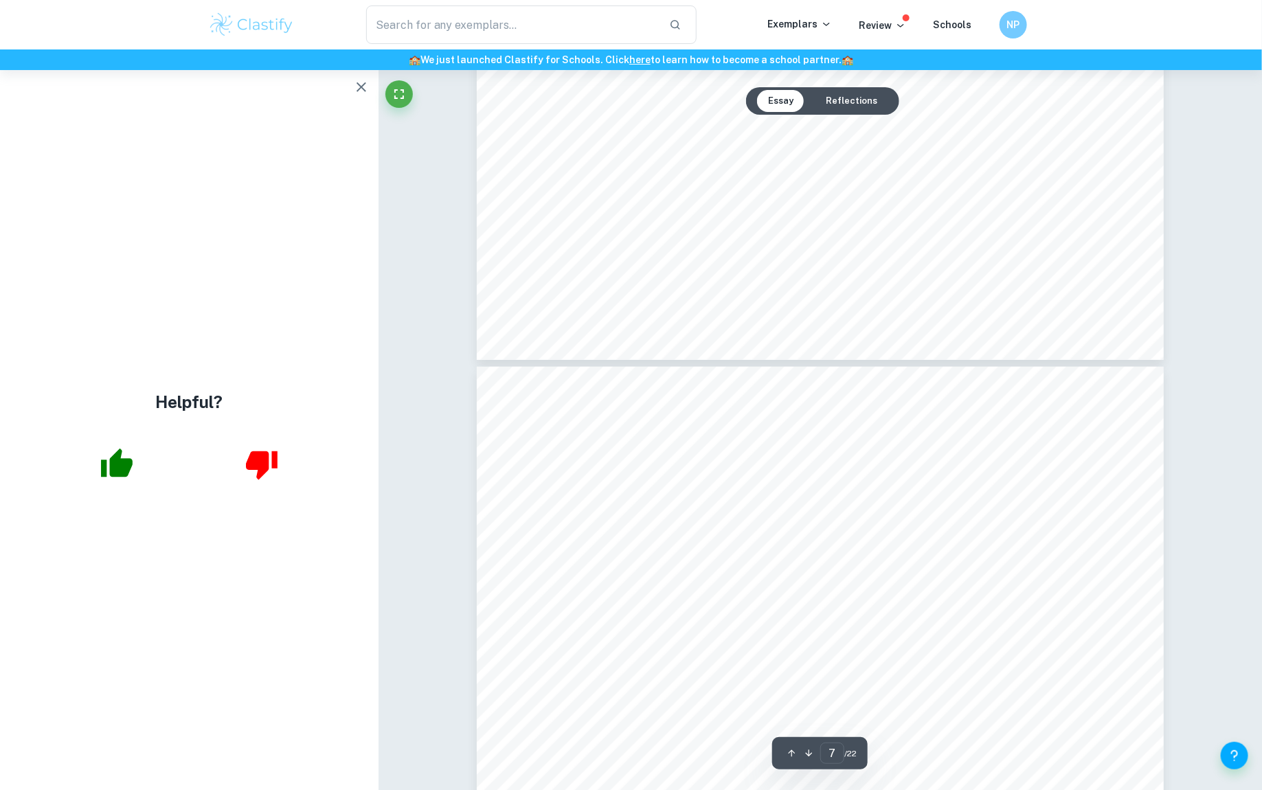
scroll to position [6613, 0]
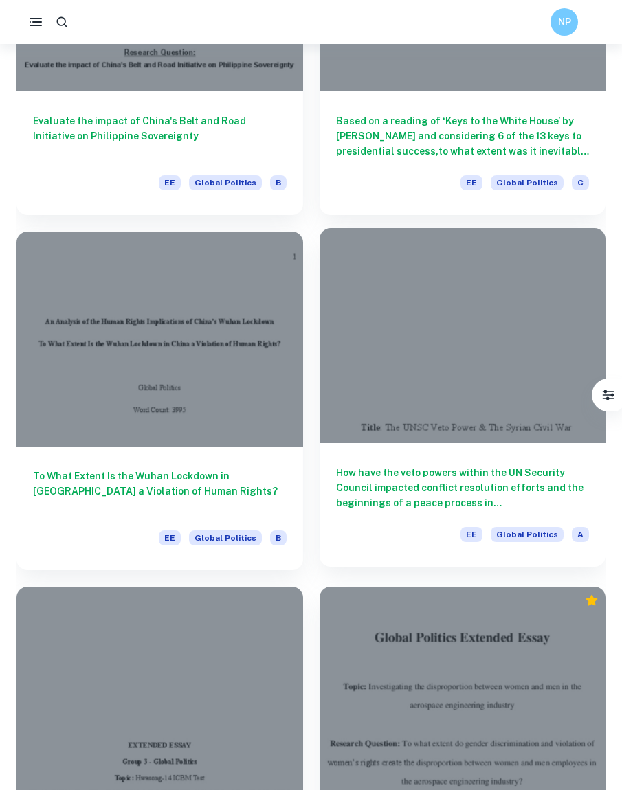
scroll to position [3789, 0]
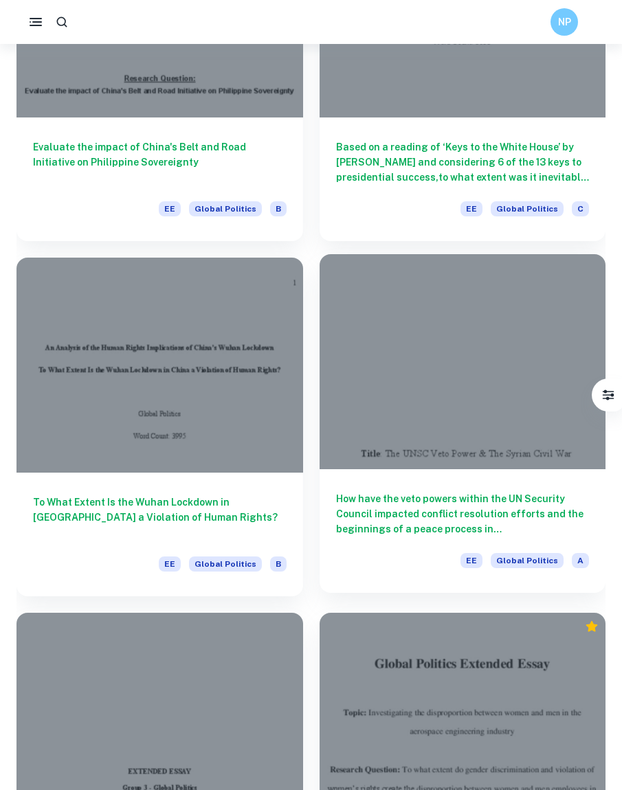
click at [409, 503] on h6 "How have the veto powers within the UN Security Council impacted conflict resol…" at bounding box center [463, 513] width 254 height 45
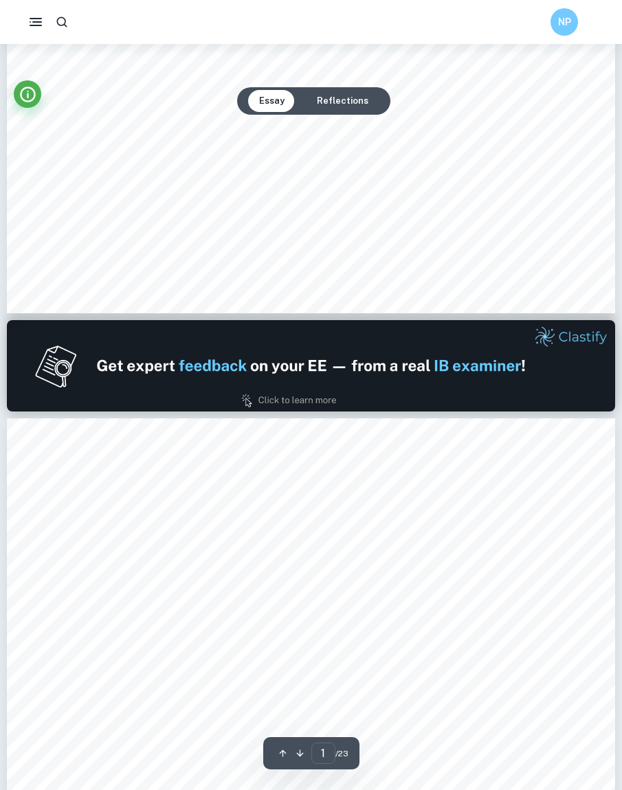
type input "2"
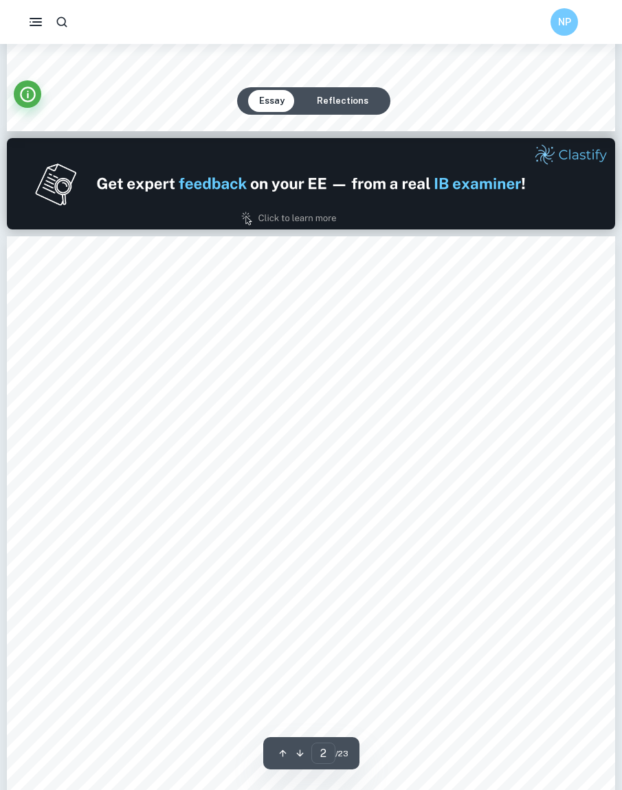
scroll to position [839, 0]
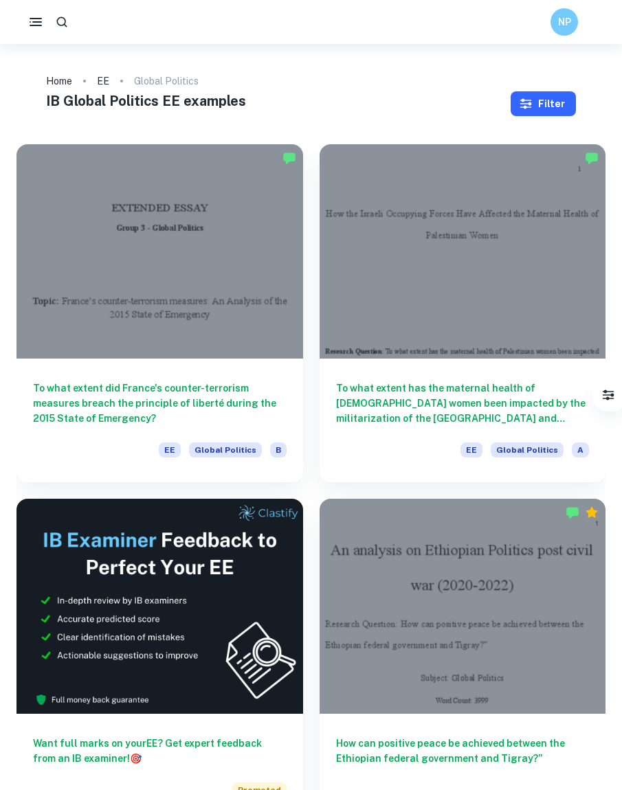
click at [562, 108] on button "Filter" at bounding box center [542, 103] width 65 height 25
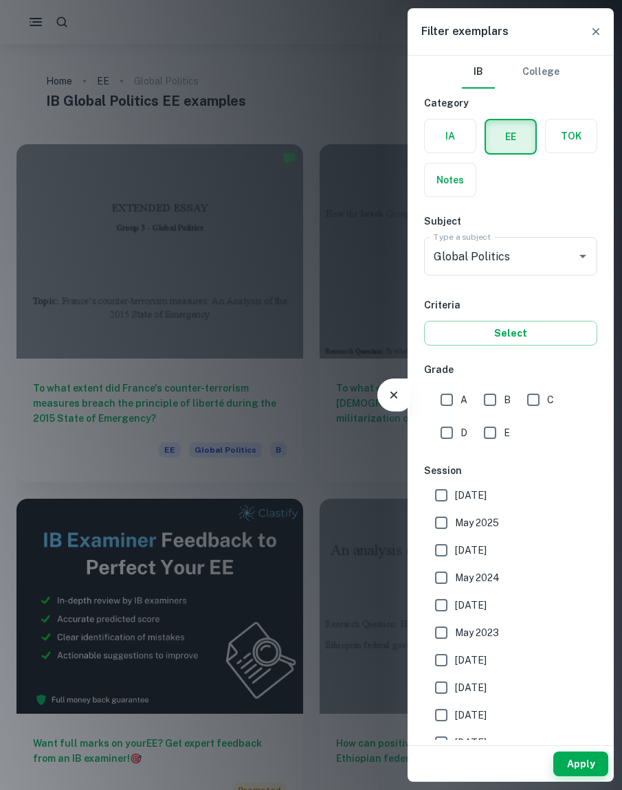
click at [451, 393] on input "A" at bounding box center [446, 399] width 27 height 27
checkbox input "true"
click at [598, 768] on button "Apply" at bounding box center [580, 764] width 55 height 25
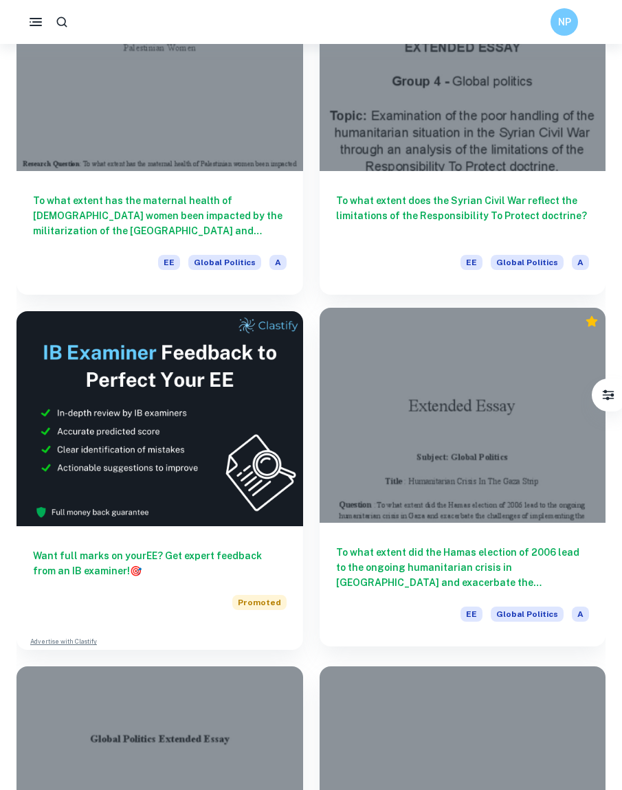
scroll to position [190, 0]
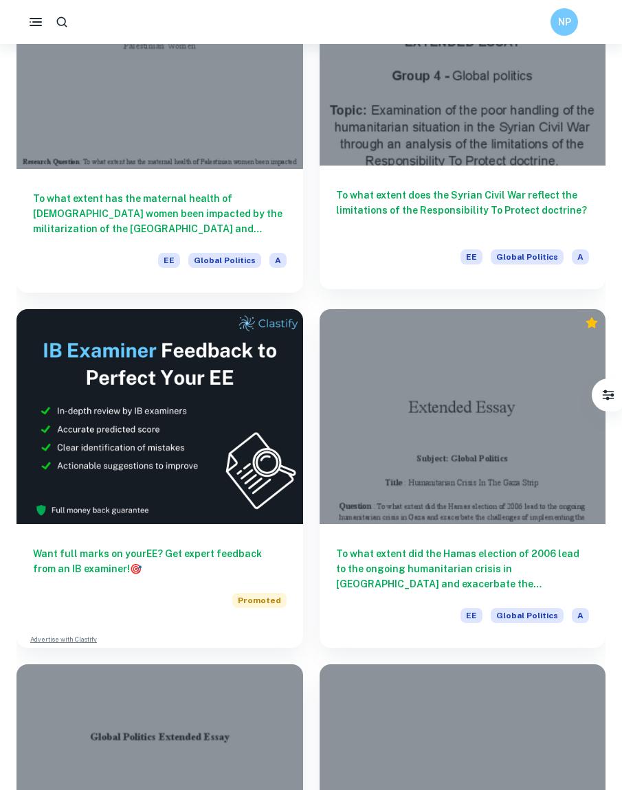
click at [438, 150] on div at bounding box center [462, 58] width 286 height 214
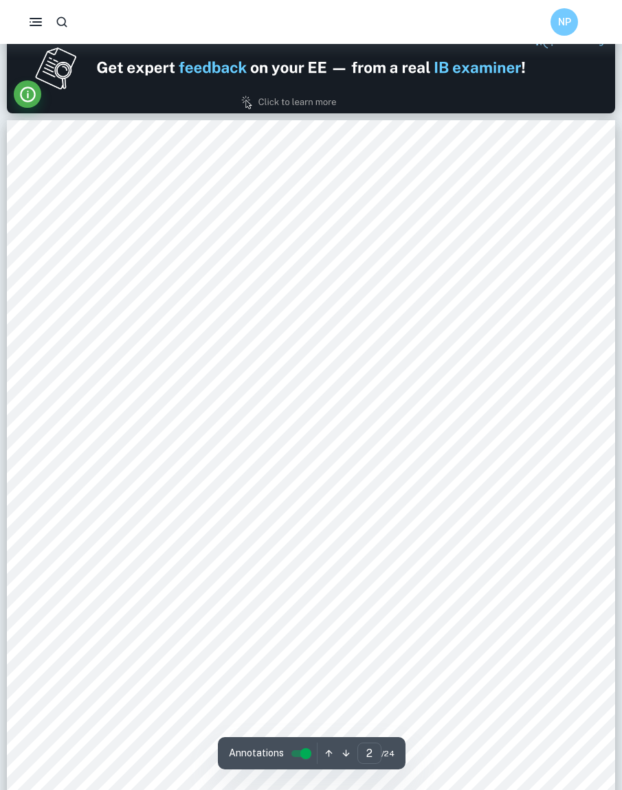
scroll to position [842, 0]
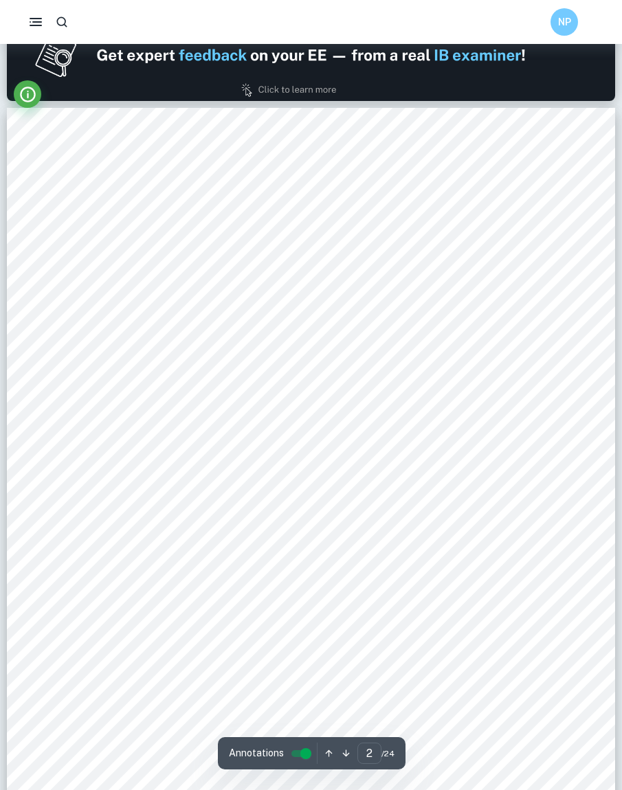
click at [275, 519] on div "Table of contents 1. Introduction 1 2. Thesis 4 3. Methodology 4 4. R2P critici…" at bounding box center [311, 501] width 608 height 787
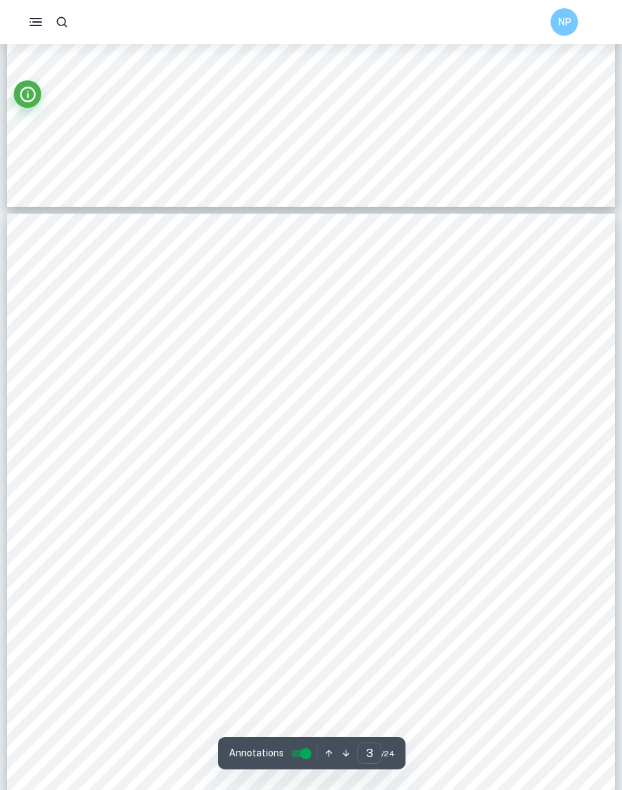
scroll to position [1513, 0]
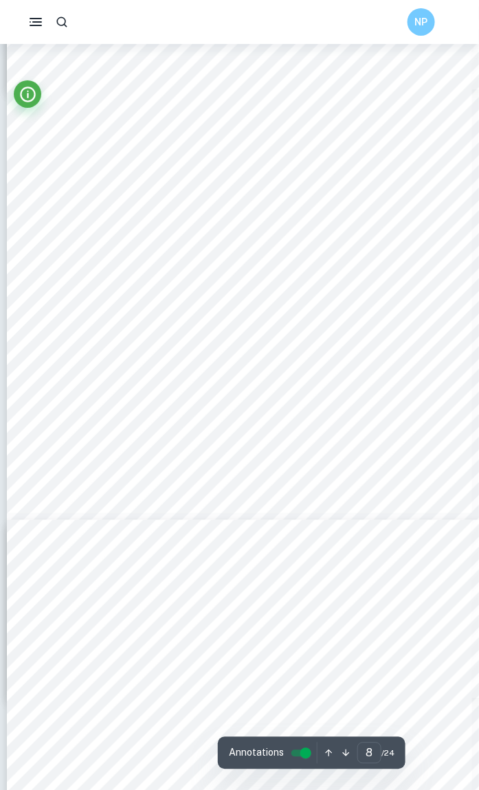
type input "19"
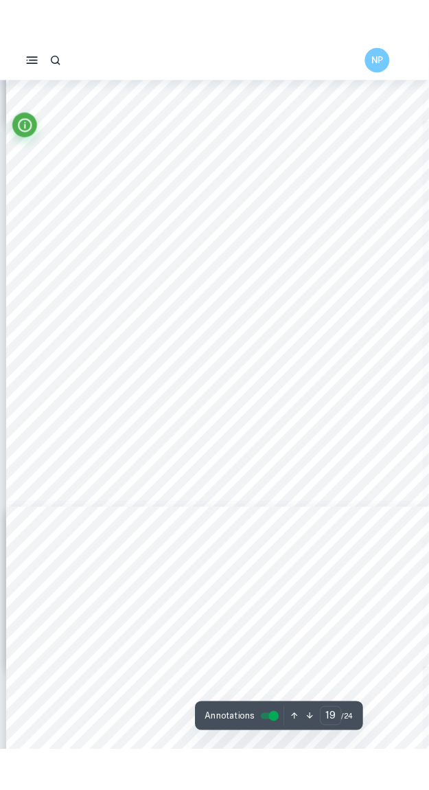
scroll to position [9627, 0]
